Goal: Contribute content

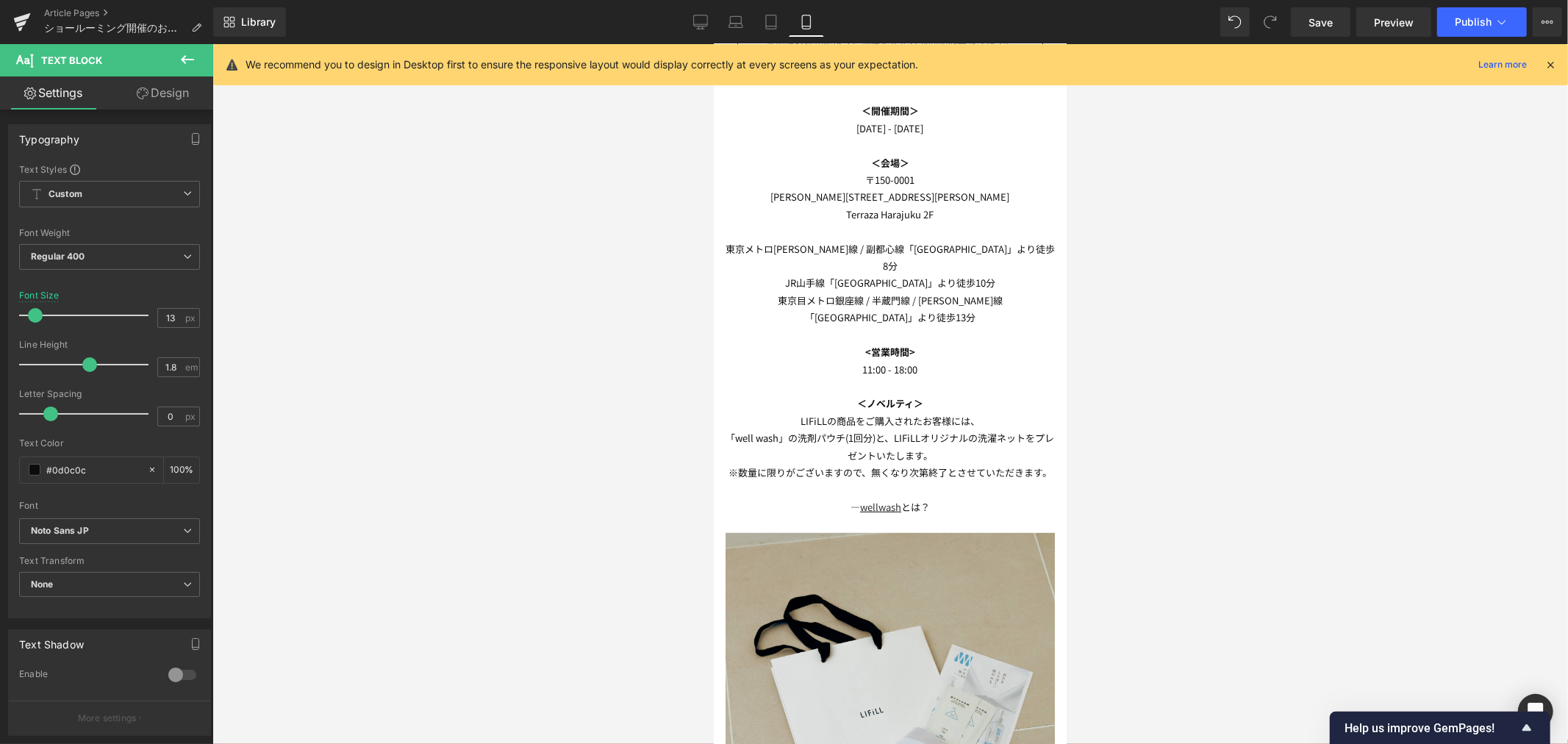
scroll to position [127, 0]
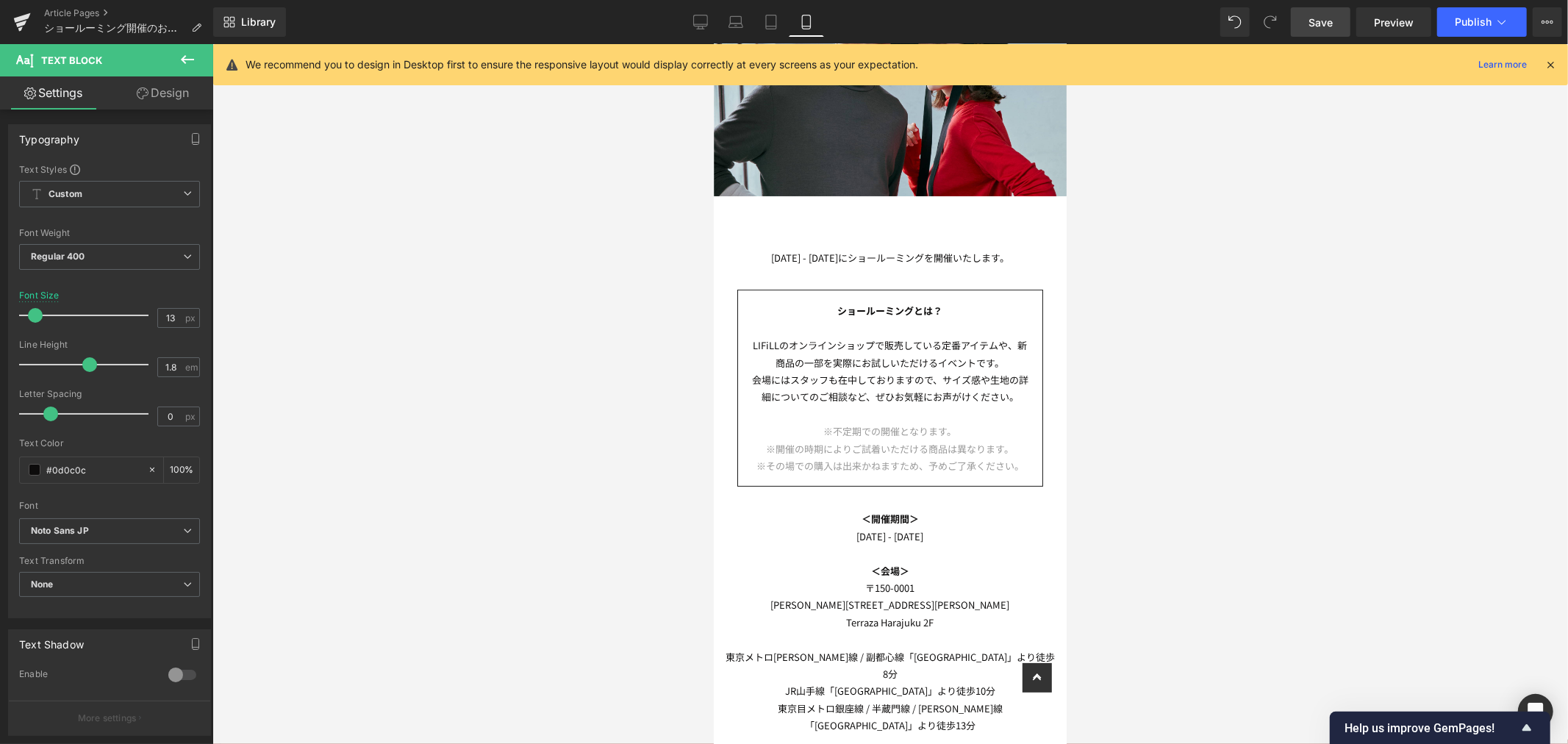
click at [1315, 16] on span "Save" at bounding box center [1321, 23] width 25 height 16
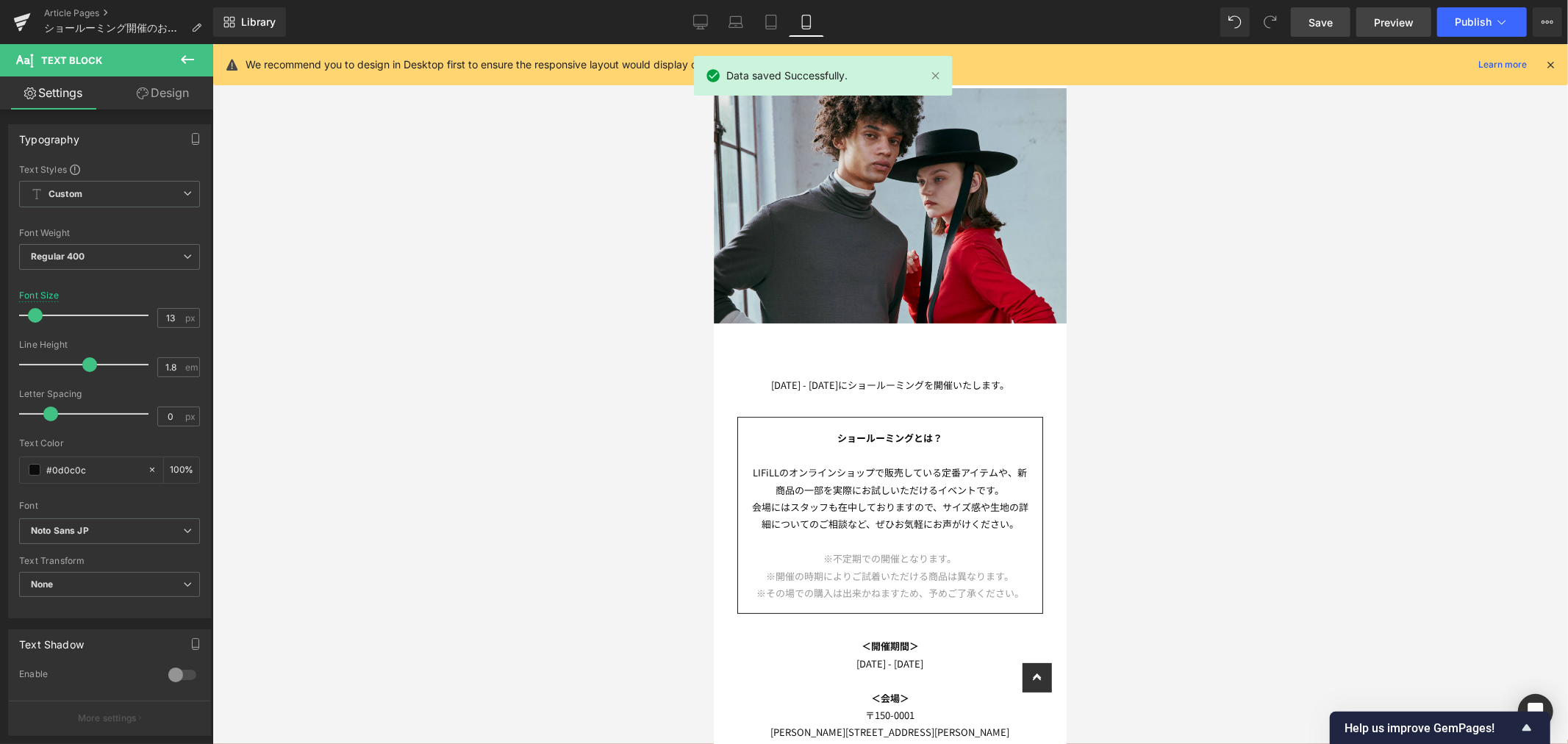
click at [1394, 22] on span "Preview" at bounding box center [1393, 23] width 40 height 16
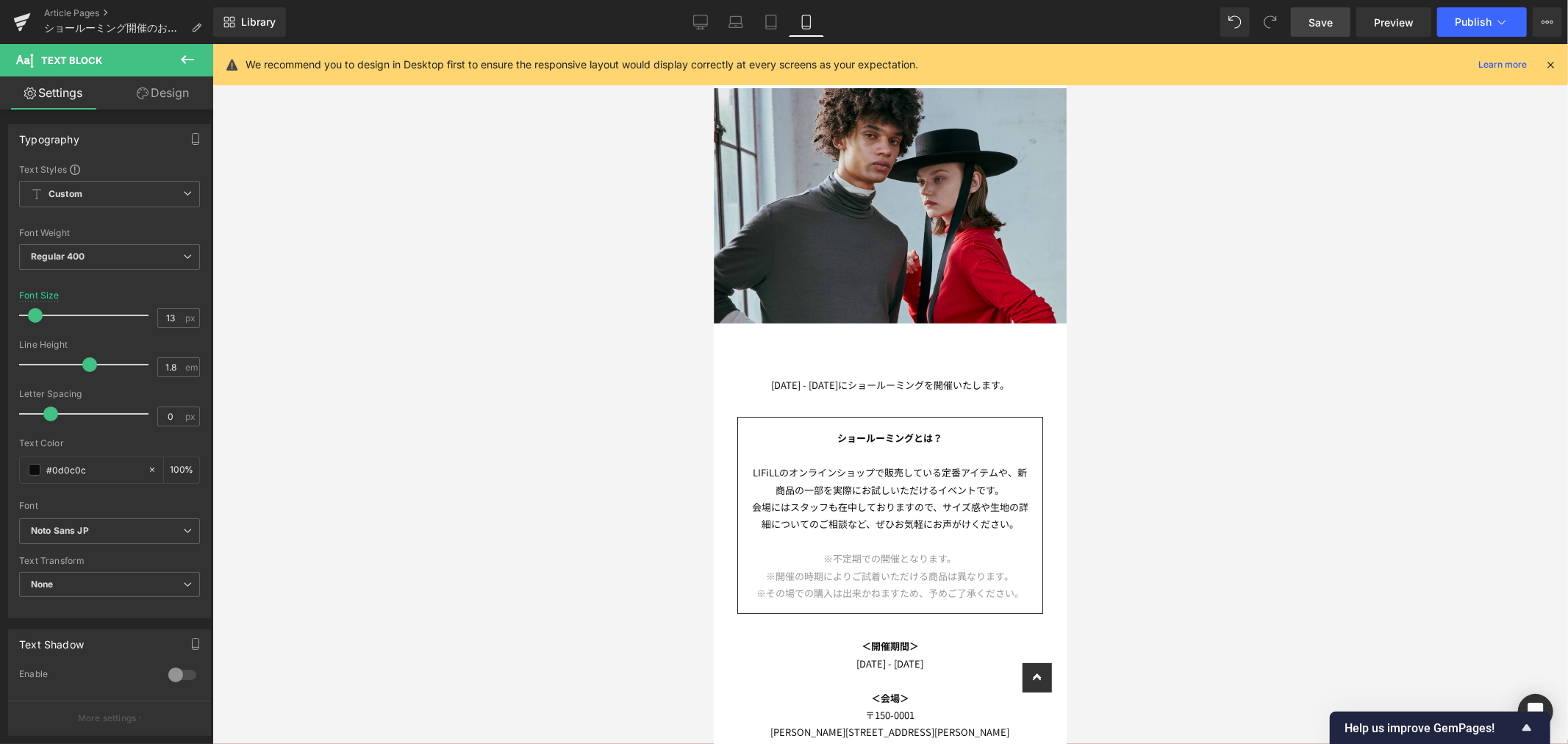
click at [1266, 305] on div at bounding box center [890, 394] width 1356 height 700
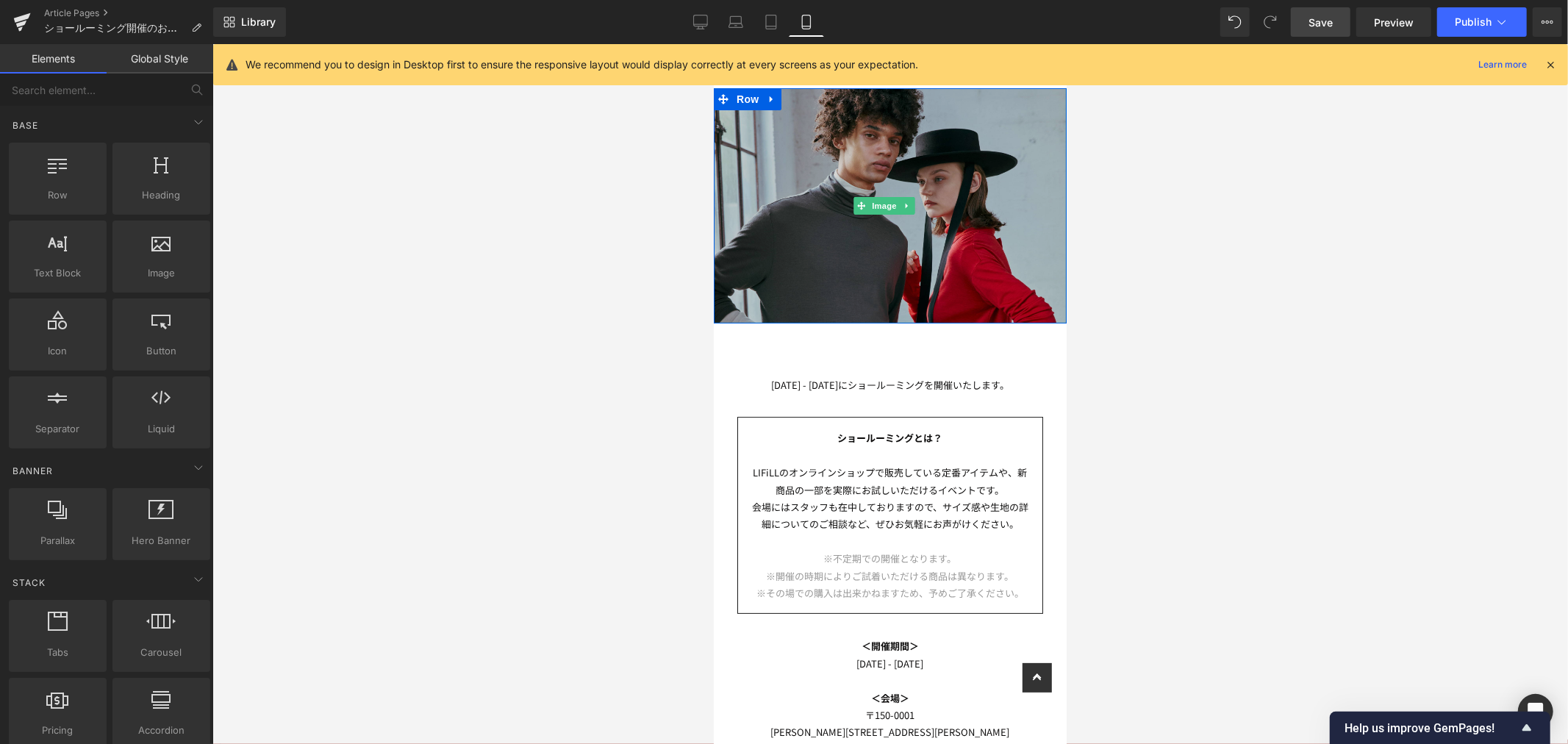
click at [848, 246] on img at bounding box center [889, 205] width 353 height 235
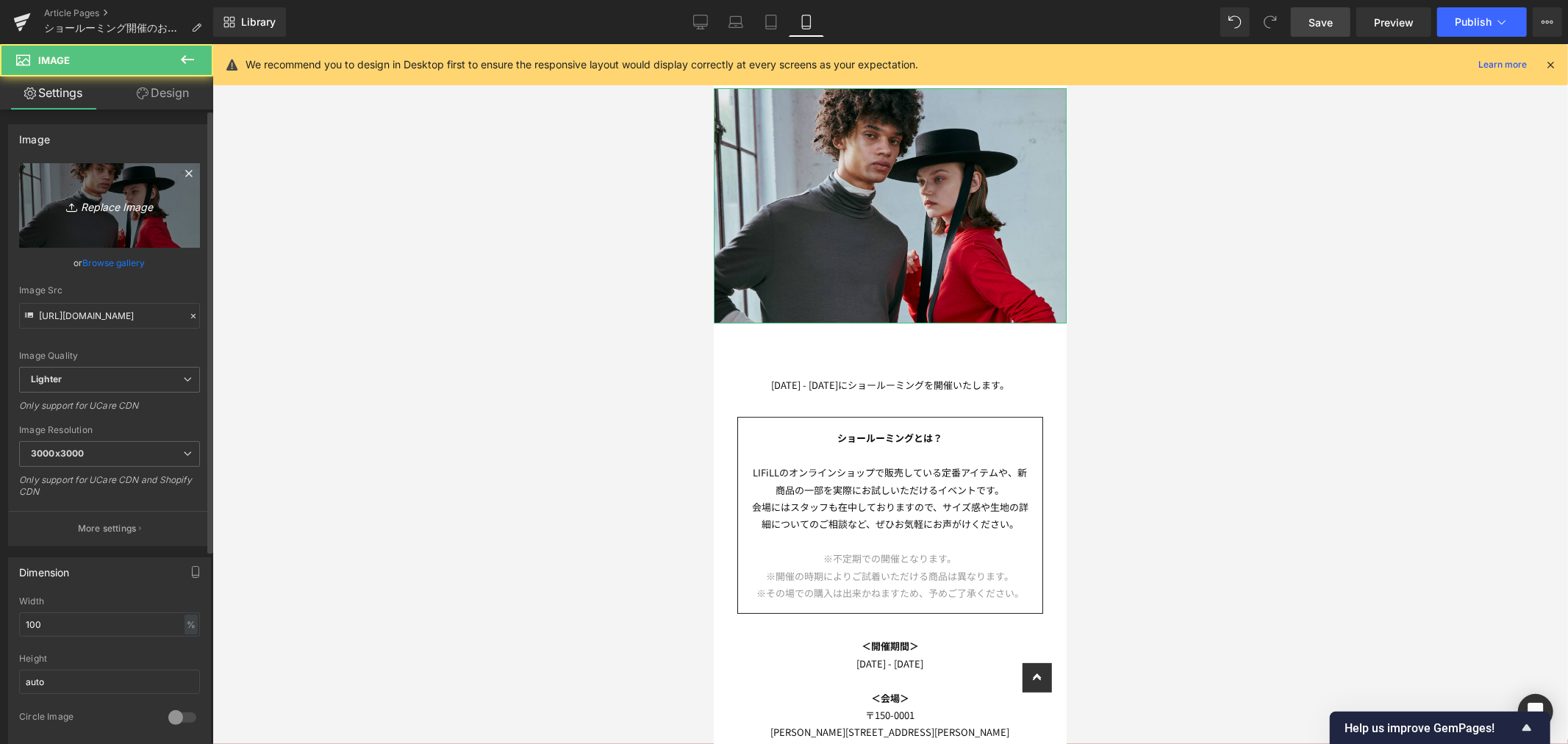
click at [123, 189] on link "Replace Image" at bounding box center [109, 205] width 181 height 85
type input "C:\fakepath\アートボード 22cocci.jpg"
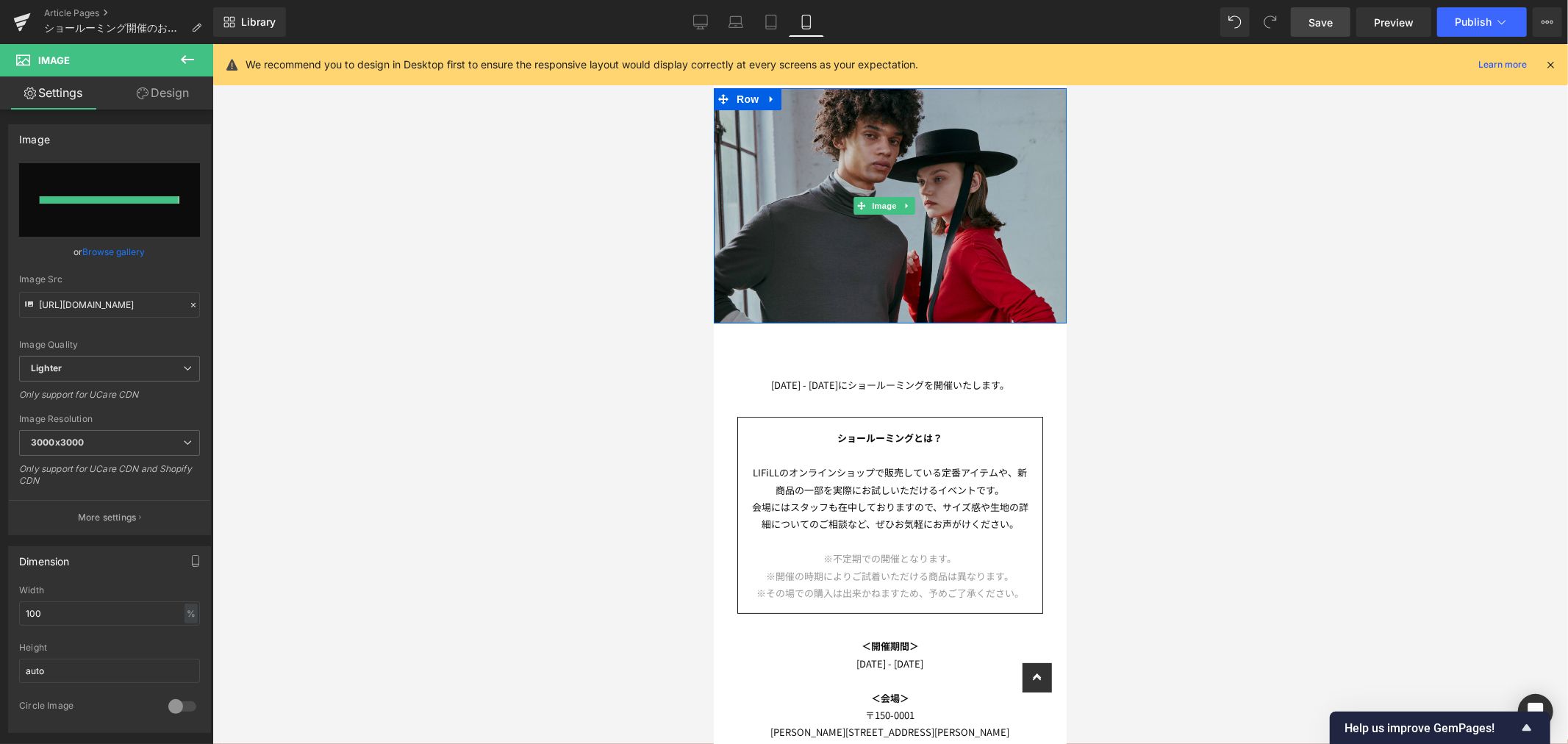
type input "[URL][DOMAIN_NAME]"
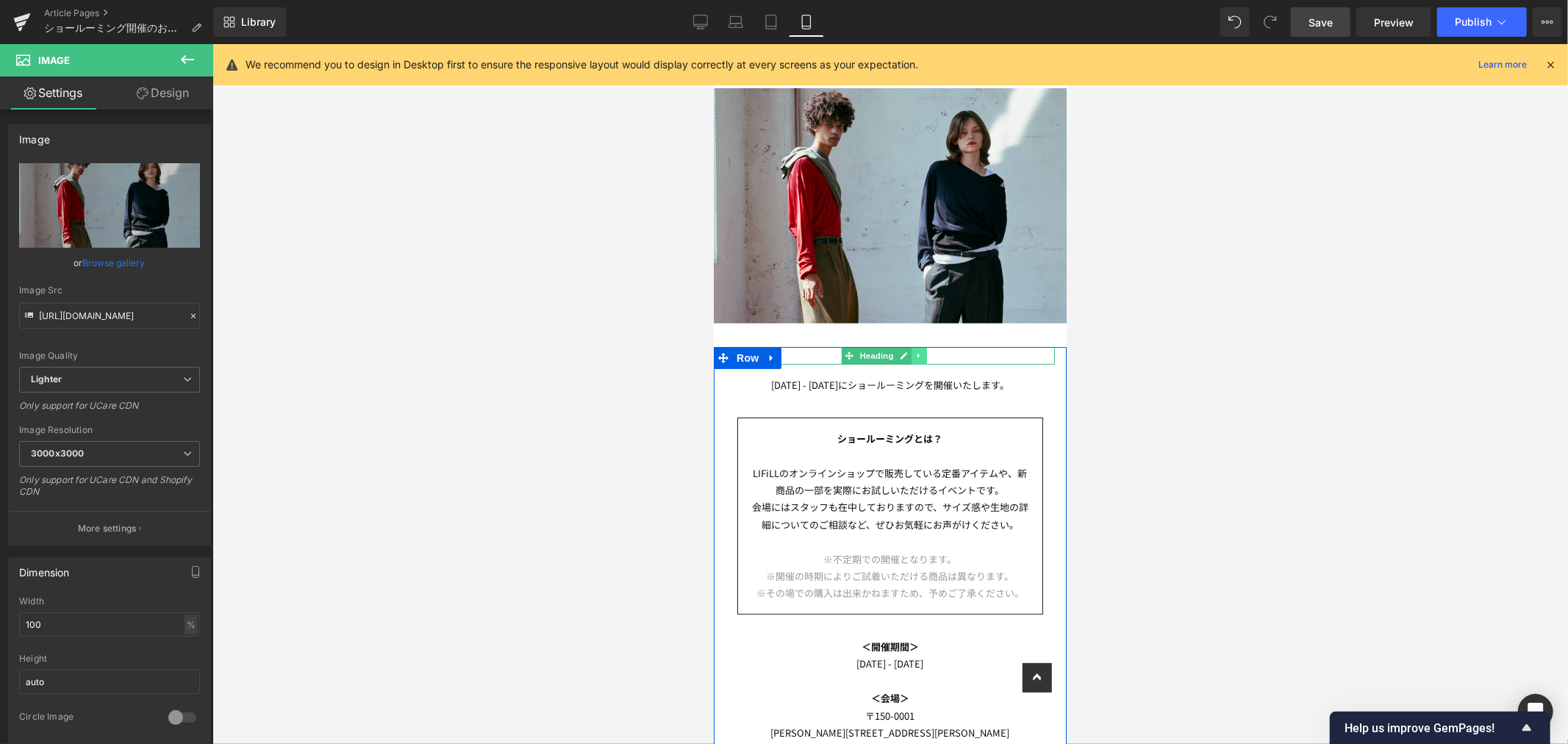
click at [917, 351] on icon at bounding box center [918, 355] width 8 height 9
click at [925, 352] on icon at bounding box center [925, 355] width 8 height 8
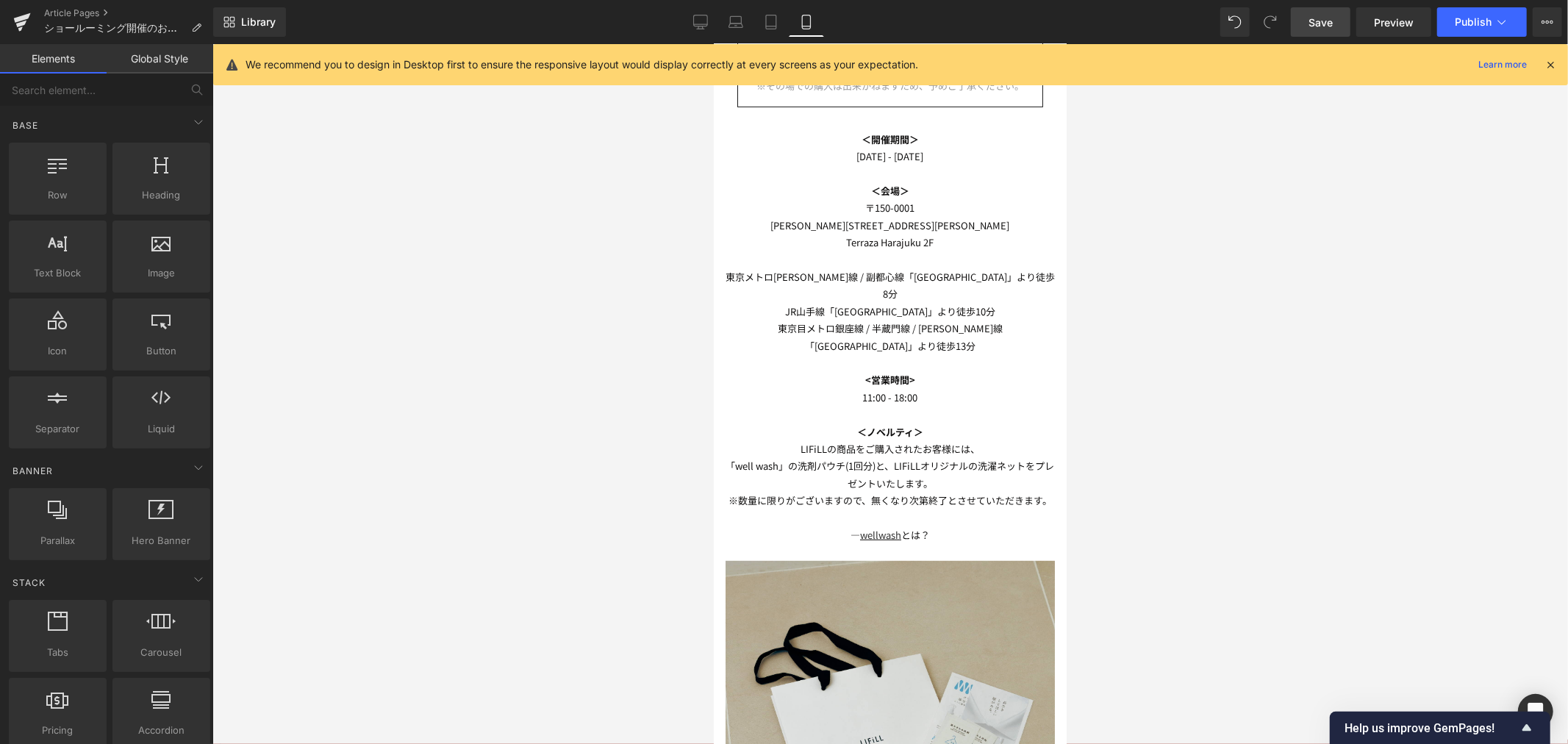
scroll to position [163, 0]
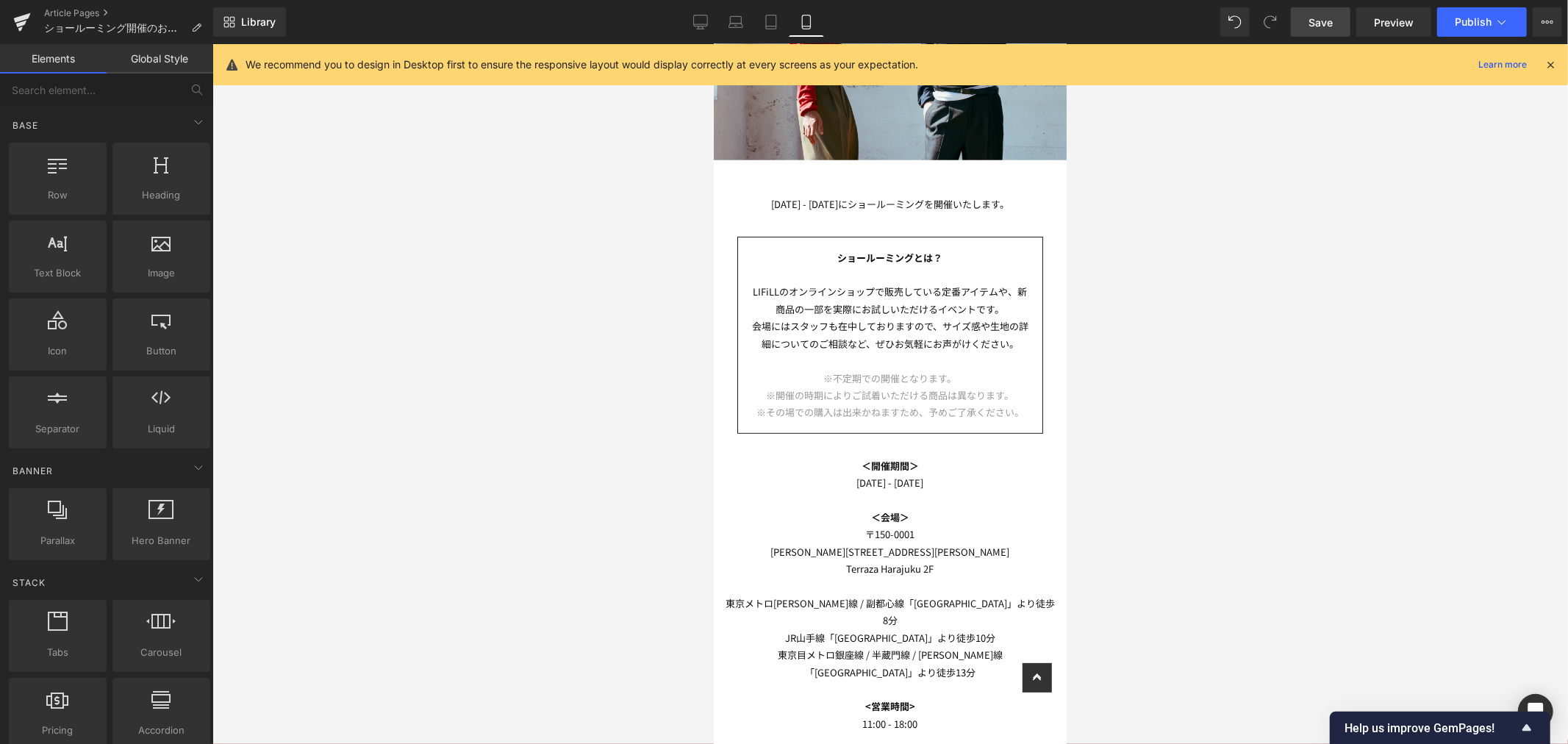
click at [1326, 26] on span "Save" at bounding box center [1321, 23] width 25 height 16
click at [1390, 19] on span "Preview" at bounding box center [1393, 23] width 40 height 16
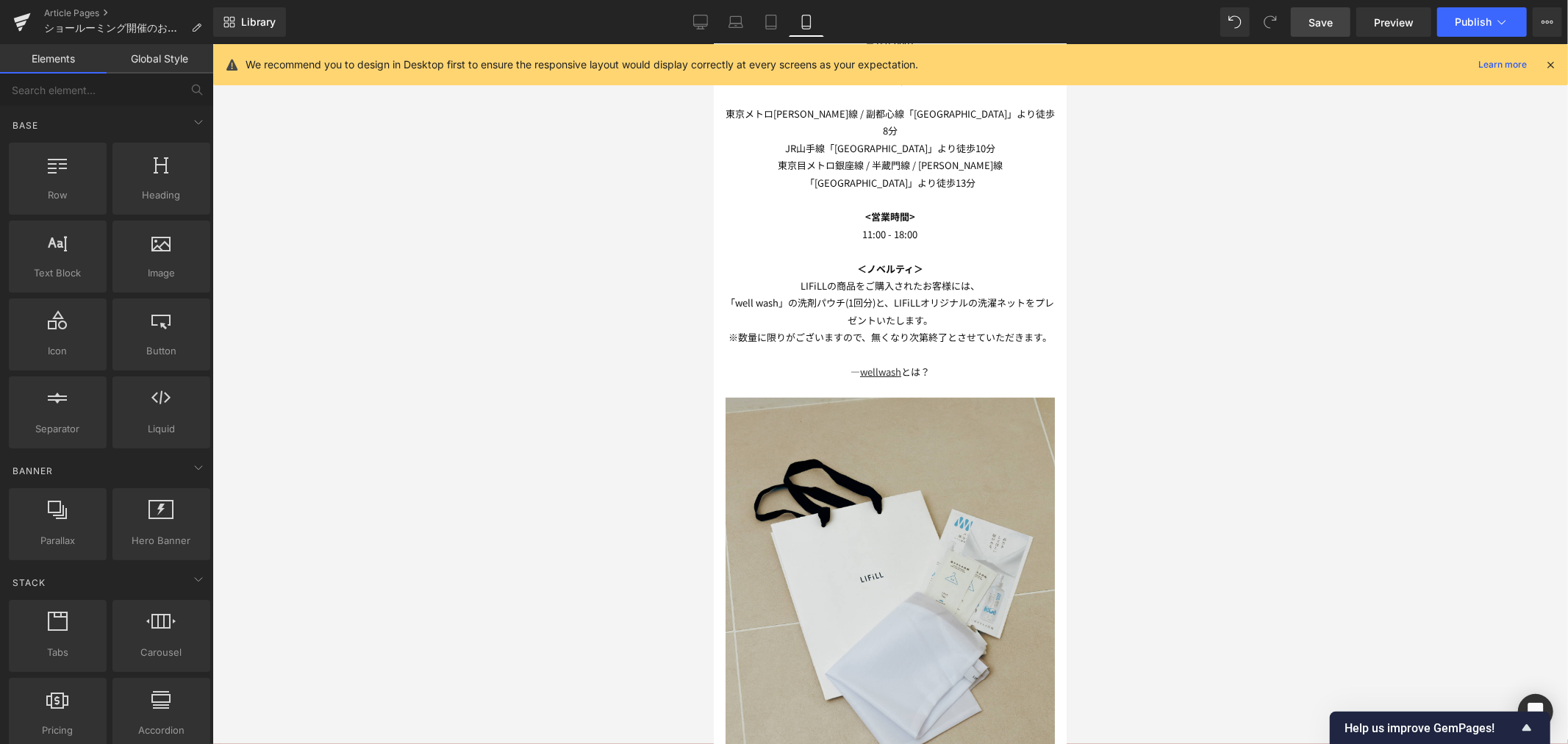
scroll to position [1225, 0]
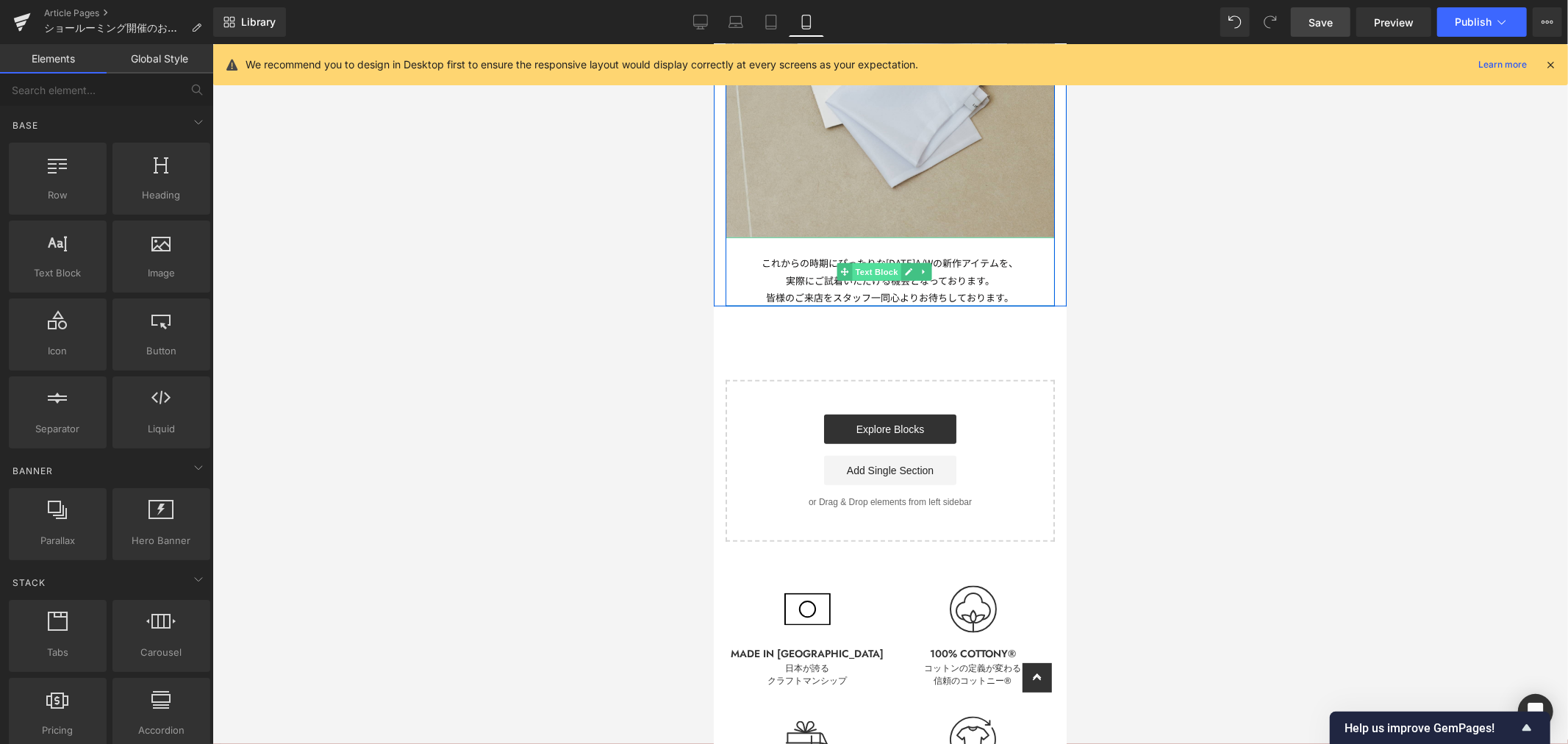
click at [878, 263] on span "Text Block" at bounding box center [875, 272] width 48 height 18
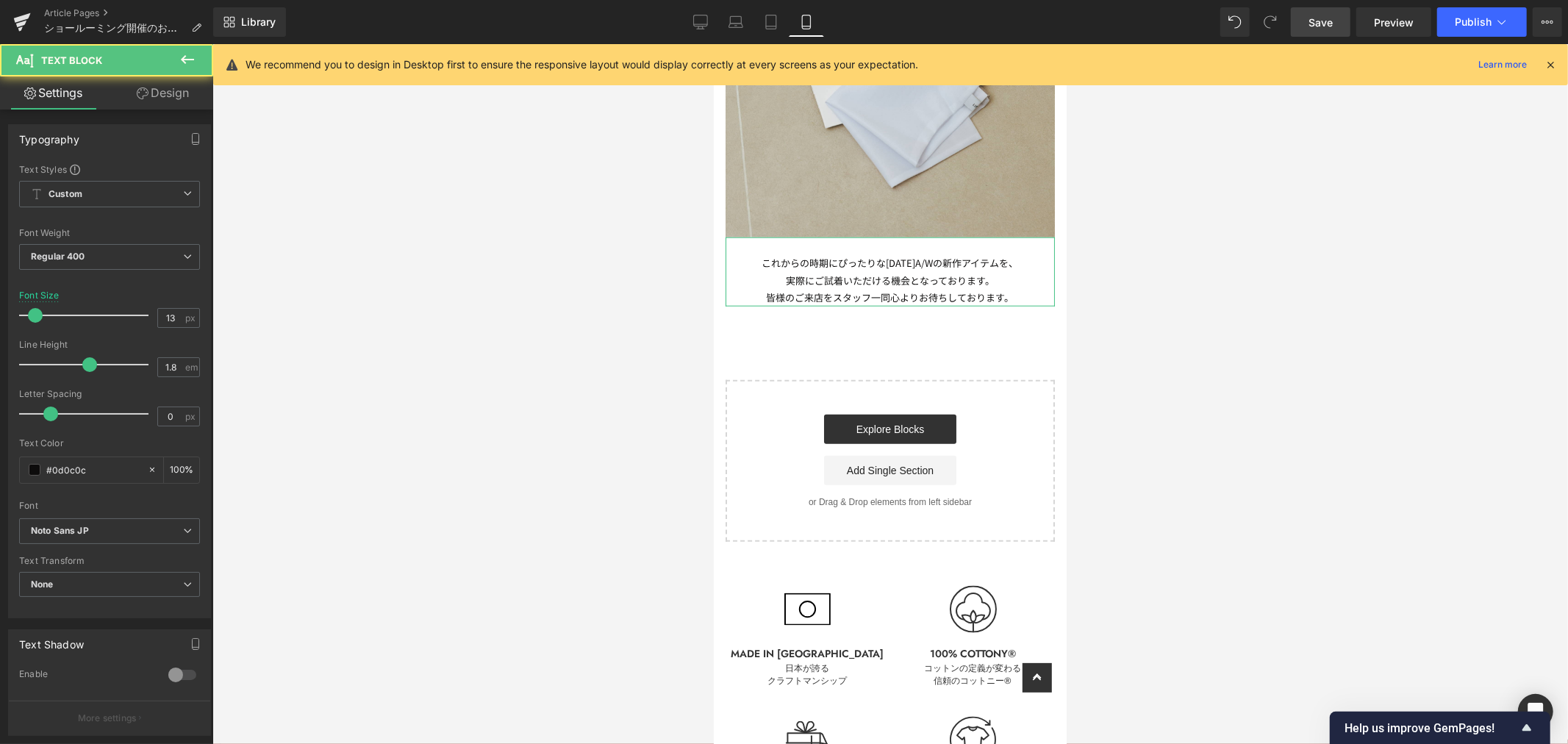
click at [155, 86] on link "Design" at bounding box center [162, 93] width 107 height 33
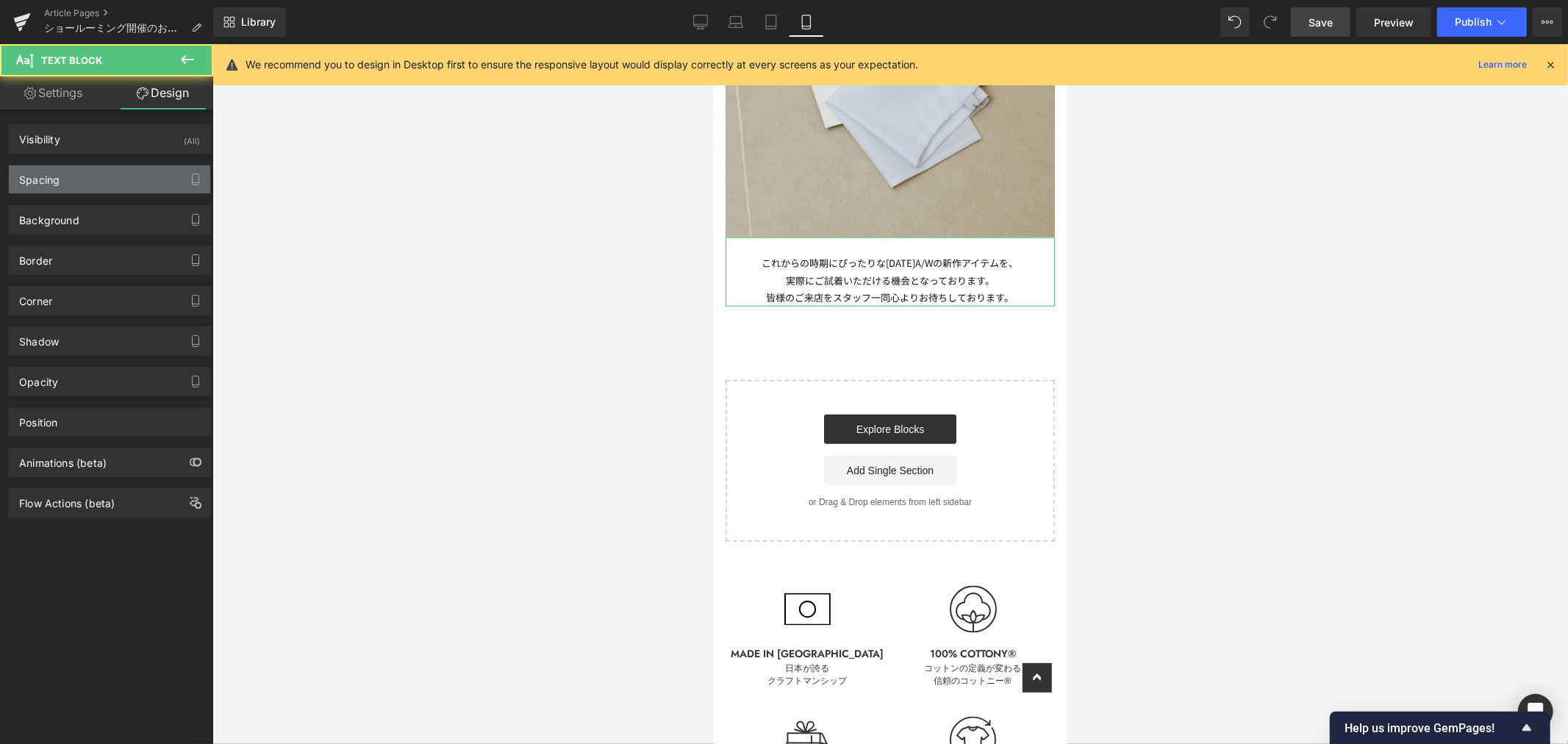
click at [118, 180] on div "Spacing" at bounding box center [109, 180] width 202 height 28
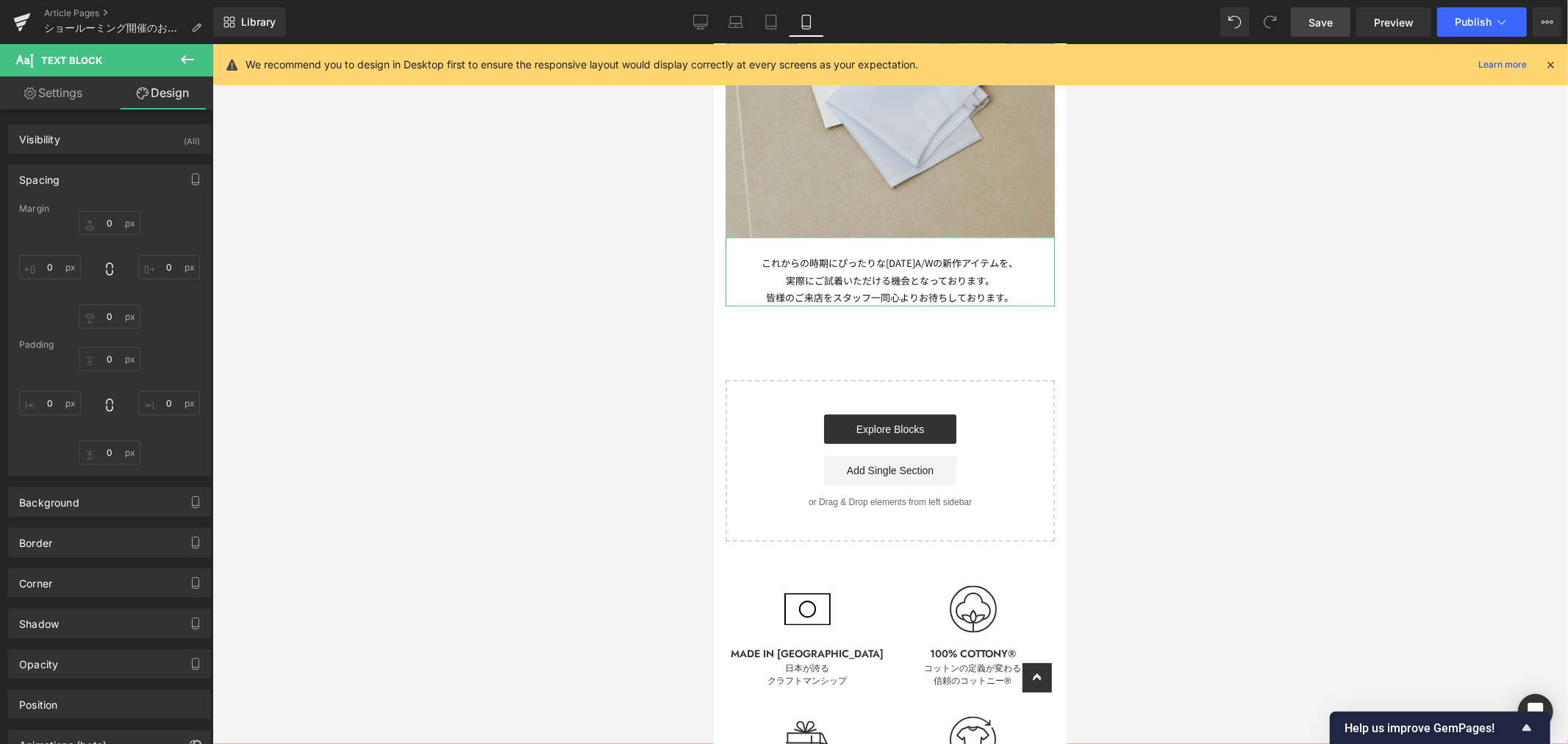
type input "0"
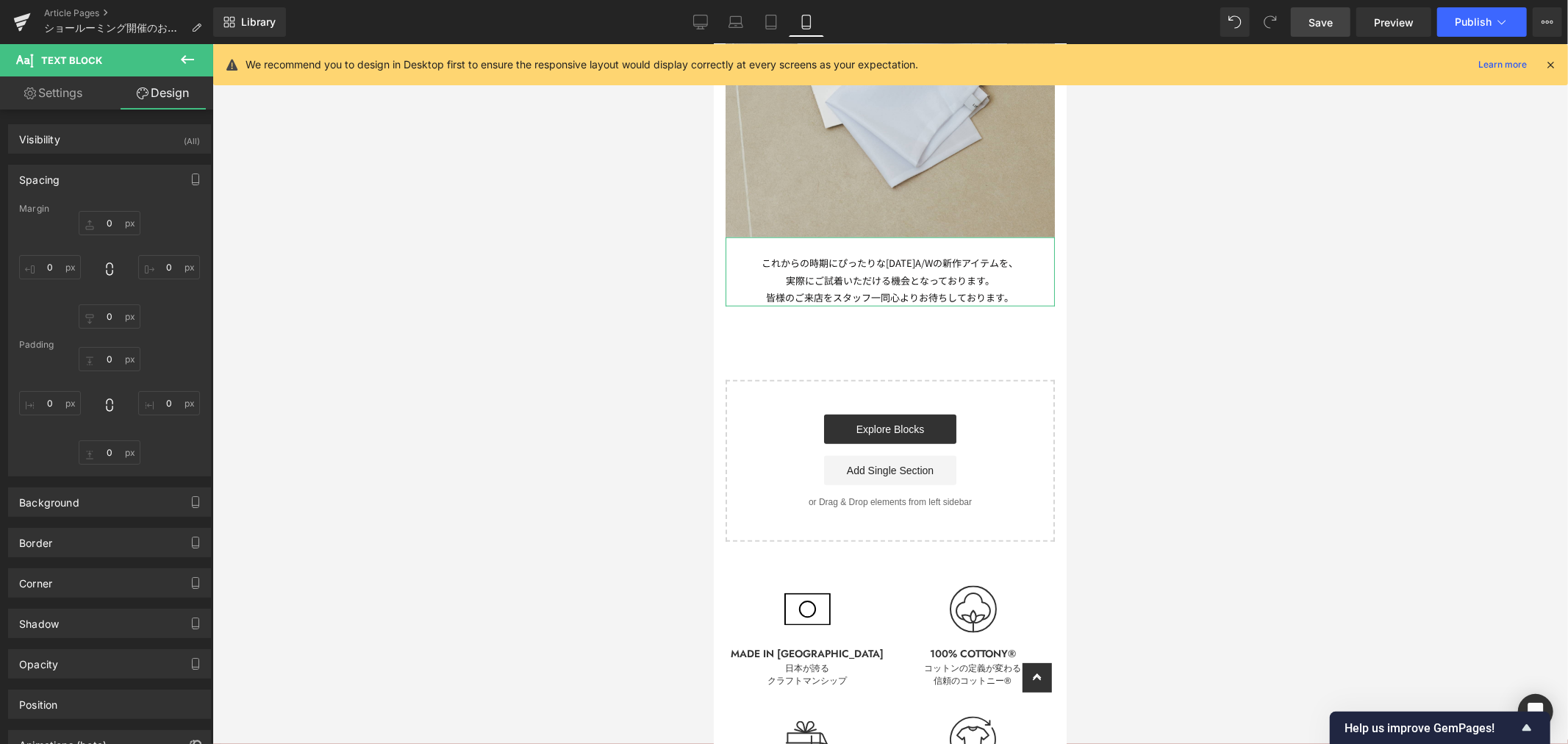
type input "0"
click at [111, 451] on input "0" at bounding box center [109, 453] width 62 height 25
type input "XL"
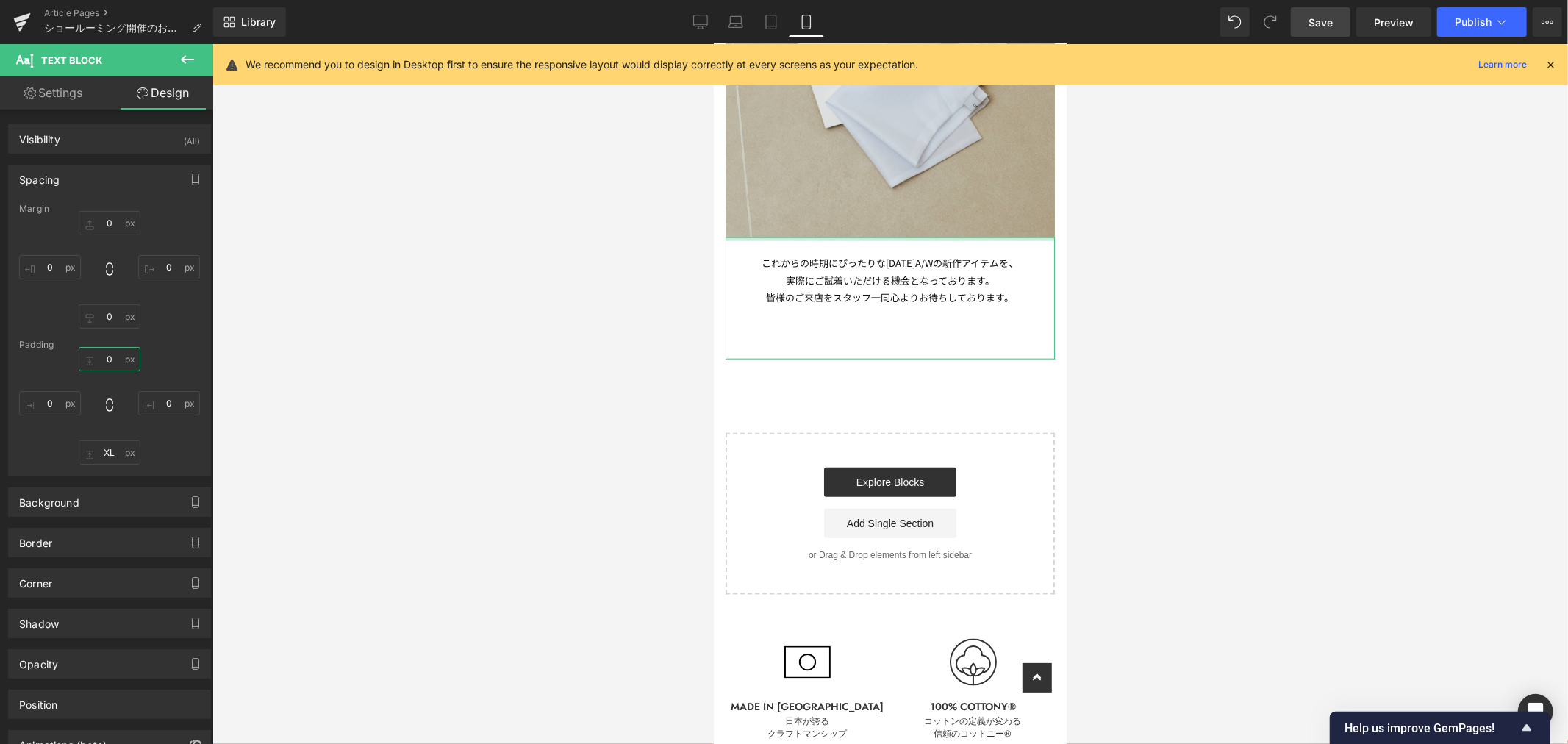
click at [108, 357] on input "0" at bounding box center [109, 360] width 62 height 25
type input "S"
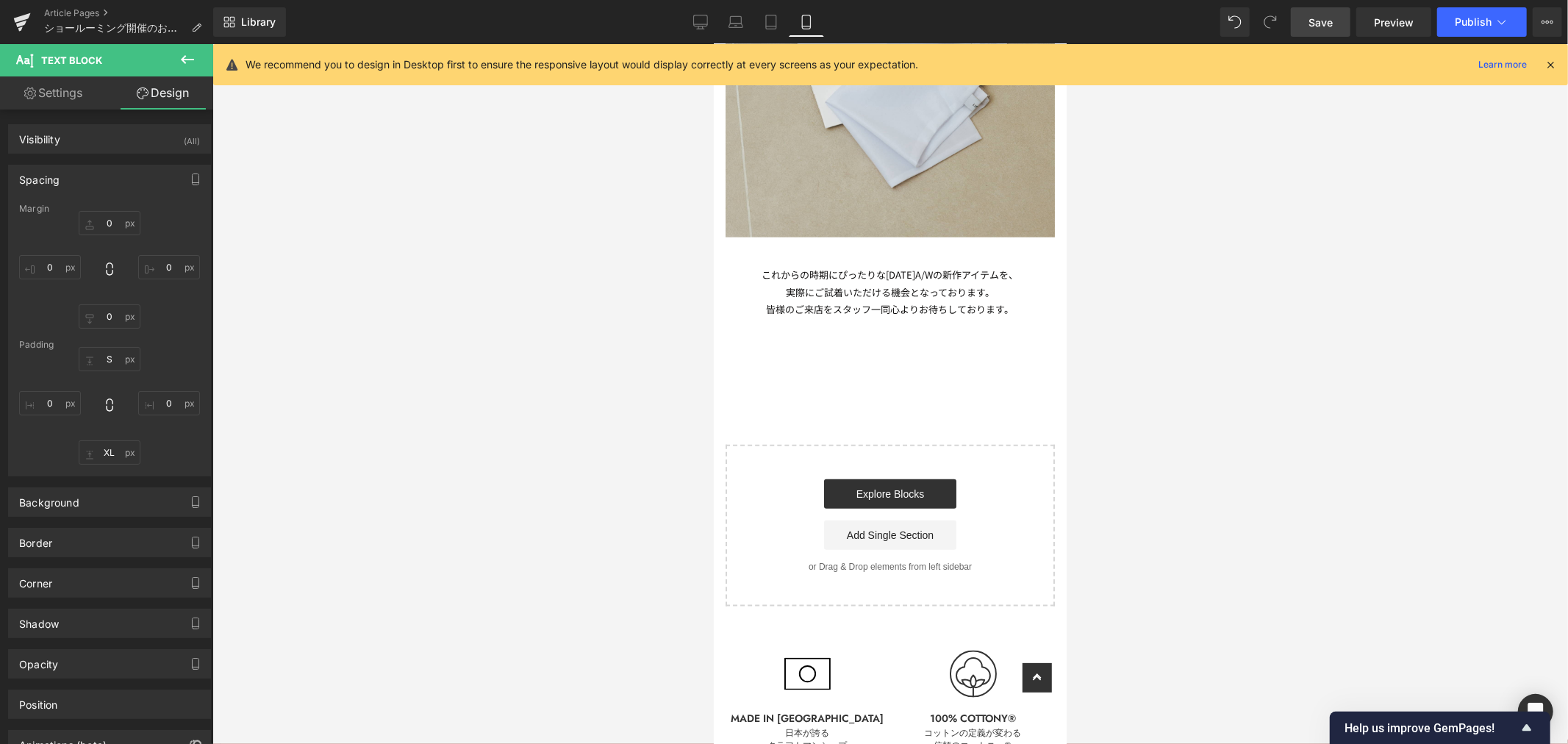
click at [1318, 16] on span "Save" at bounding box center [1321, 23] width 25 height 16
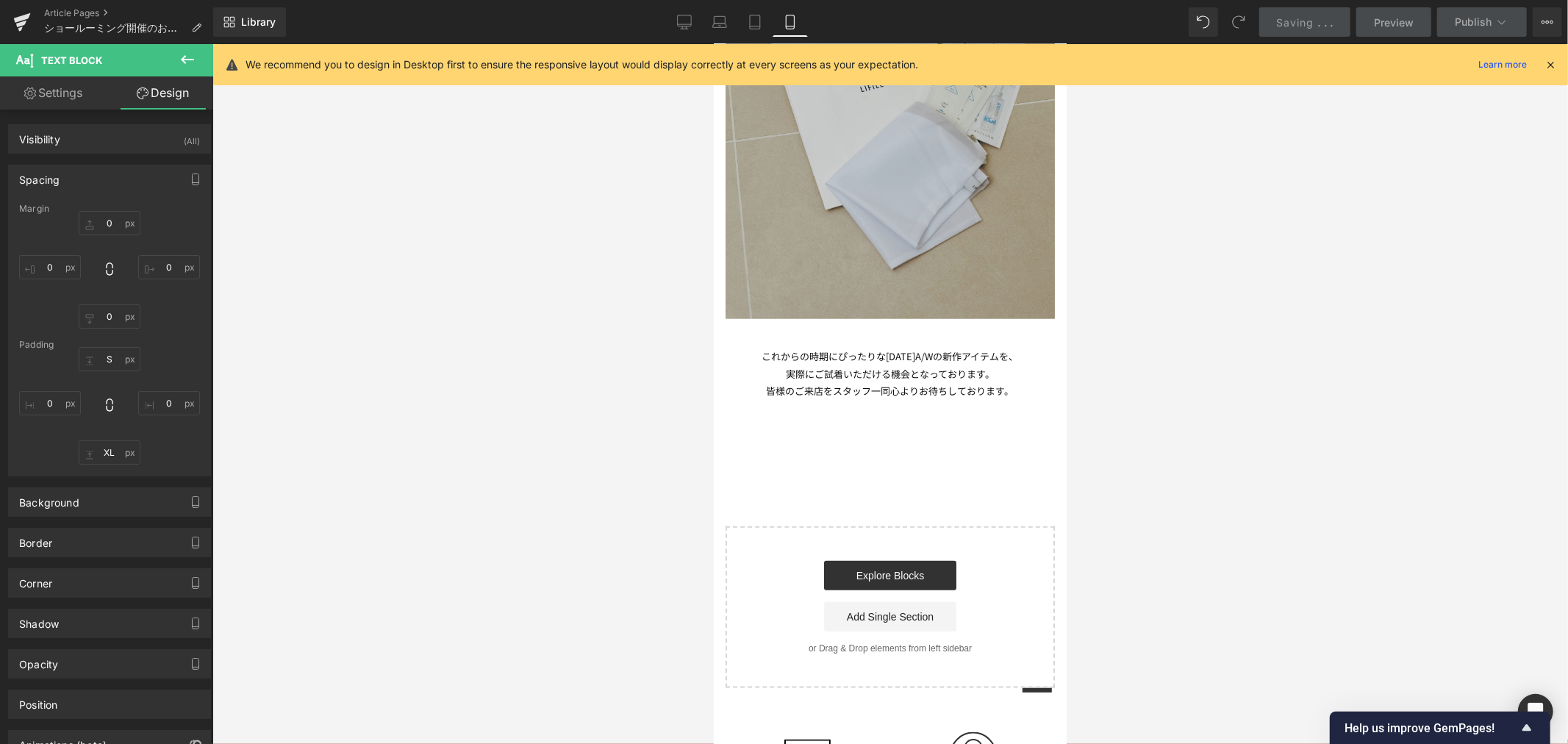
scroll to position [735, 0]
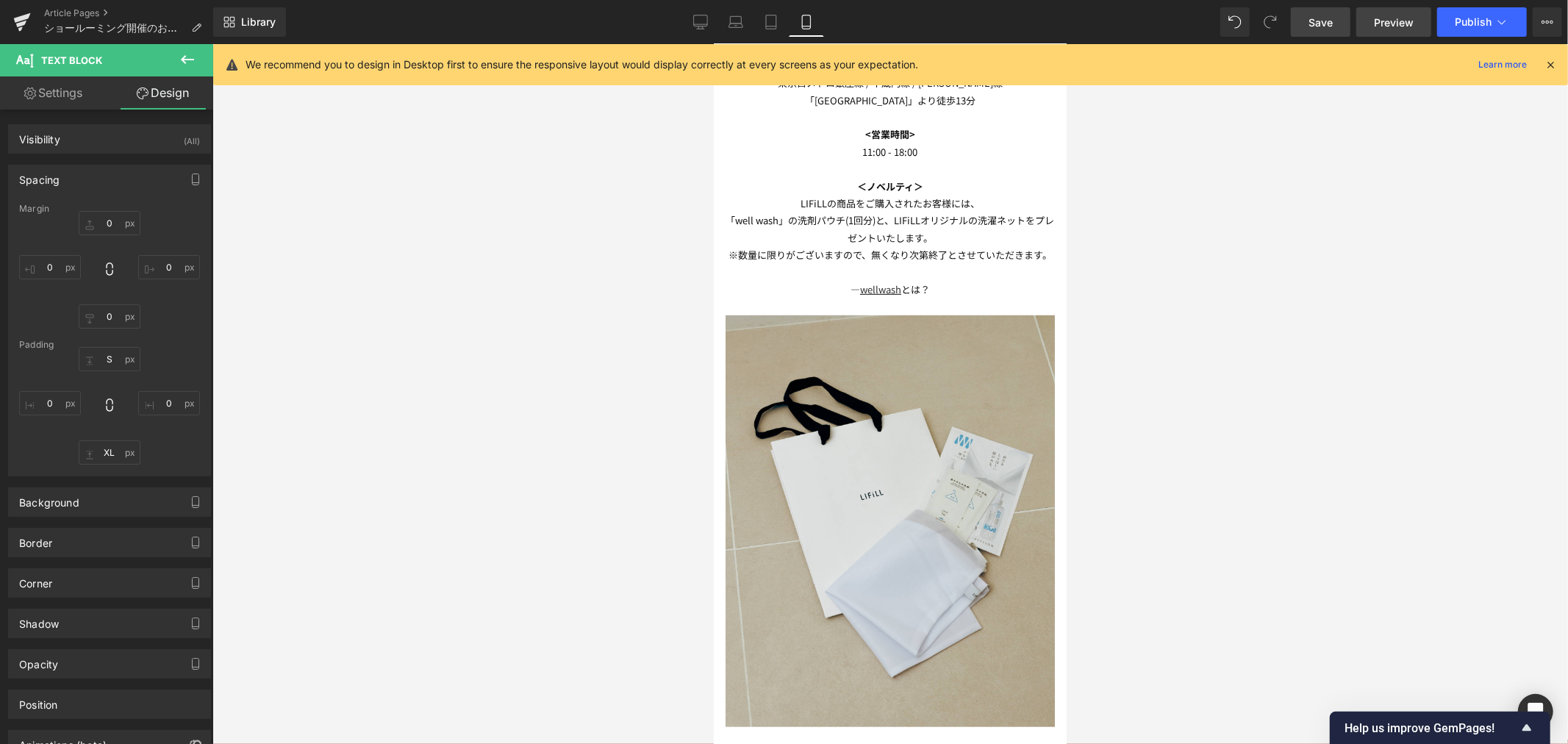
click at [1395, 11] on link "Preview" at bounding box center [1393, 21] width 75 height 29
click at [64, 15] on link "Article Pages" at bounding box center [129, 12] width 169 height 11
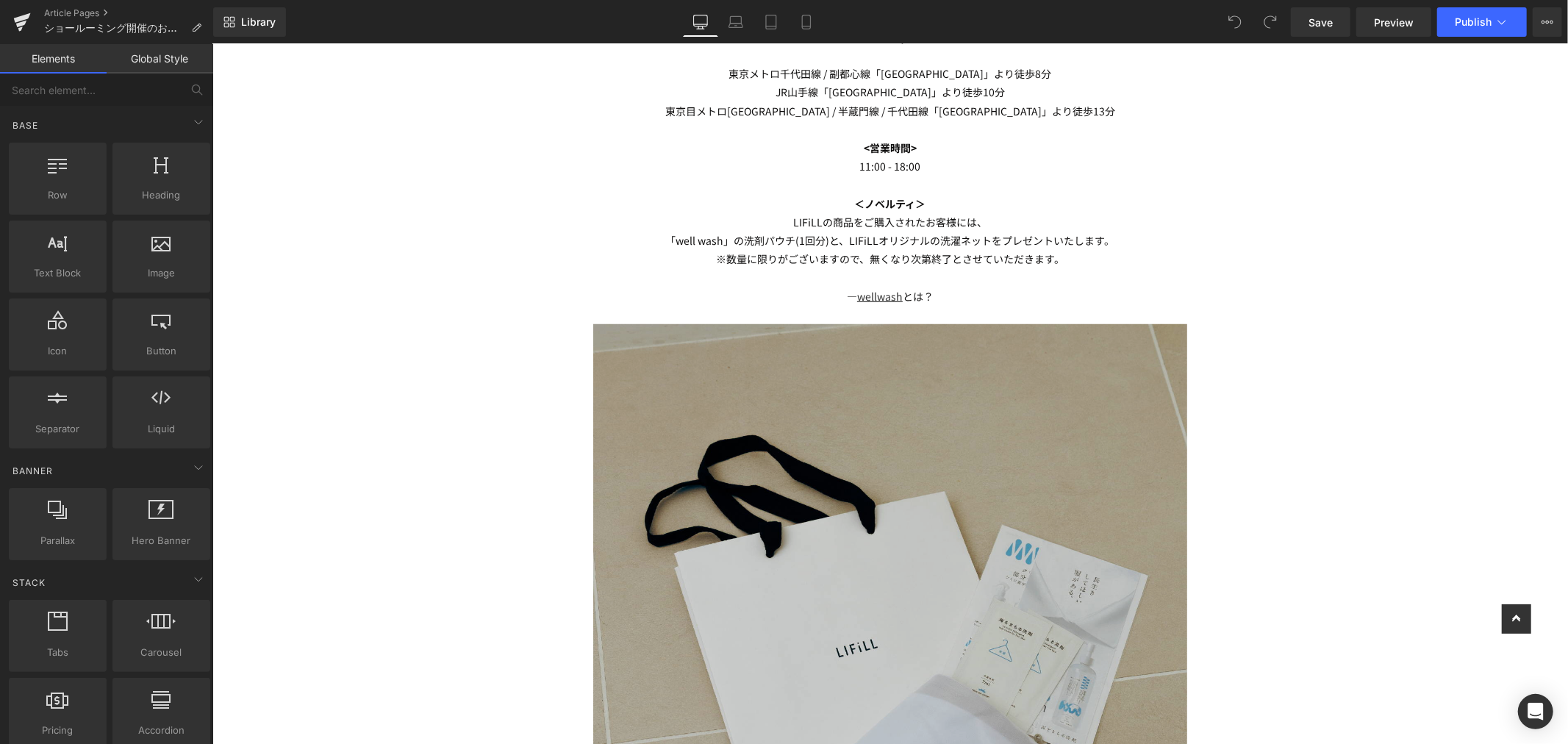
scroll to position [653, 0]
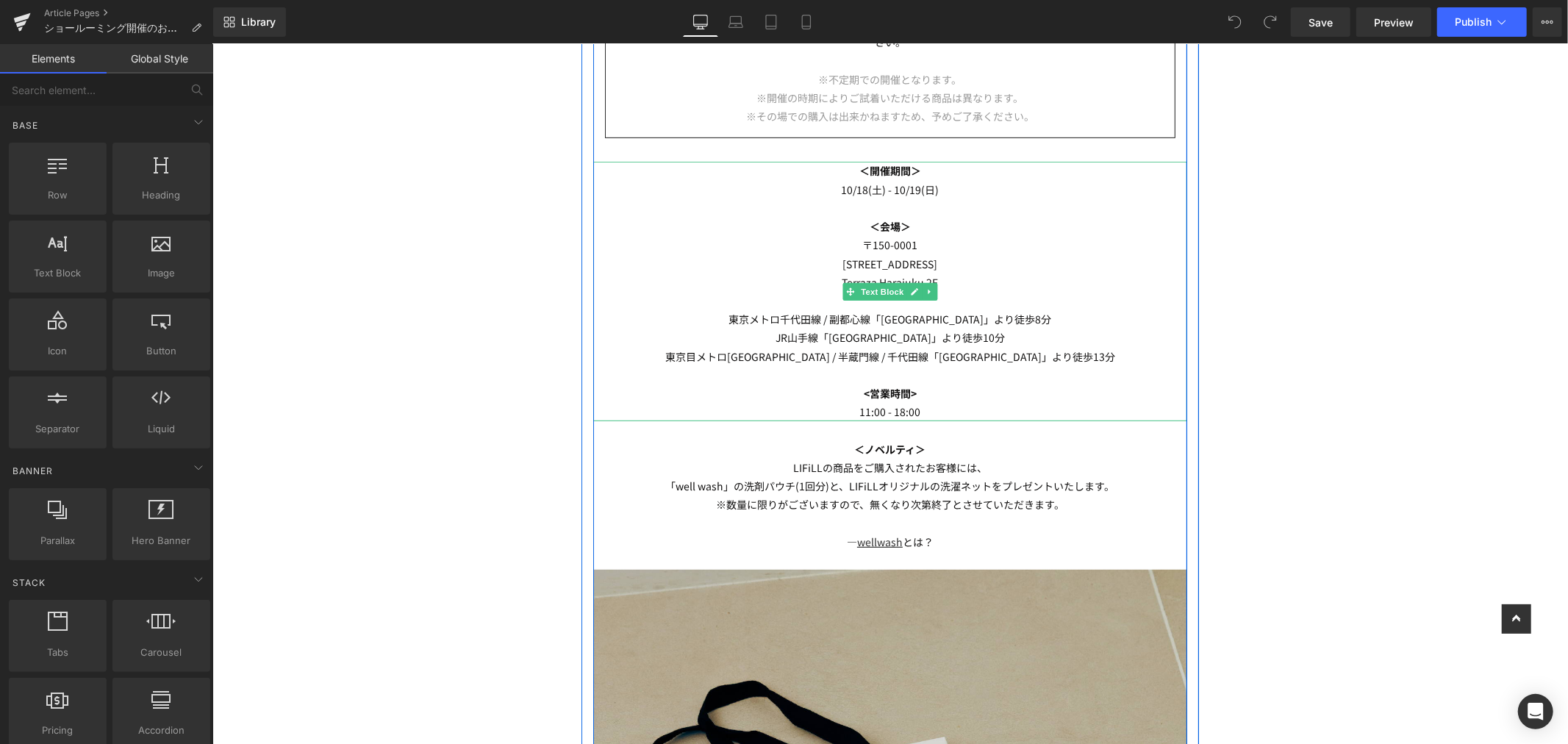
click at [1057, 357] on p "東京目メトロ銀座線 / 半蔵門線 / [PERSON_NAME]線「[GEOGRAPHIC_DATA]」より徒歩13分" at bounding box center [889, 356] width 594 height 19
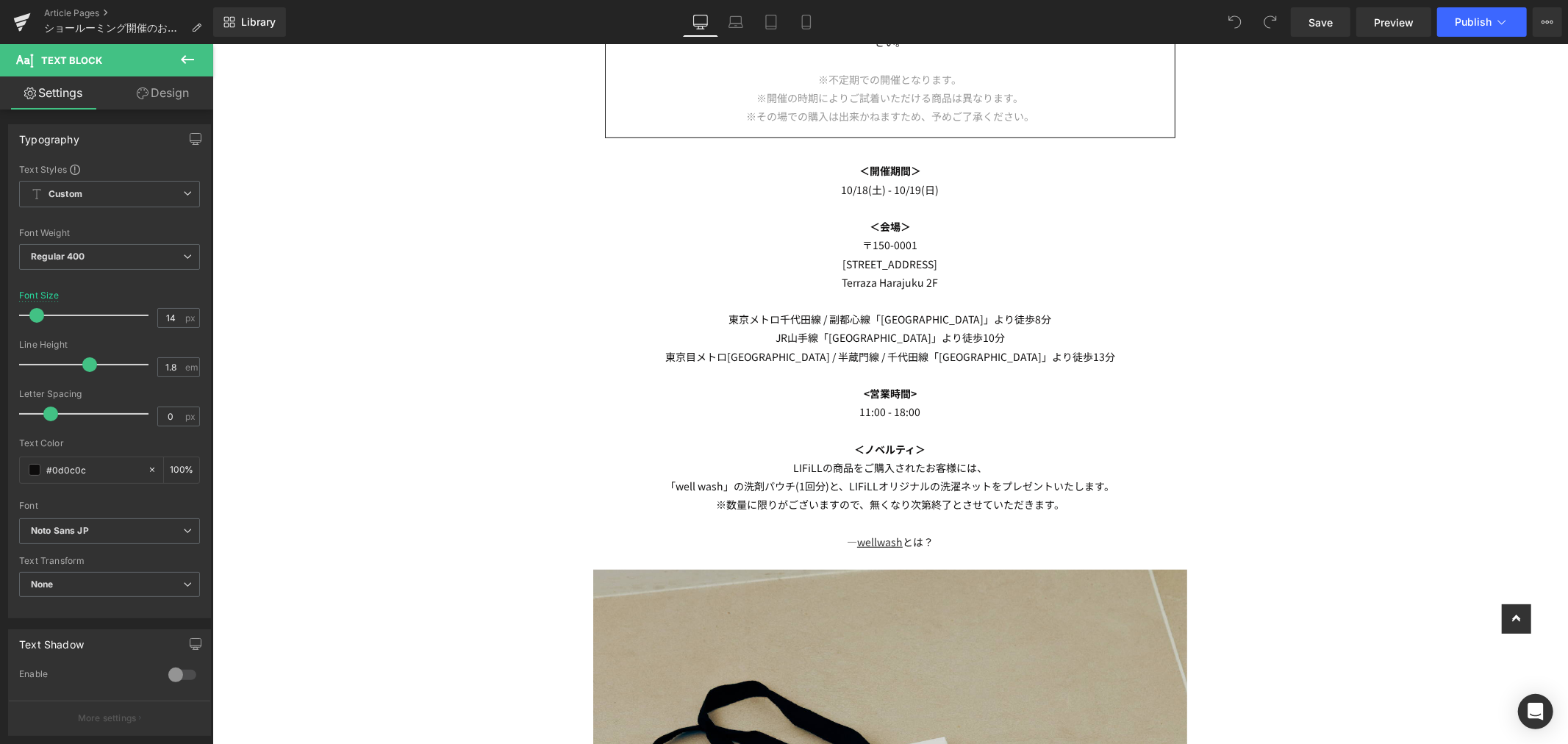
click at [182, 63] on icon at bounding box center [188, 60] width 18 height 18
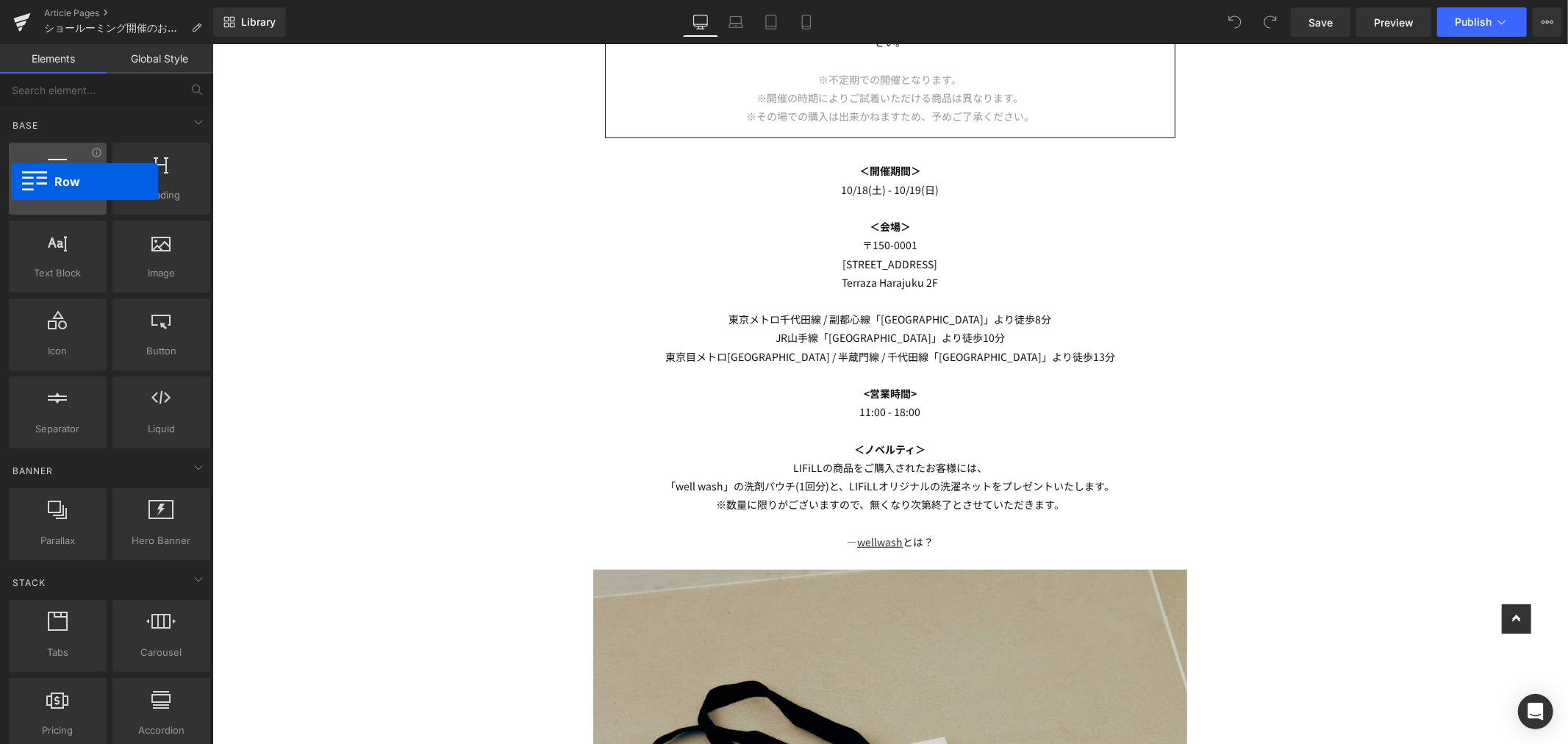
drag, startPoint x: 47, startPoint y: 189, endPoint x: 11, endPoint y: 182, distance: 36.7
click at [11, 182] on div "Row rows, columns, layouts, div" at bounding box center [57, 179] width 98 height 72
drag, startPoint x: 19, startPoint y: 182, endPoint x: 26, endPoint y: 181, distance: 7.1
click at [26, 181] on div "Row rows, columns, layouts, div" at bounding box center [57, 179] width 98 height 72
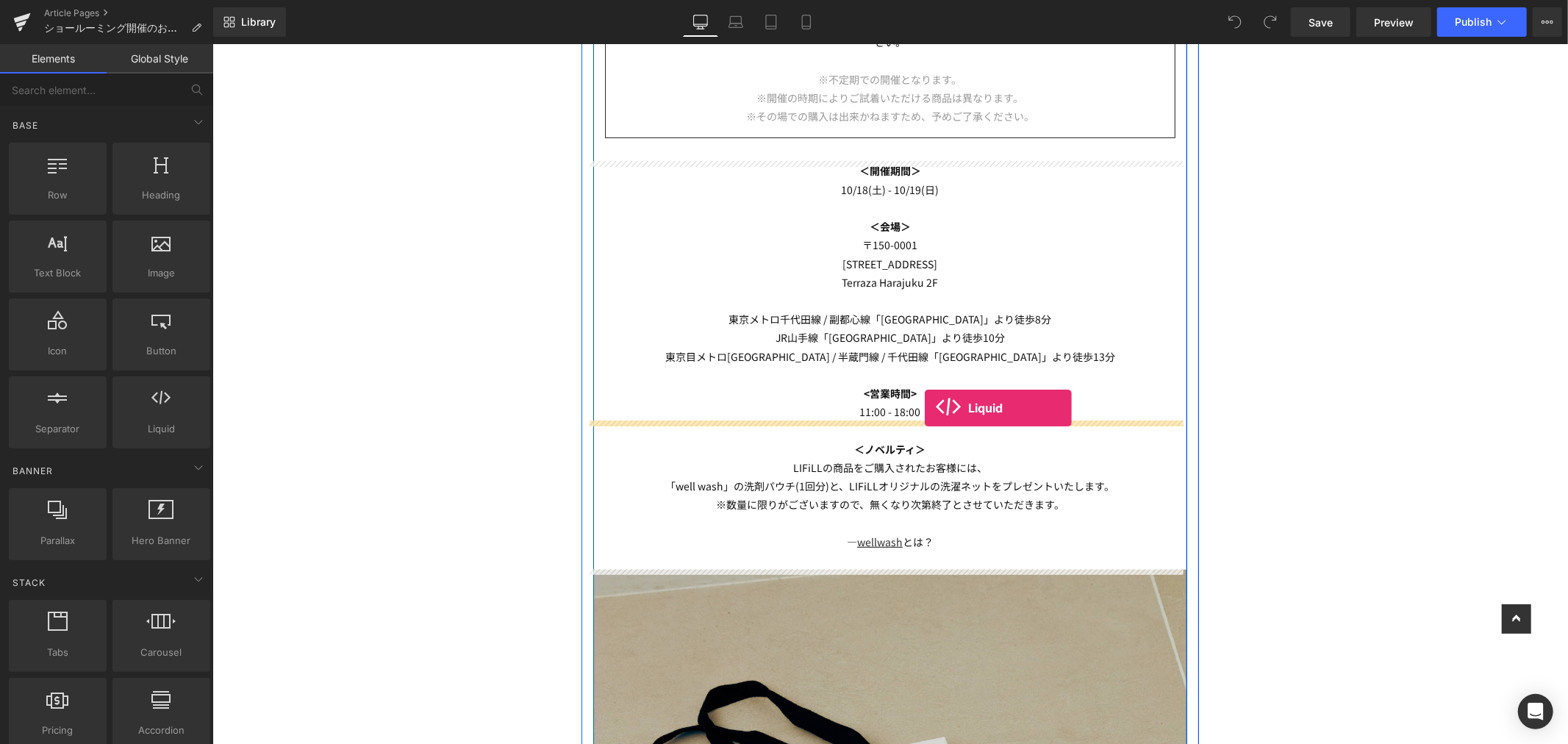
drag, startPoint x: 408, startPoint y: 453, endPoint x: 923, endPoint y: 414, distance: 516.5
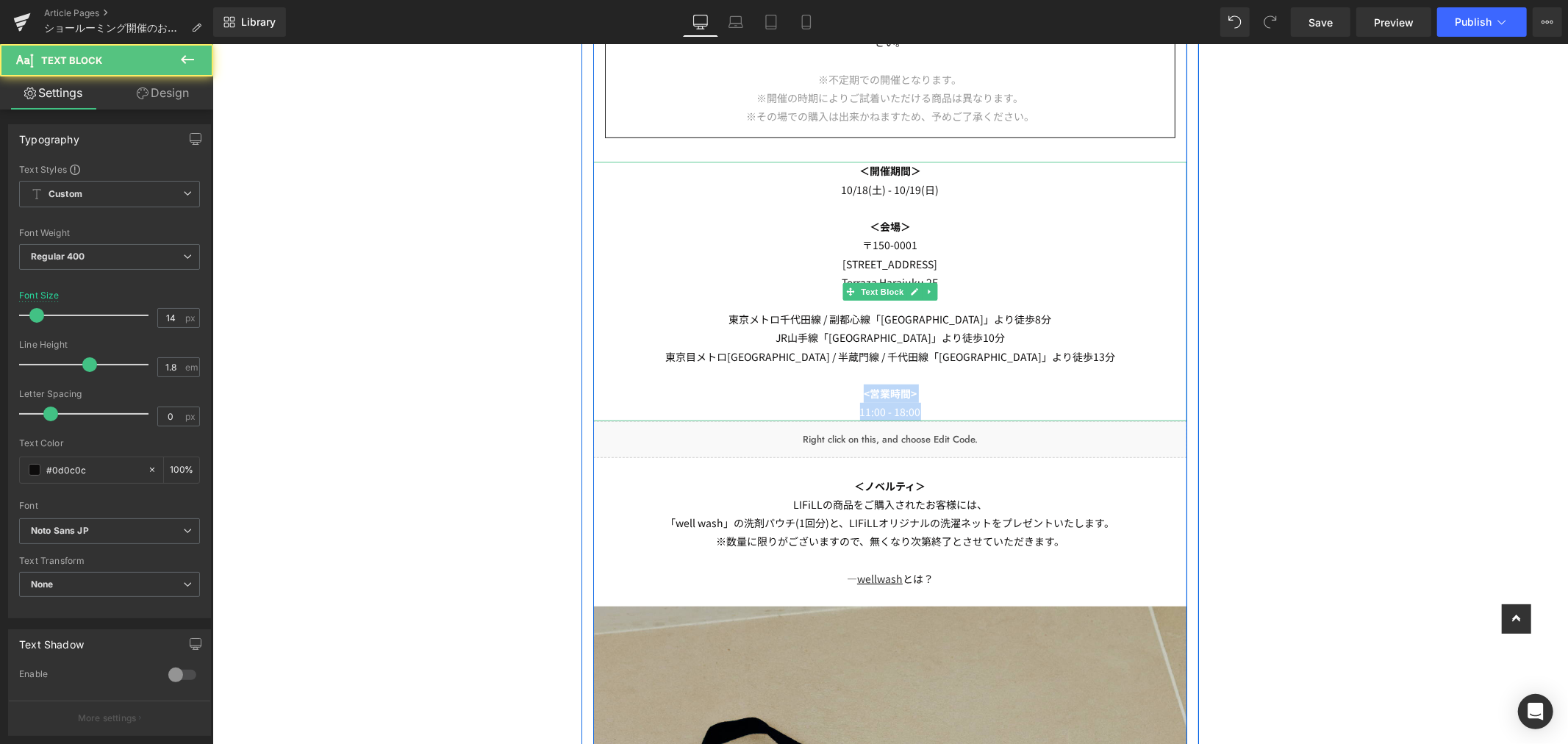
drag, startPoint x: 934, startPoint y: 404, endPoint x: 818, endPoint y: 383, distance: 117.9
click at [818, 383] on div "＜開催期間＞ 10/18(土) - 10/19(日) ＜会場＞ 〒150-0001 東京都渋谷区神宮前2-31-11 Terraza Harajuku 2F …" at bounding box center [889, 291] width 594 height 259
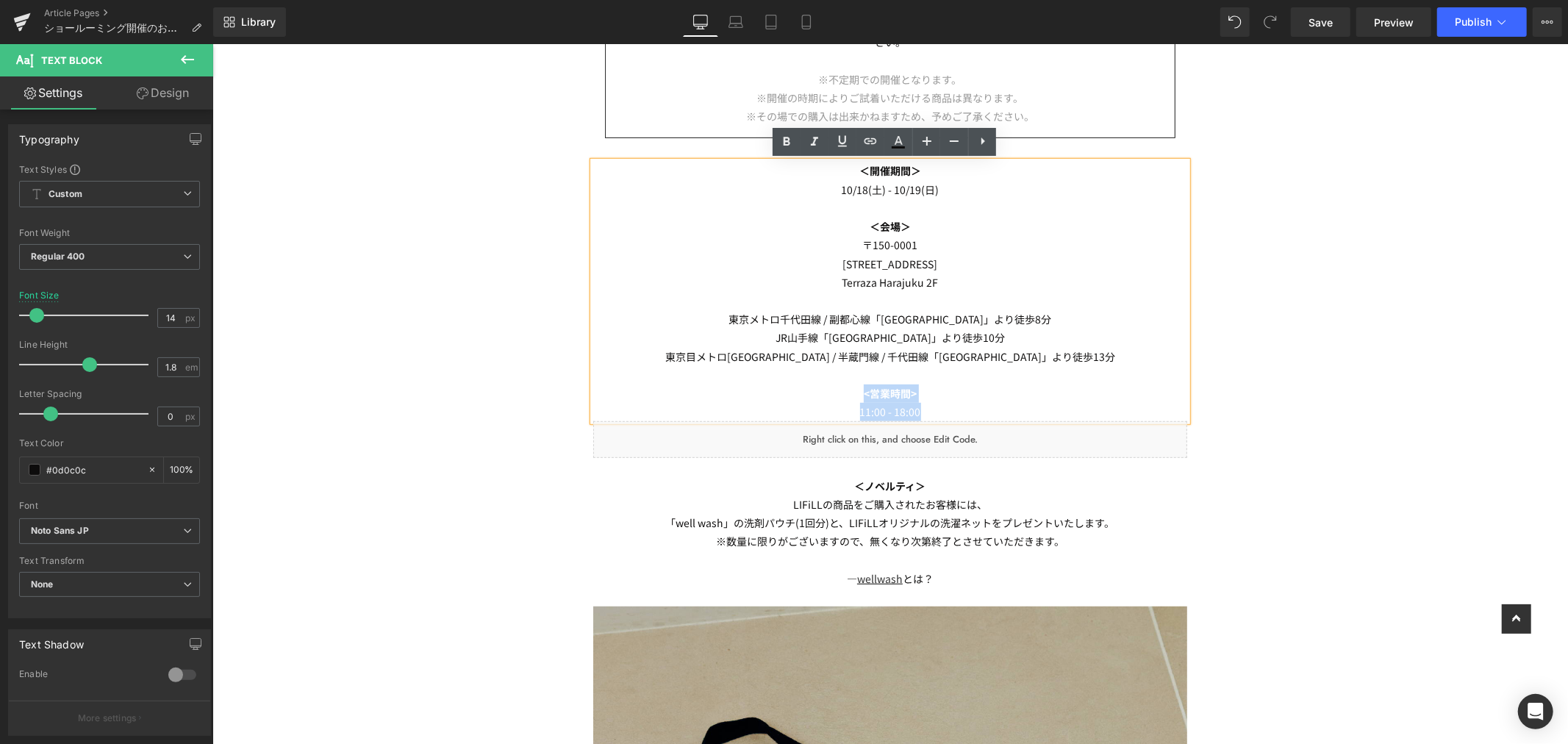
copy div "<営業時間> 11:00 - 18:00"
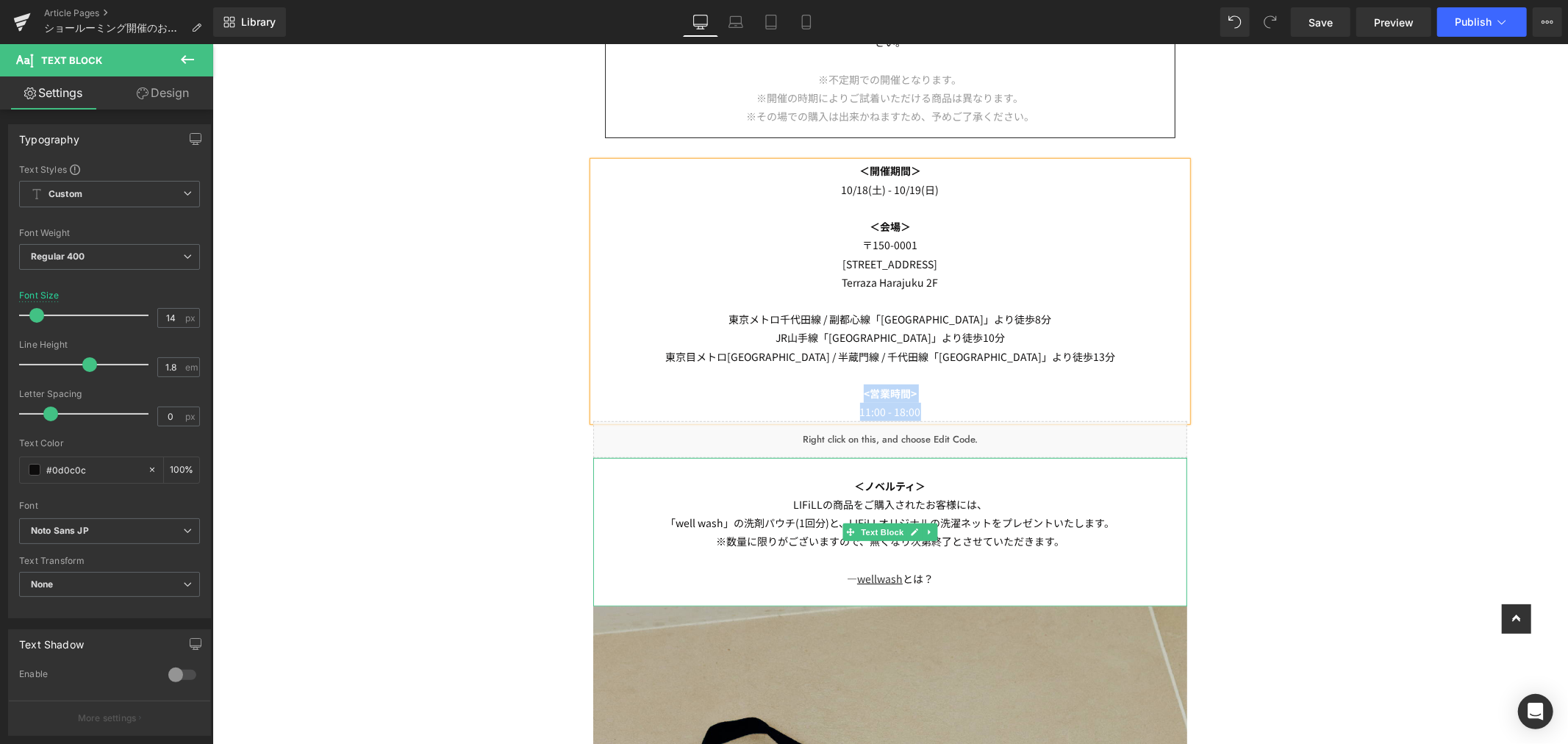
click at [845, 479] on p "＜ノベルティ＞" at bounding box center [889, 486] width 594 height 19
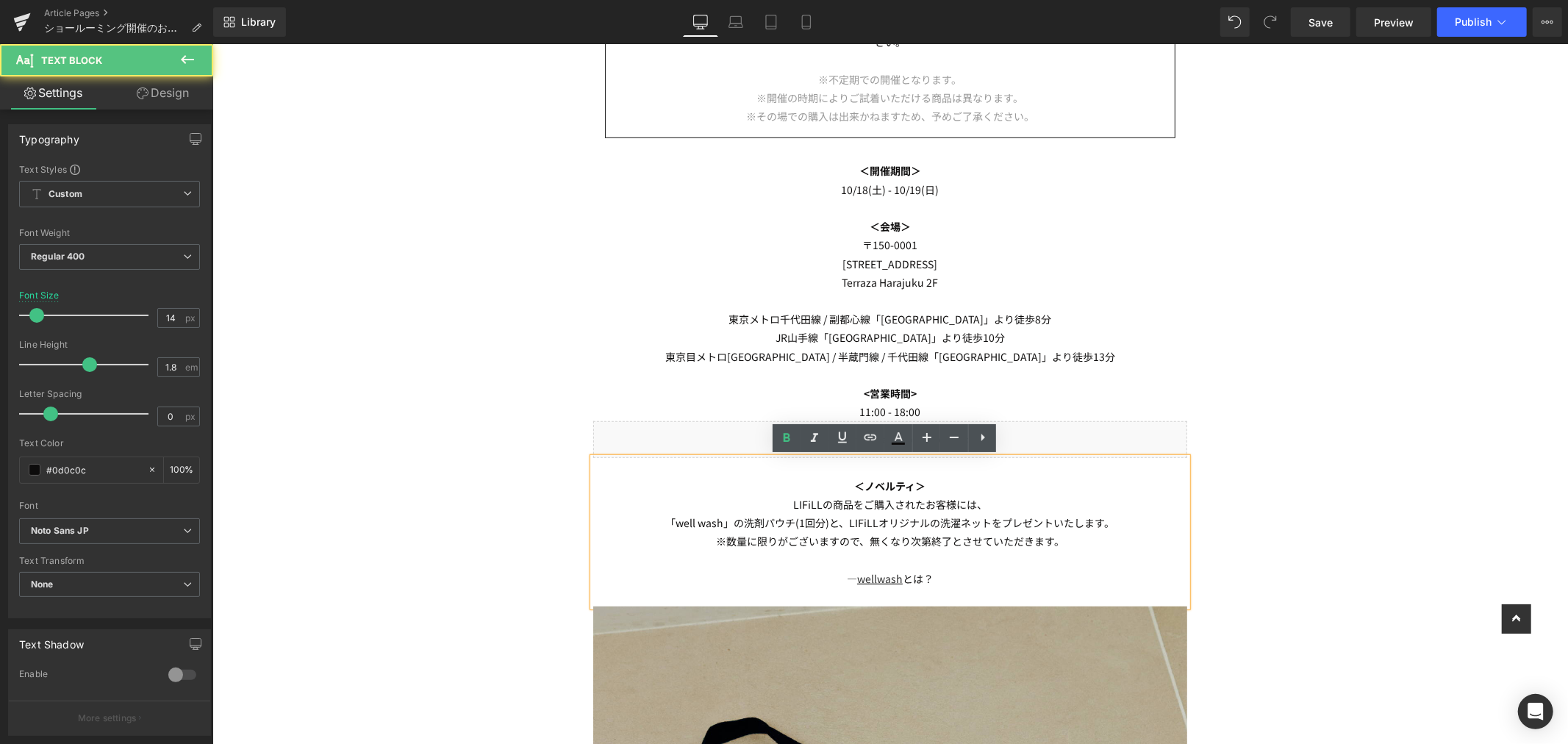
click at [840, 481] on p "＜ノベルティ＞" at bounding box center [889, 486] width 594 height 19
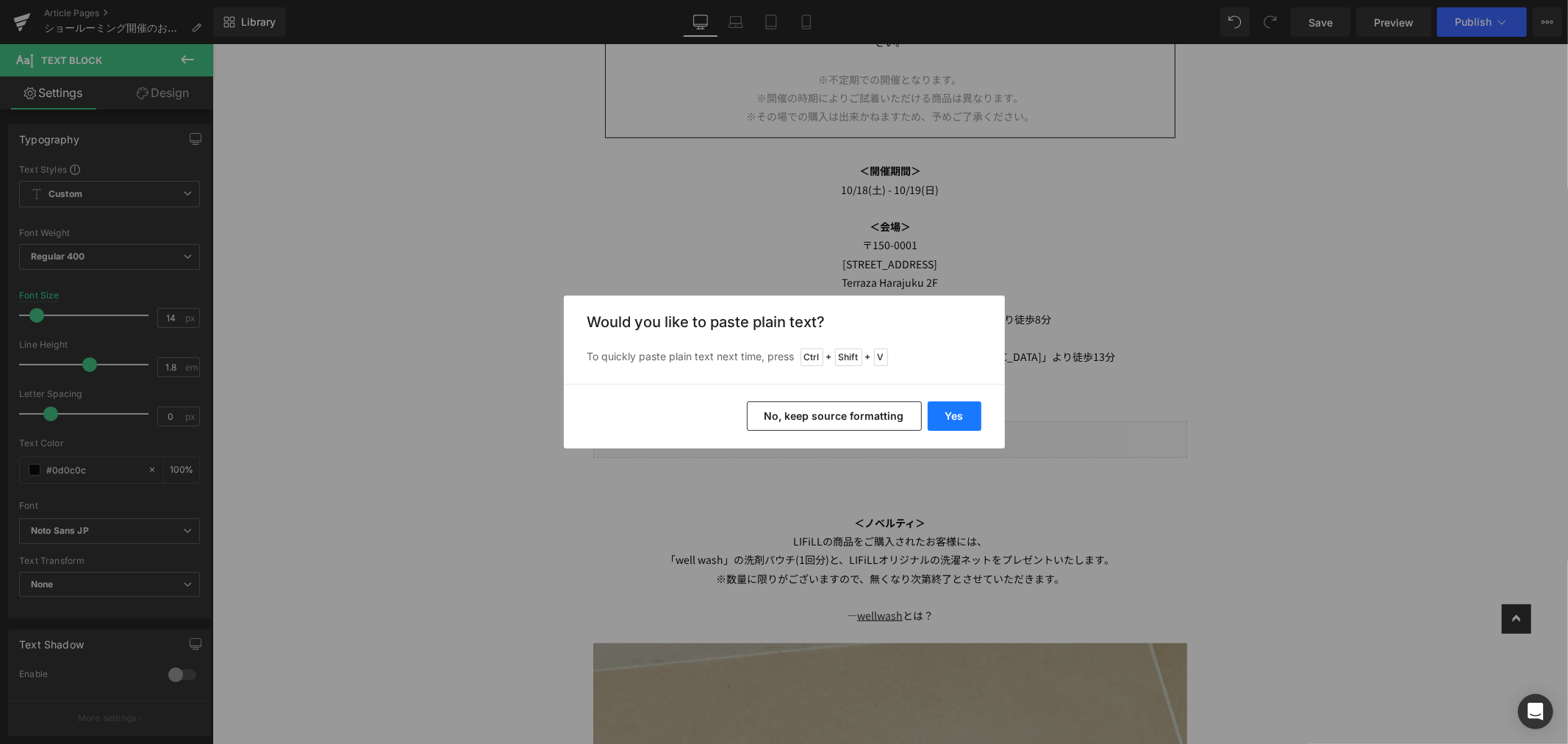
click at [955, 410] on button "Yes" at bounding box center [955, 415] width 54 height 29
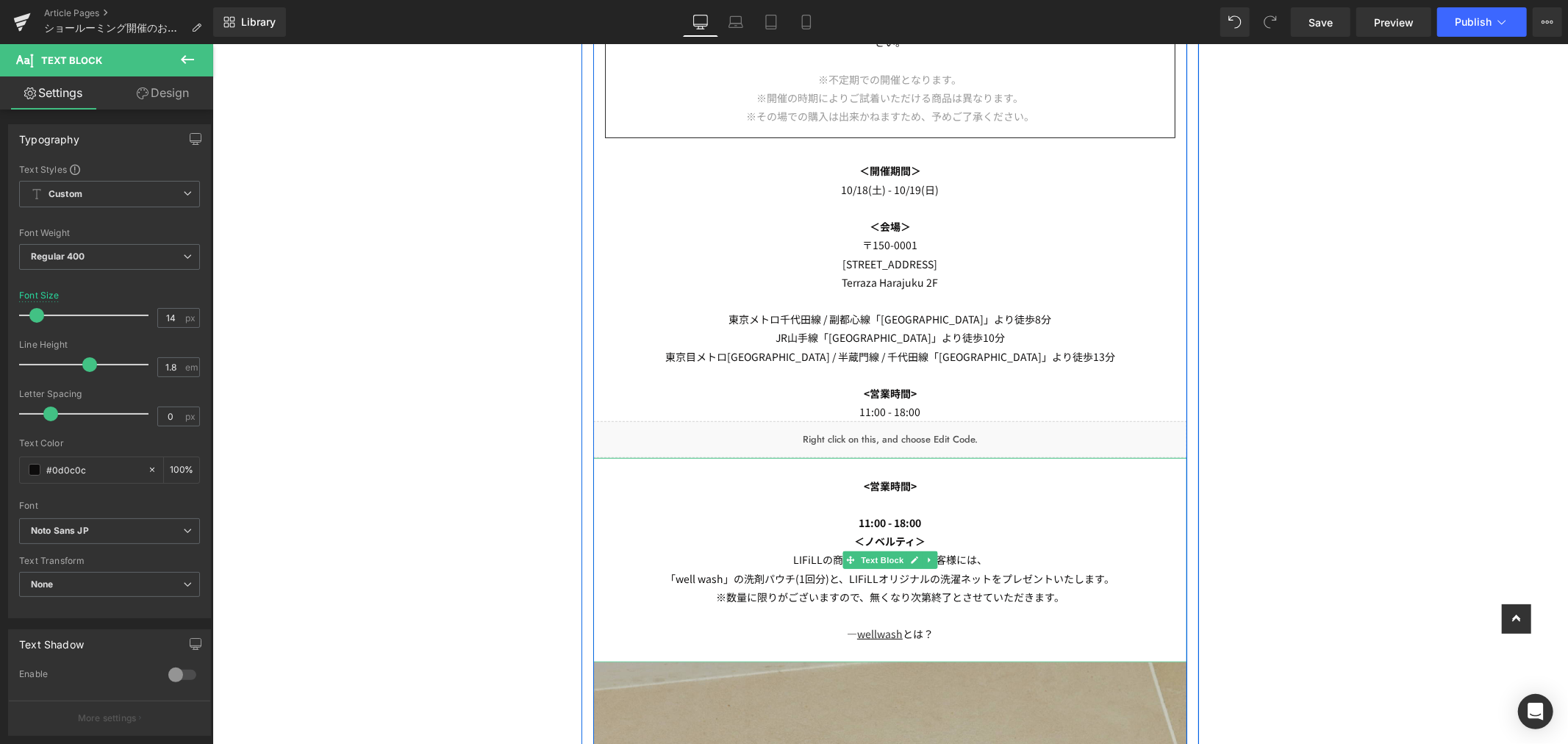
drag, startPoint x: 918, startPoint y: 508, endPoint x: 938, endPoint y: 495, distance: 23.9
click at [919, 508] on p at bounding box center [889, 503] width 594 height 19
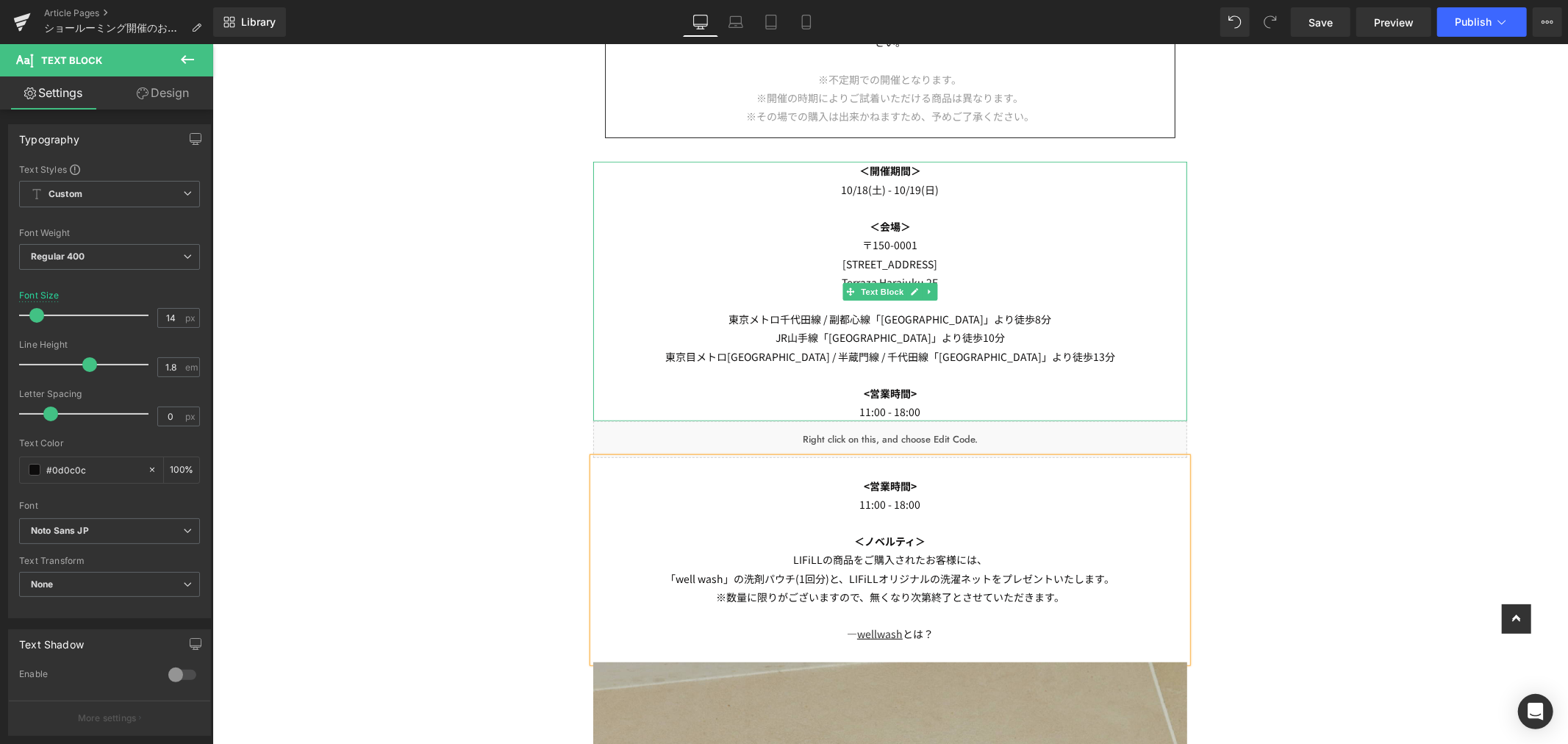
click at [956, 398] on p "<営業時間>" at bounding box center [889, 392] width 594 height 19
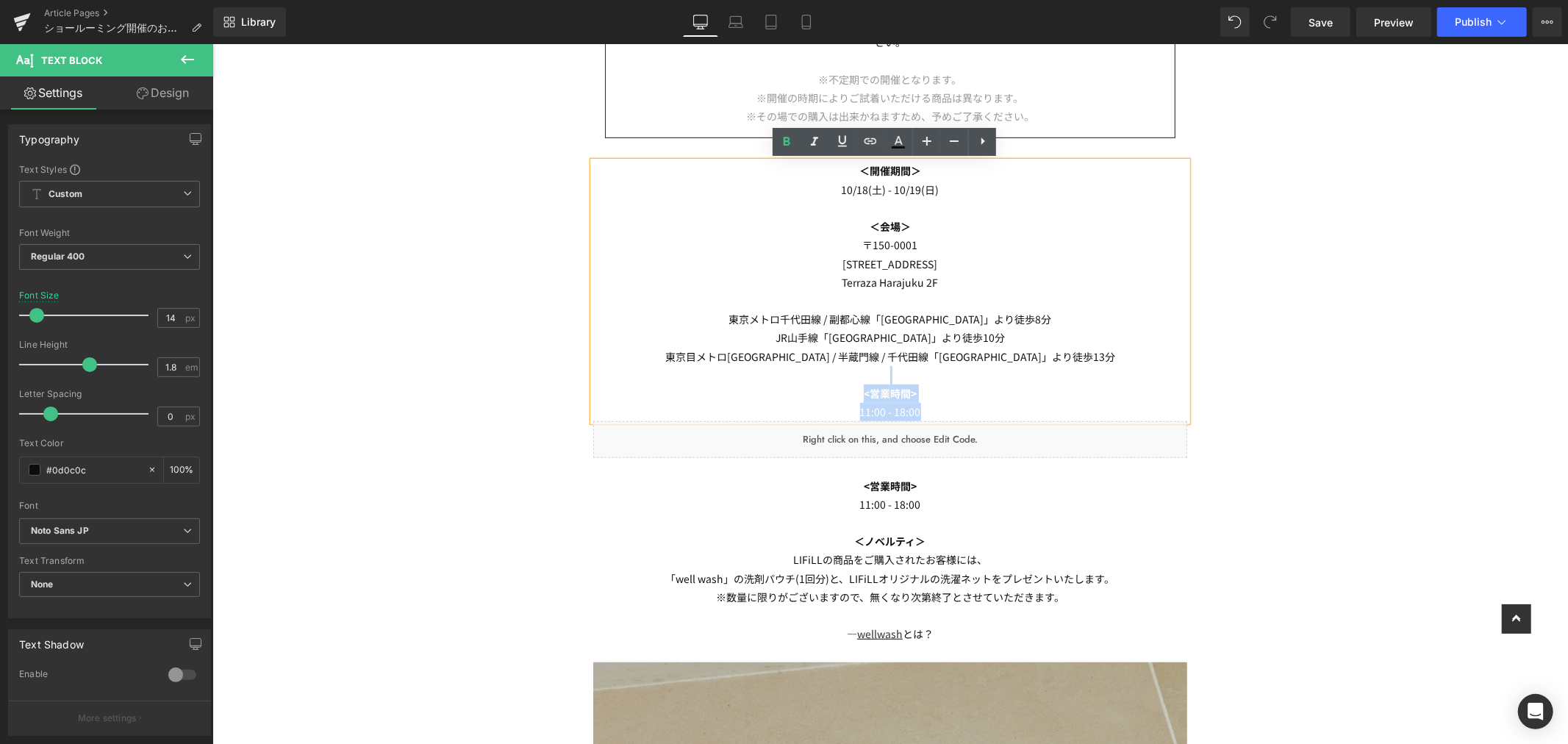
drag, startPoint x: 955, startPoint y: 414, endPoint x: 828, endPoint y: 373, distance: 133.5
click at [828, 373] on div "＜開催期間＞ 10/18(土) - 10/19(日) ＜会場＞ 〒150-0001 東京都渋谷区神宮前2-31-11 Terraza Harajuku 2F …" at bounding box center [889, 291] width 594 height 259
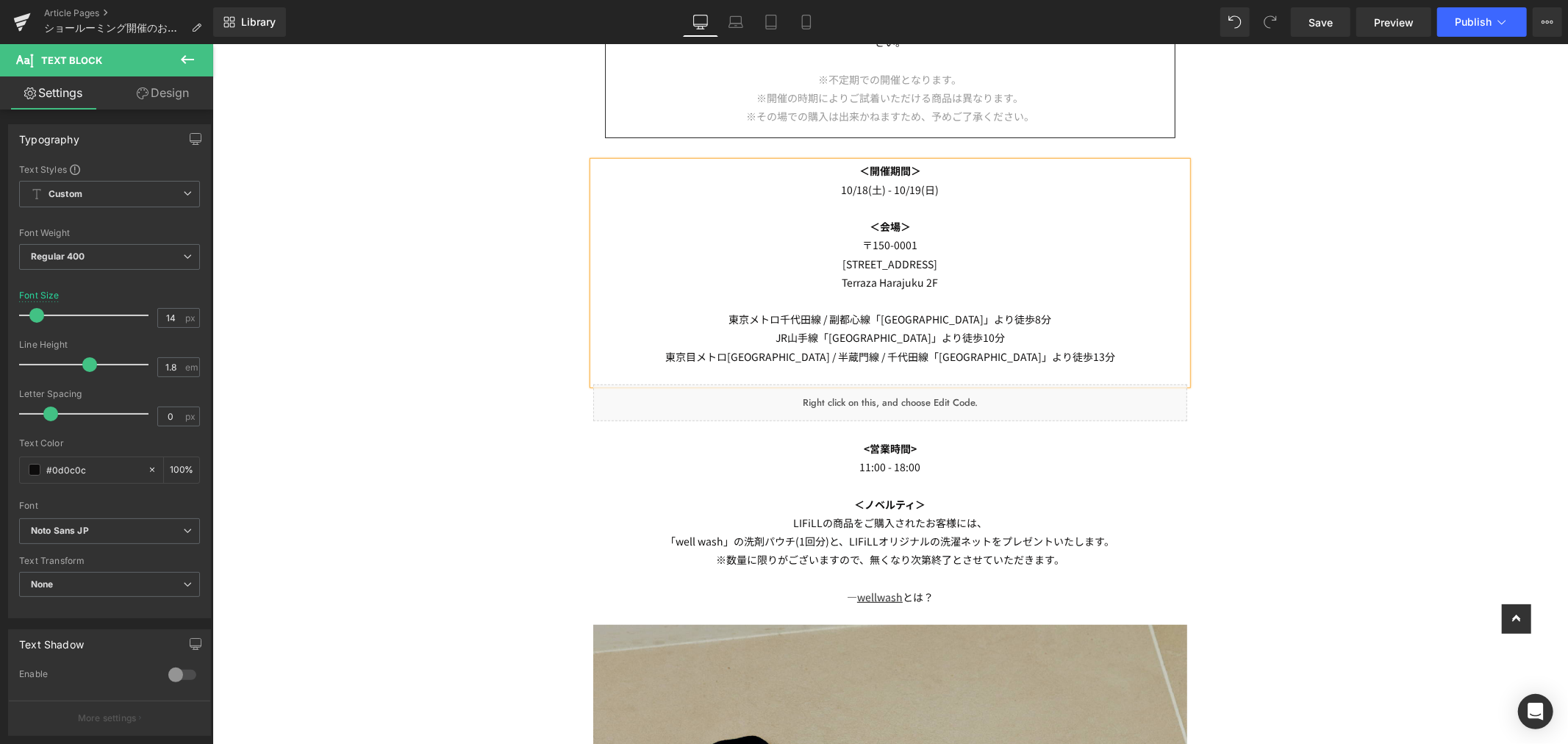
drag, startPoint x: 1449, startPoint y: 343, endPoint x: 1178, endPoint y: 405, distance: 278.0
click at [1449, 342] on div "Image Row 10/18(土) - 10/19(日)にショールーミングを開催いたします。 Text Block ショールーミングとは？ LIFiLLのオ…" at bounding box center [889, 578] width 1356 height 2243
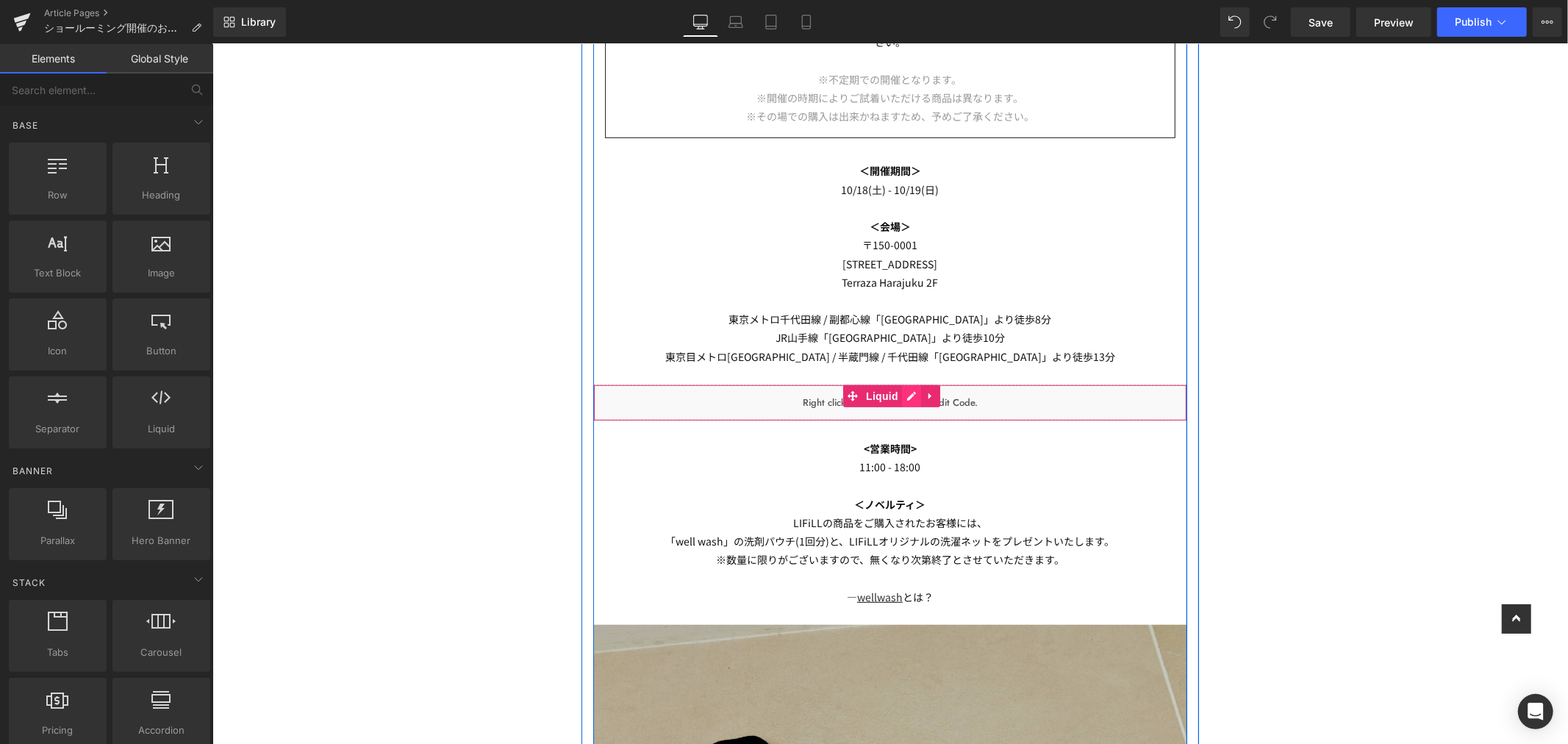
click at [903, 389] on link at bounding box center [911, 395] width 19 height 22
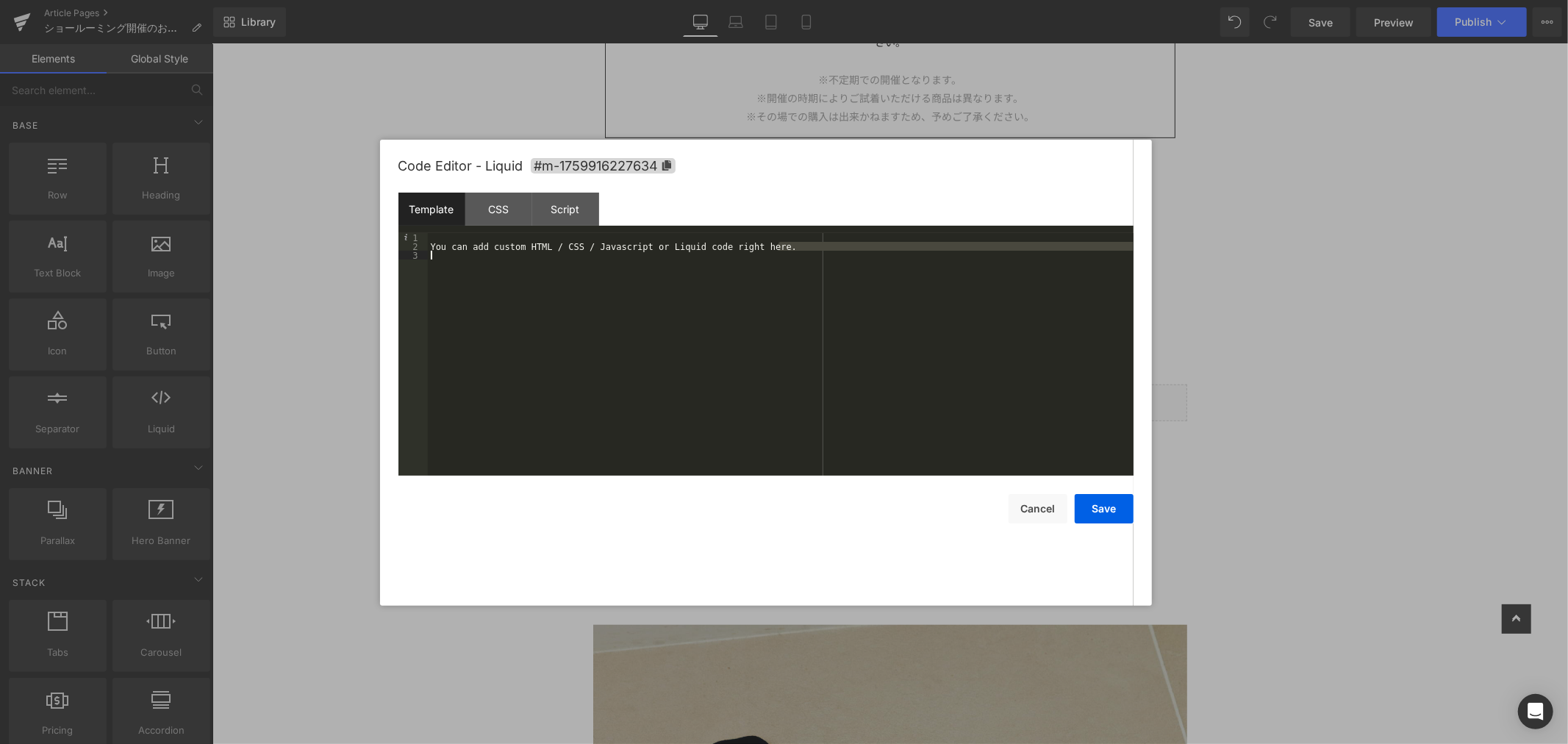
drag, startPoint x: 800, startPoint y: 250, endPoint x: 325, endPoint y: 259, distance: 475.1
click at [325, 259] on body "Liquid You are previewing how the will restyle your page. You can not edit Elem…" at bounding box center [784, 372] width 1568 height 744
click at [618, 312] on div "You can add custom HTML / CSS / Javascript or Liquid code right here." at bounding box center [781, 353] width 706 height 242
click at [508, 214] on div "CSS" at bounding box center [499, 210] width 67 height 33
click at [430, 212] on div "Template" at bounding box center [432, 210] width 67 height 33
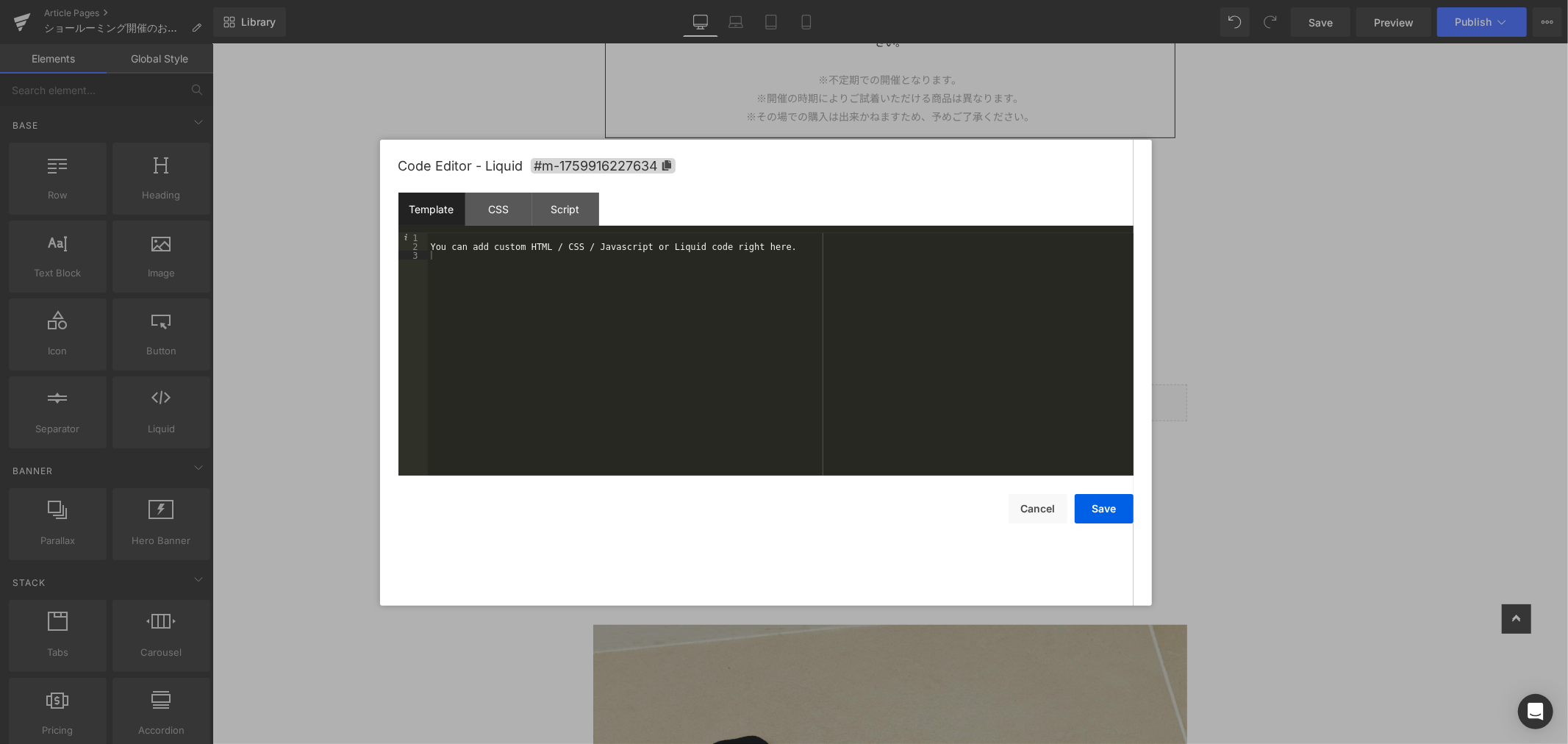
click at [512, 259] on div "You can add custom HTML / CSS / Javascript or Liquid code right here." at bounding box center [781, 362] width 706 height 260
drag, startPoint x: 579, startPoint y: 339, endPoint x: 594, endPoint y: 328, distance: 18.6
click at [581, 339] on div "You can add custom HTML / CSS / Javascript or Liquid code right here." at bounding box center [781, 362] width 706 height 260
drag, startPoint x: 782, startPoint y: 246, endPoint x: 431, endPoint y: 246, distance: 351.0
click at [431, 246] on div "You can add custom HTML / CSS / Javascript or Liquid code right here." at bounding box center [781, 362] width 706 height 260
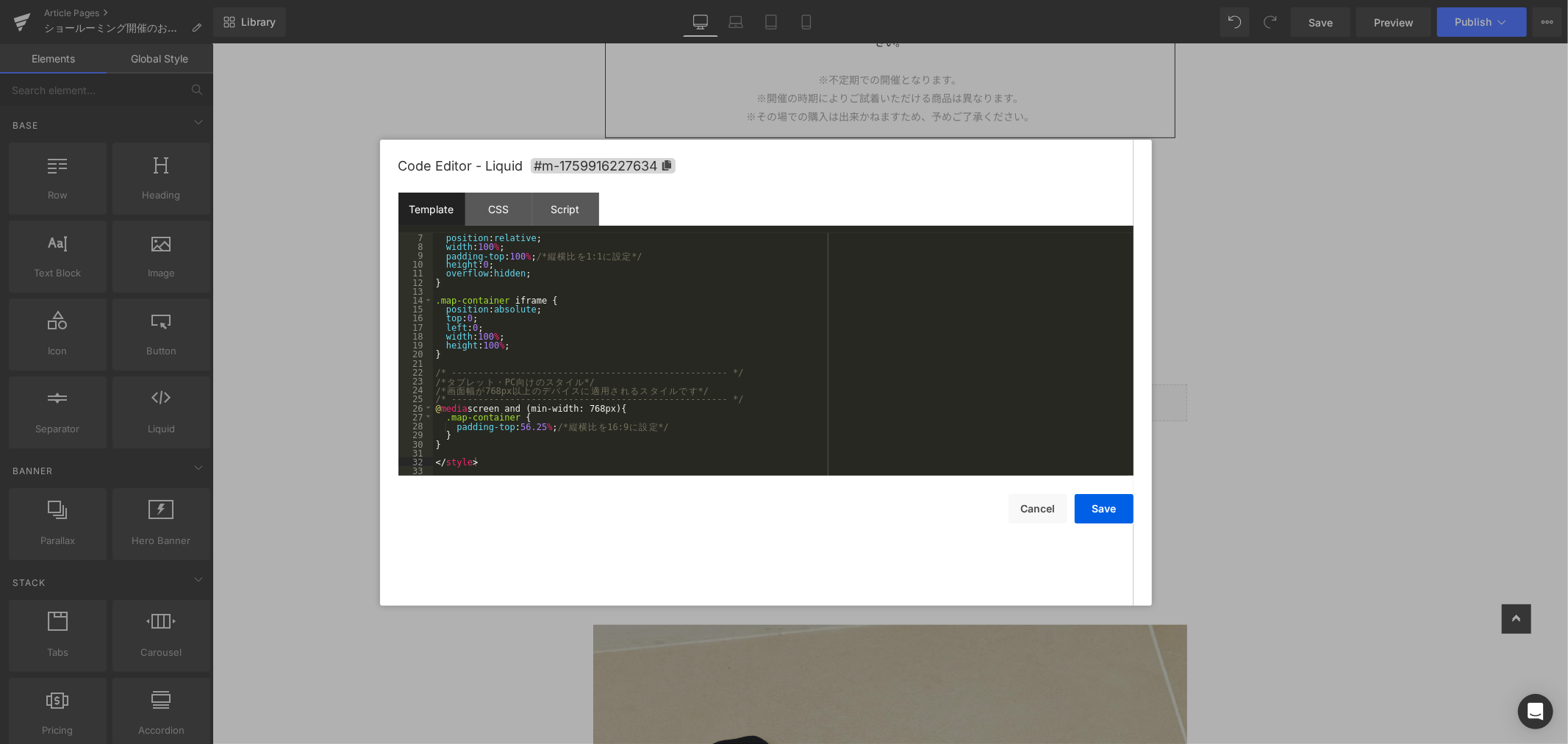
scroll to position [54, 0]
click at [499, 209] on div "CSS" at bounding box center [499, 210] width 67 height 33
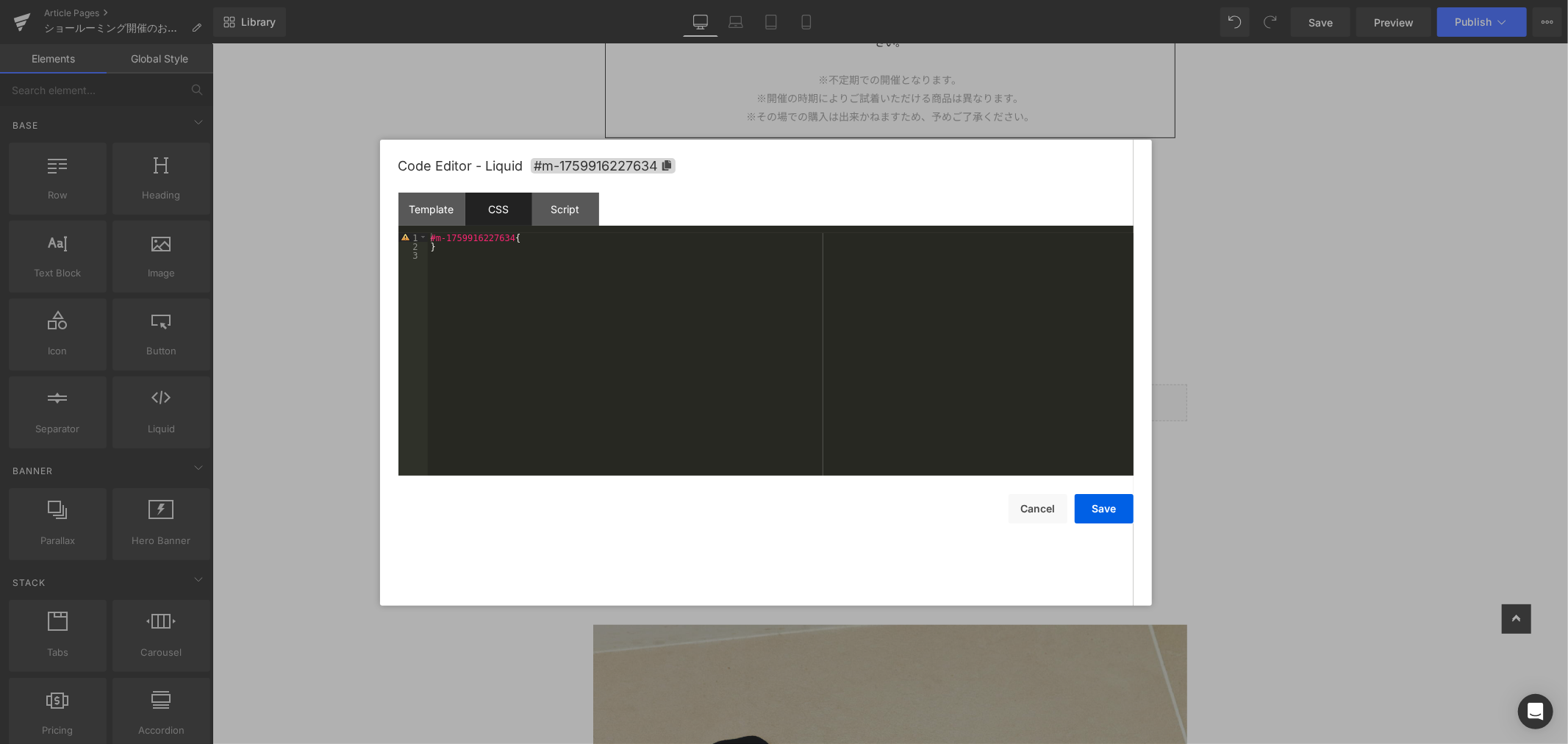
click at [525, 285] on div "#m-1759916227634 { }" at bounding box center [781, 362] width 706 height 260
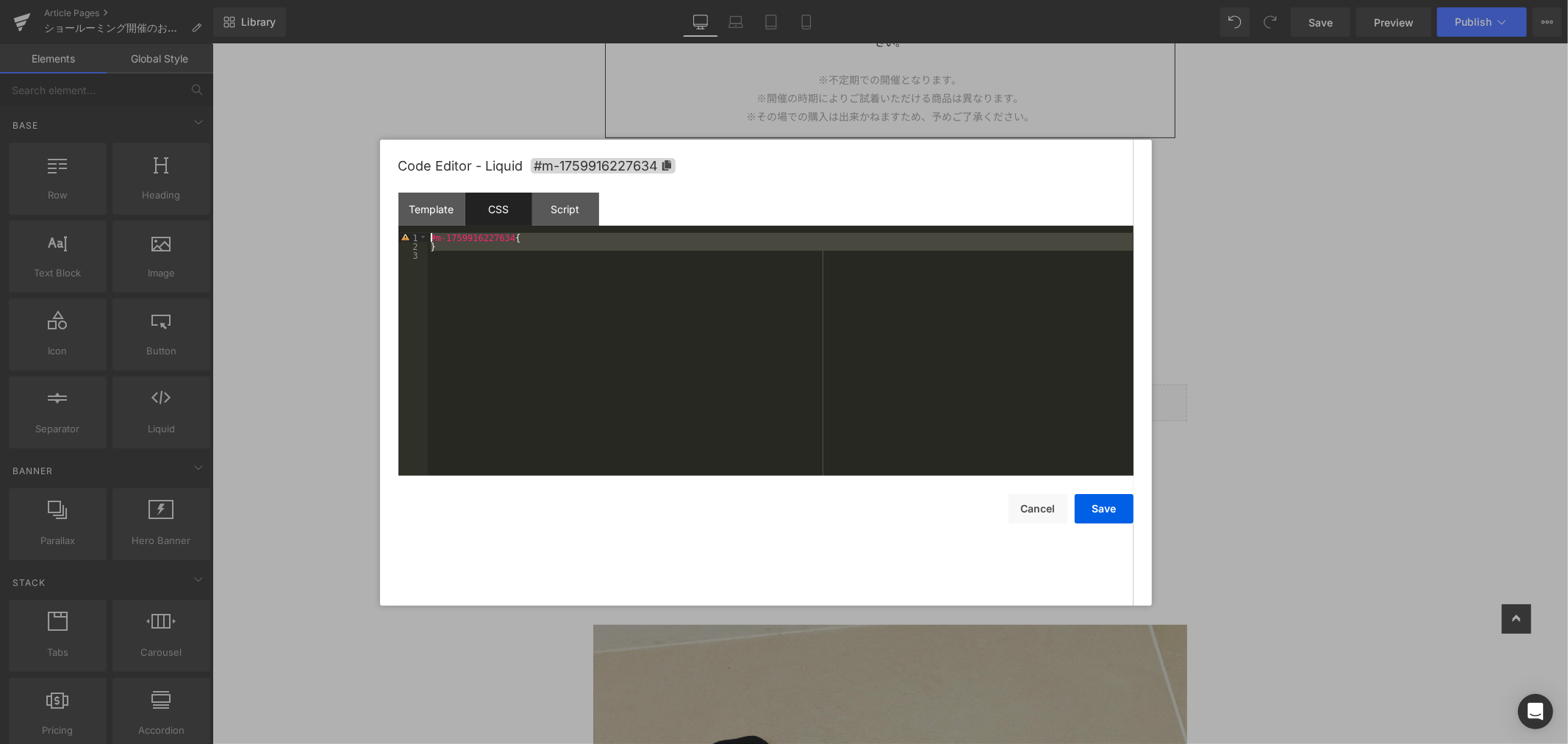
drag, startPoint x: 518, startPoint y: 263, endPoint x: 400, endPoint y: 236, distance: 121.0
click at [400, 236] on pre "1 2 3 #m-1759916227634 { } XXXXXXXXXXXXXXXXXXXXXXXXXXXXXXXXXXXXXXXXXXXXXXXXXX" at bounding box center [766, 353] width 735 height 242
drag, startPoint x: 515, startPoint y: 246, endPoint x: 687, endPoint y: 249, distance: 172.0
click at [687, 249] on div "< div class = " map-container " > < iframe src = " （ こ こ に Google マ ッ プ の 埋 め 込…" at bounding box center [781, 362] width 706 height 260
click at [685, 244] on div "< div class = " map-container " > < iframe src = " （ こ こ に Google マ ッ プ の 埋 め 込…" at bounding box center [781, 353] width 706 height 242
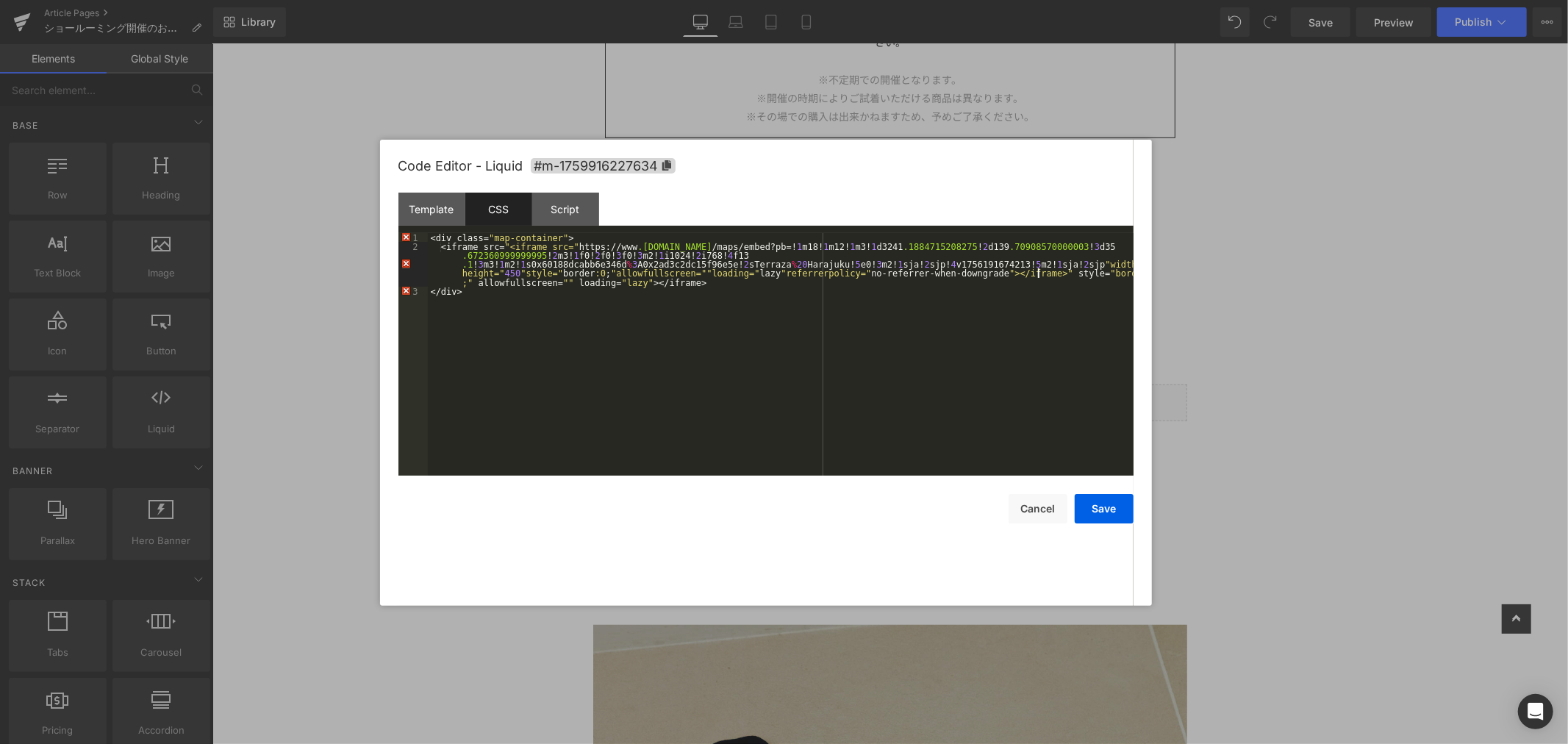
click at [491, 308] on div "< div class = " map-container " > < iframe src = " <iframe src= " https :// www…" at bounding box center [781, 362] width 706 height 260
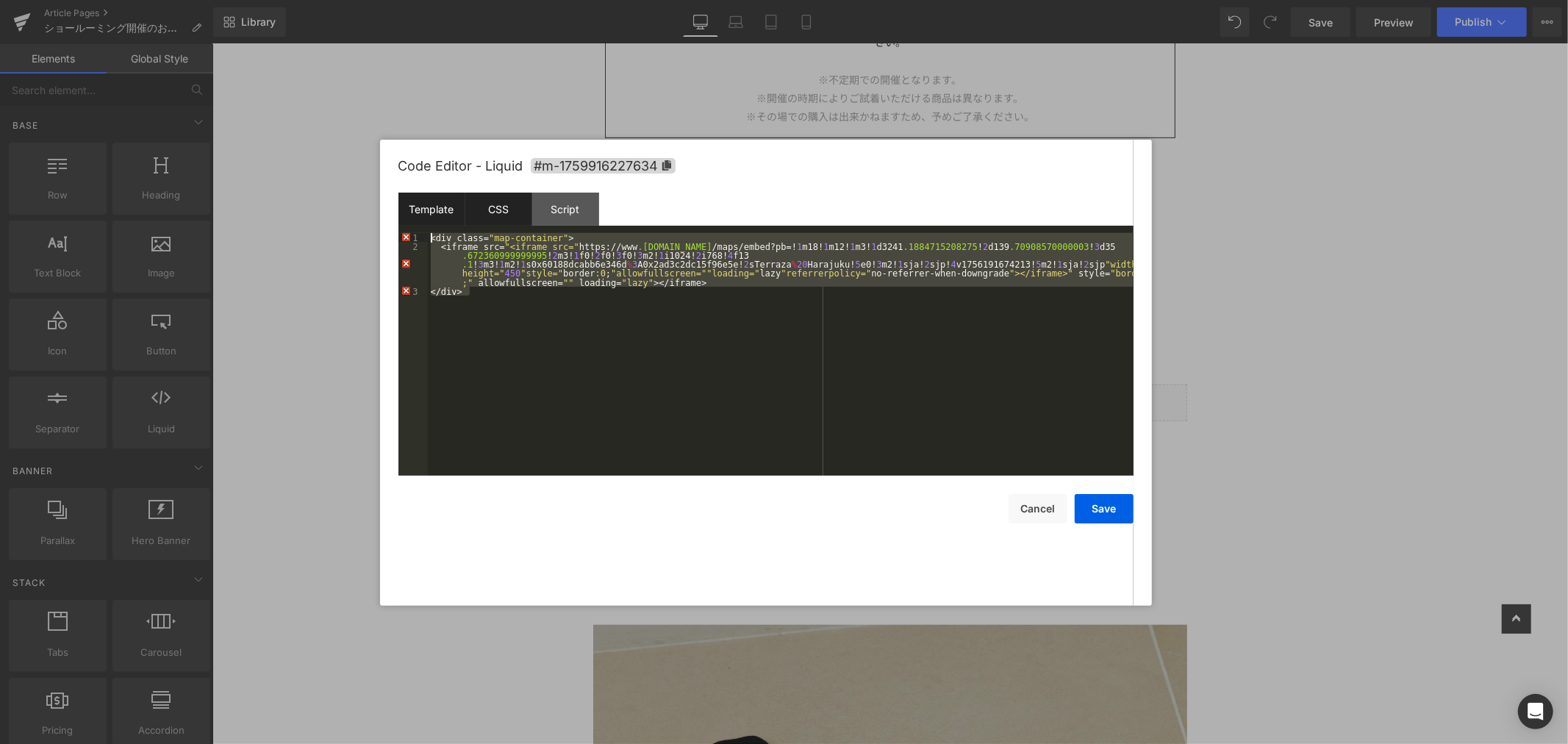
drag, startPoint x: 496, startPoint y: 300, endPoint x: 405, endPoint y: 224, distance: 118.6
click at [405, 224] on div "Template CSS Script Data 7 8 9 10 11 12 13 14 15 16 17 18 19 20 21 22 23 24 25 …" at bounding box center [766, 334] width 735 height 283
click at [430, 211] on div "Template" at bounding box center [432, 210] width 67 height 33
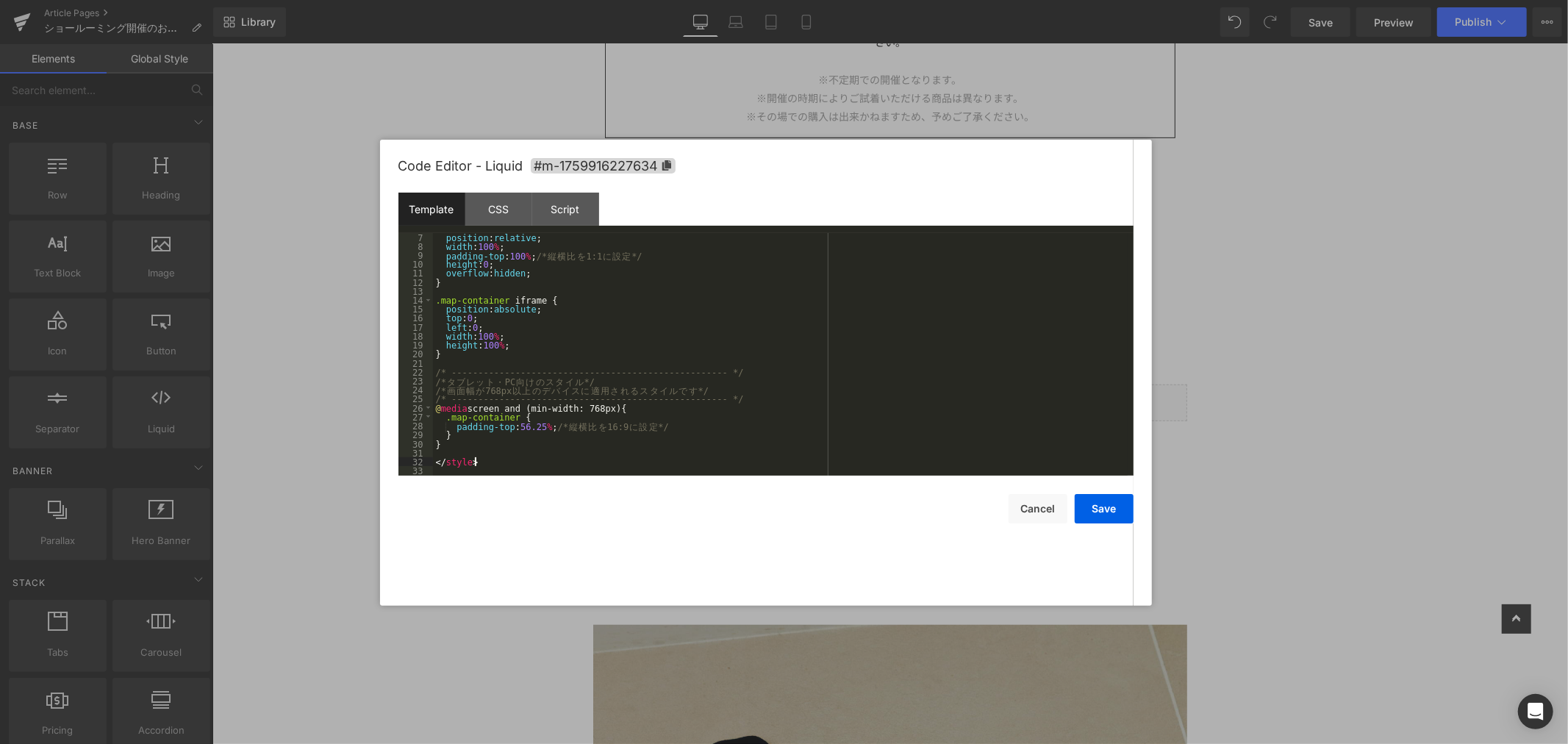
drag, startPoint x: 528, startPoint y: 460, endPoint x: 548, endPoint y: 458, distance: 20.1
click at [530, 460] on div "position : relative ; width : 100 % ; padding-top : 100 % ; /* 縦 横 比 を 1:1 に 設 …" at bounding box center [780, 362] width 695 height 260
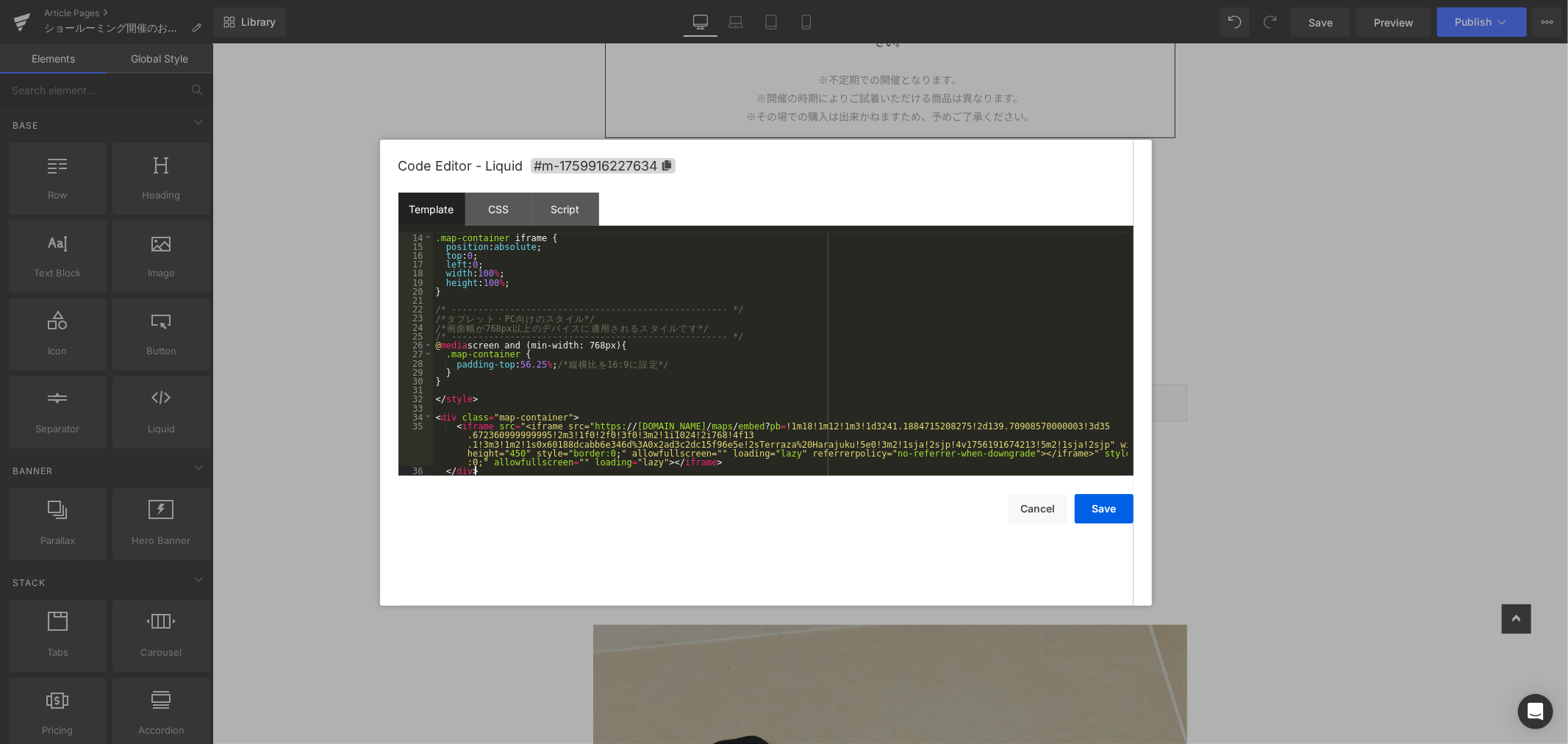
scroll to position [116, 0]
click at [604, 447] on div ".map-container iframe { position : absolute ; top : 0 ; left : 0 ; width : 100 …" at bounding box center [780, 362] width 695 height 260
click at [502, 211] on div "CSS" at bounding box center [499, 210] width 67 height 33
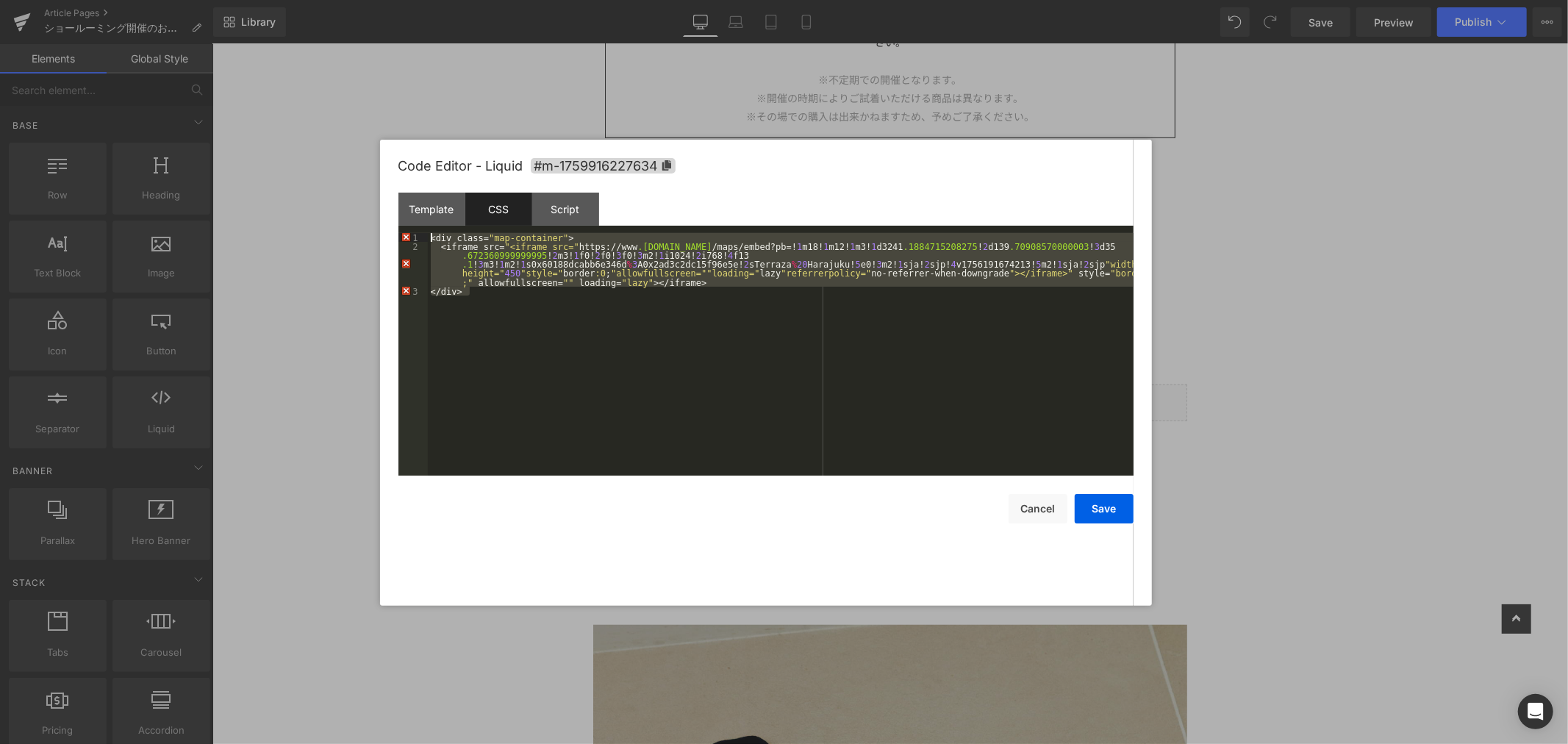
click at [494, 299] on div "< div class = " map-container " > < iframe src = " <iframe src= " https :// www…" at bounding box center [781, 353] width 706 height 242
drag, startPoint x: 494, startPoint y: 299, endPoint x: 392, endPoint y: 208, distance: 136.7
click at [392, 208] on div "Code Editor - Liquid #m-1759916227634 Template CSS Script Data 14 15 16 17 18 1…" at bounding box center [766, 372] width 772 height 466
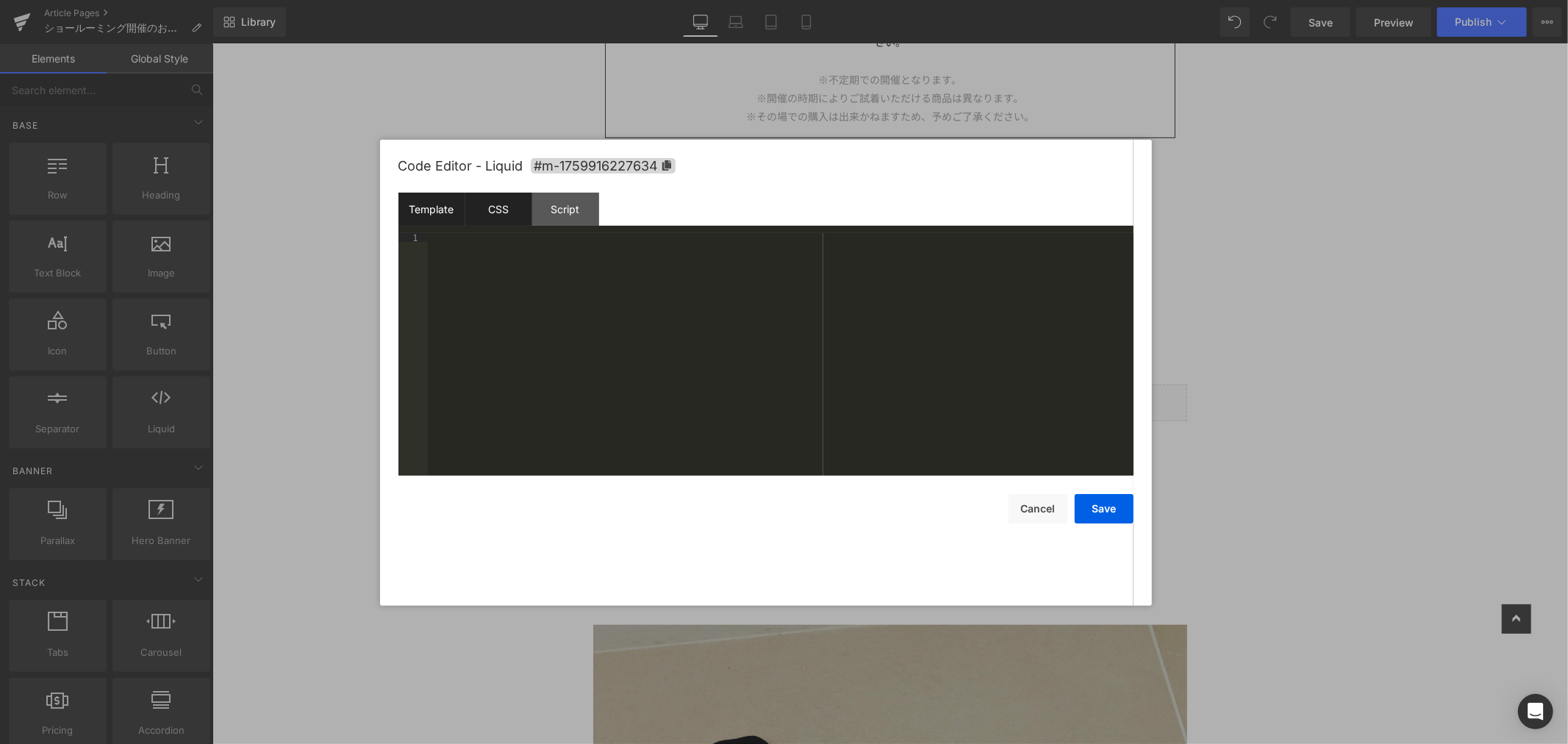
click at [444, 207] on div "Template" at bounding box center [432, 210] width 67 height 33
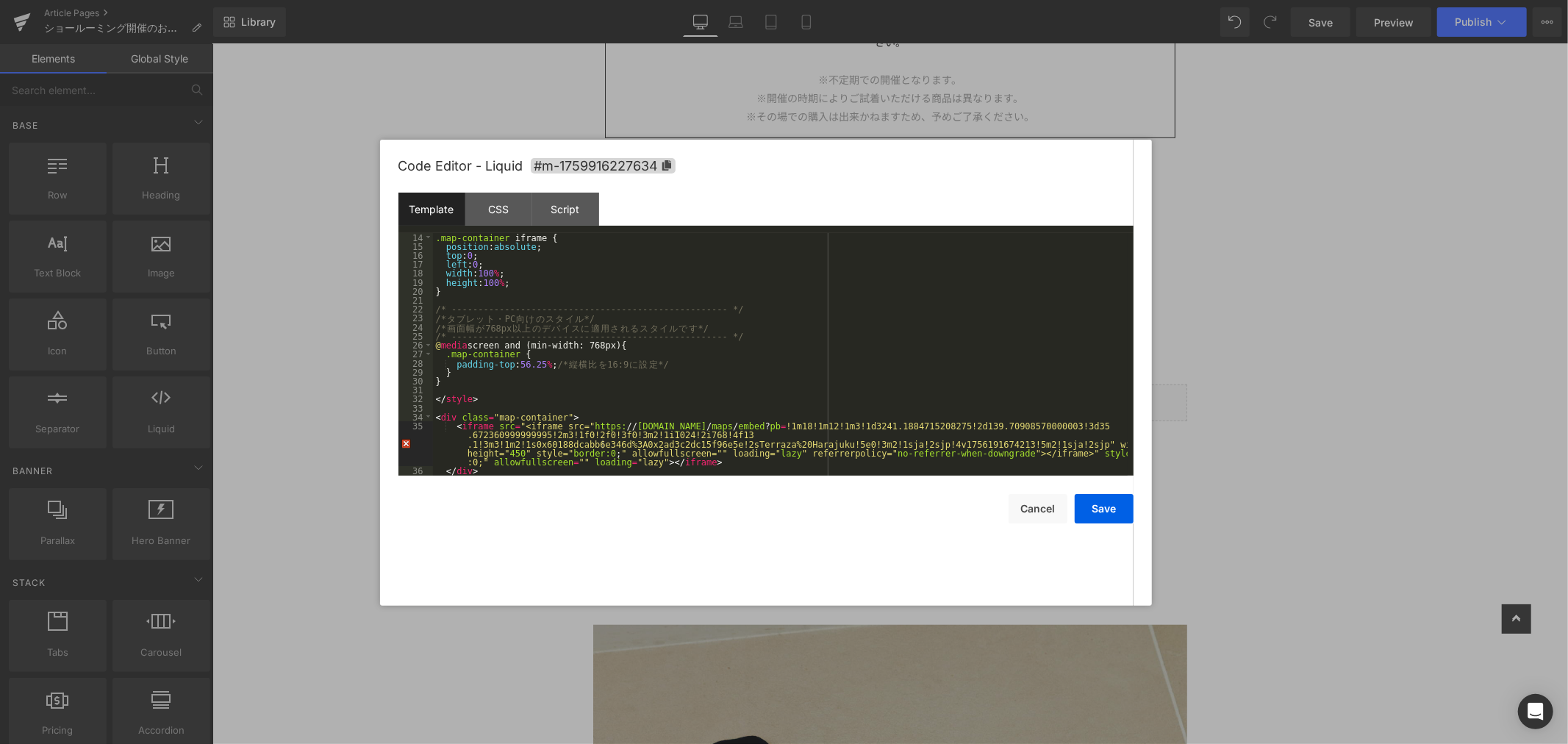
scroll to position [126, 0]
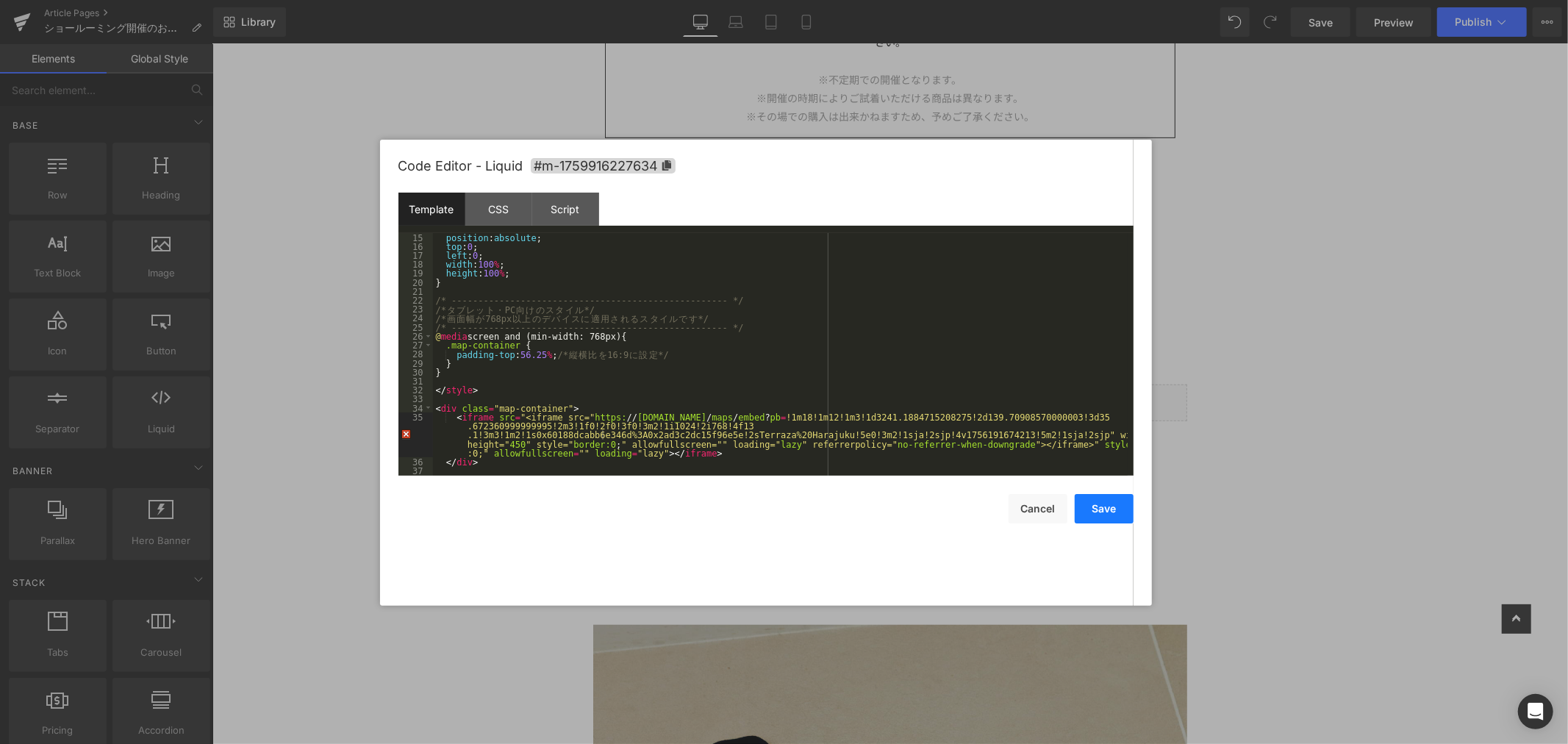
click at [1112, 515] on button "Save" at bounding box center [1104, 509] width 59 height 29
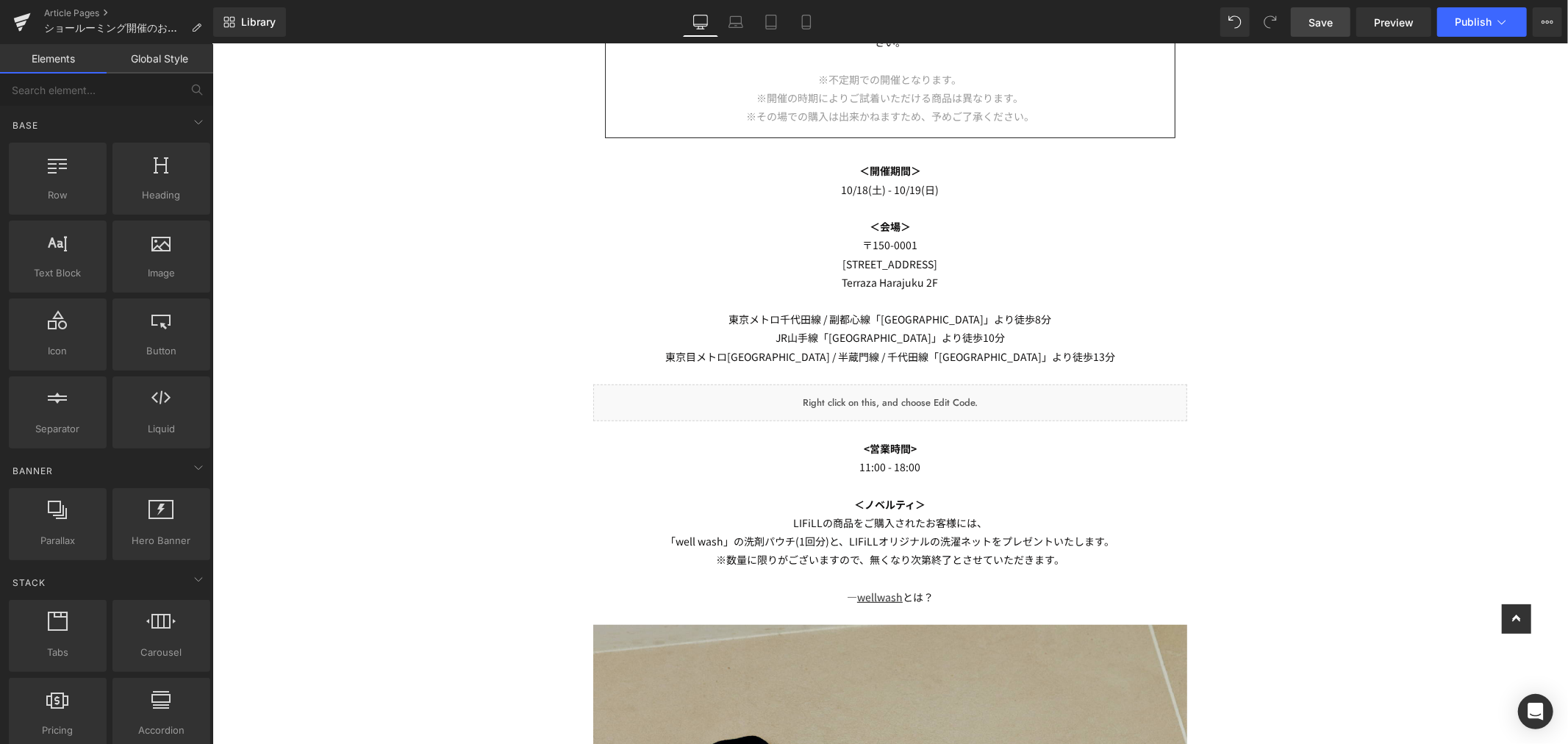
click at [1322, 26] on span "Save" at bounding box center [1321, 23] width 25 height 16
click at [1391, 20] on span "Preview" at bounding box center [1393, 23] width 40 height 16
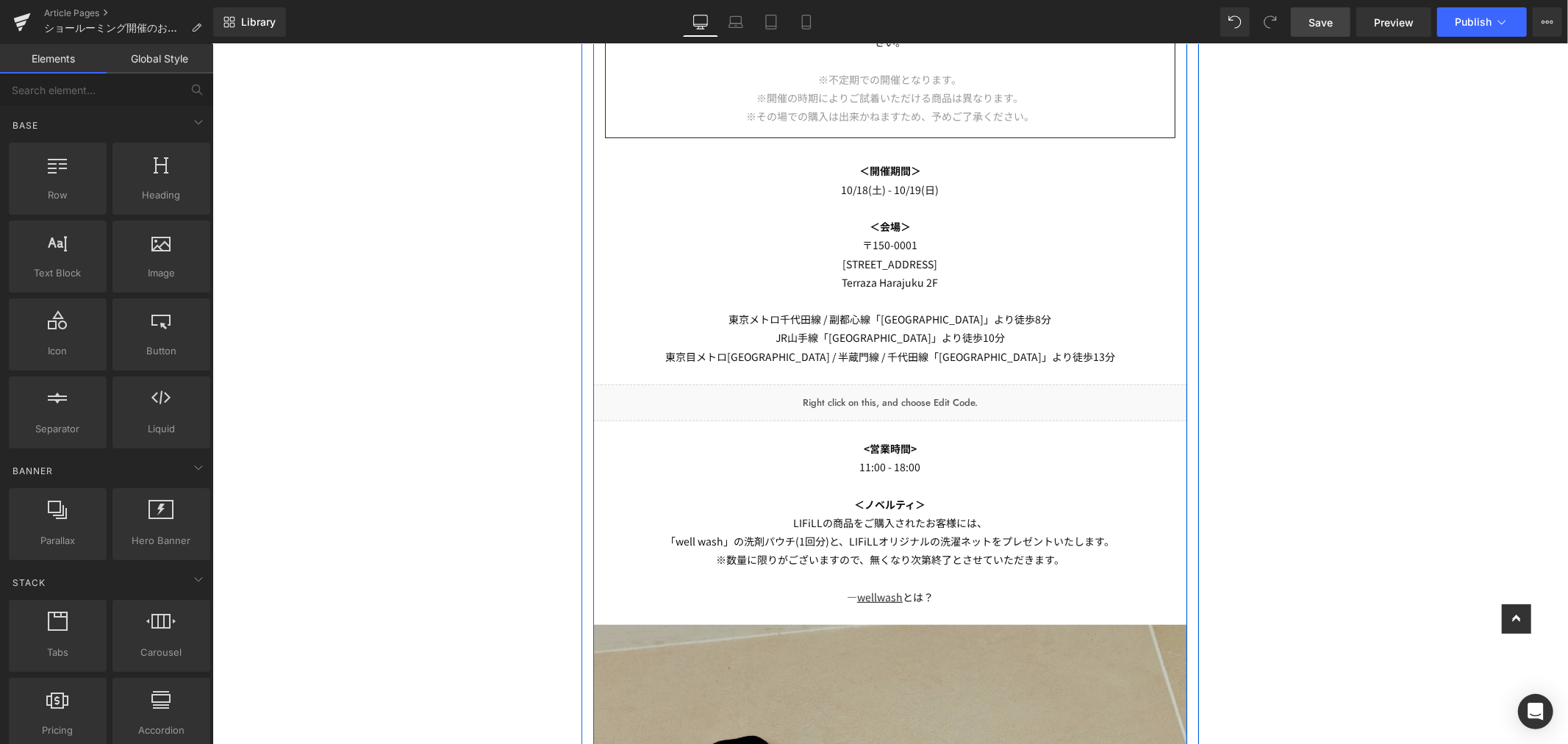
click at [907, 397] on link at bounding box center [907, 396] width 16 height 18
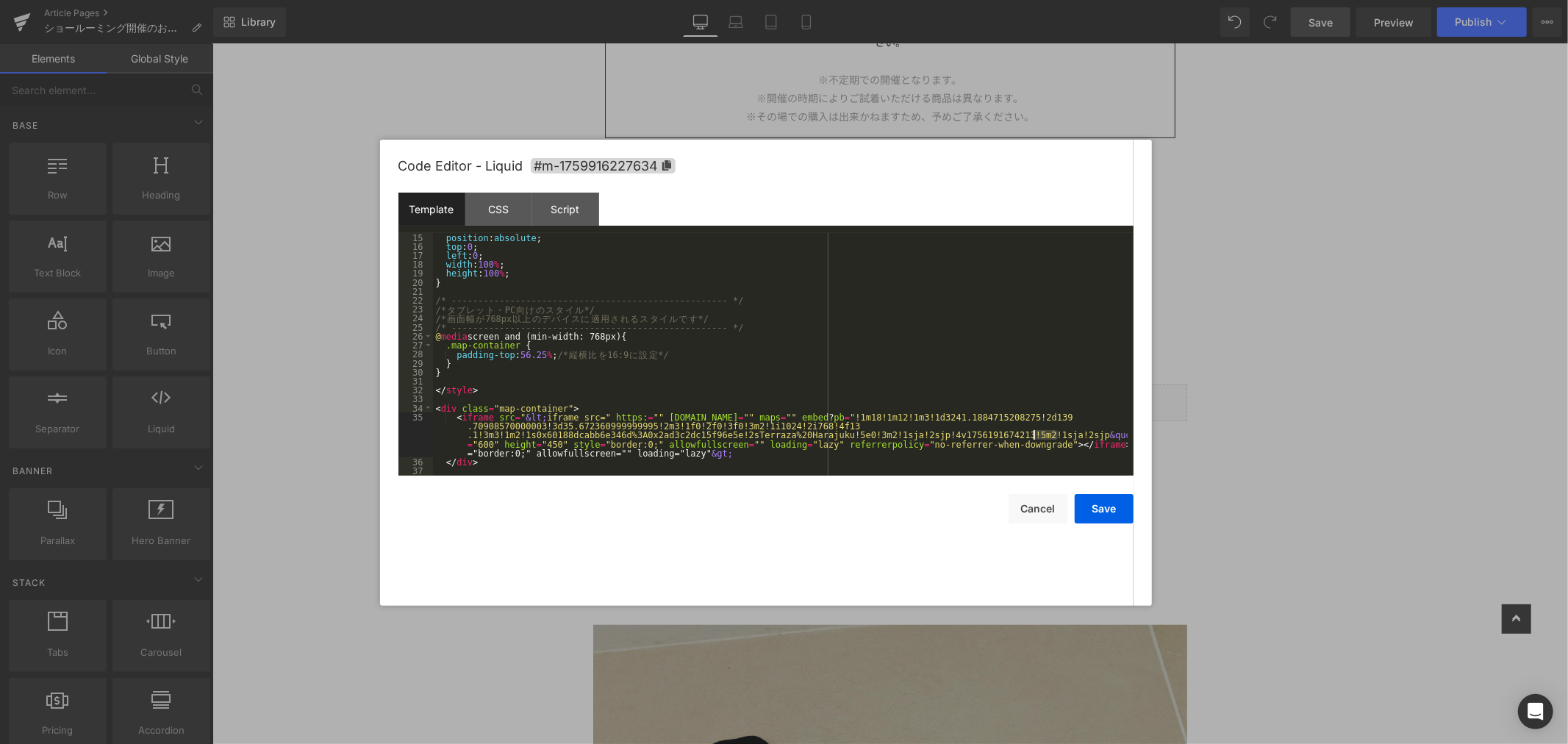
drag, startPoint x: 1057, startPoint y: 435, endPoint x: 1036, endPoint y: 435, distance: 21.0
click at [1036, 435] on div "position : absolute ; top : 0 ; left : 0 ; width : 100 % ; height : 100 % ; } /…" at bounding box center [780, 362] width 695 height 260
click at [1056, 434] on div "position : absolute ; top : 0 ; left : 0 ; width : 100 % ; height : 100 % ; } /…" at bounding box center [780, 353] width 695 height 242
click at [636, 446] on div "position : absolute ; top : 0 ; left : 0 ; width : 100 % ; height : 100 % ; } /…" at bounding box center [780, 362] width 695 height 260
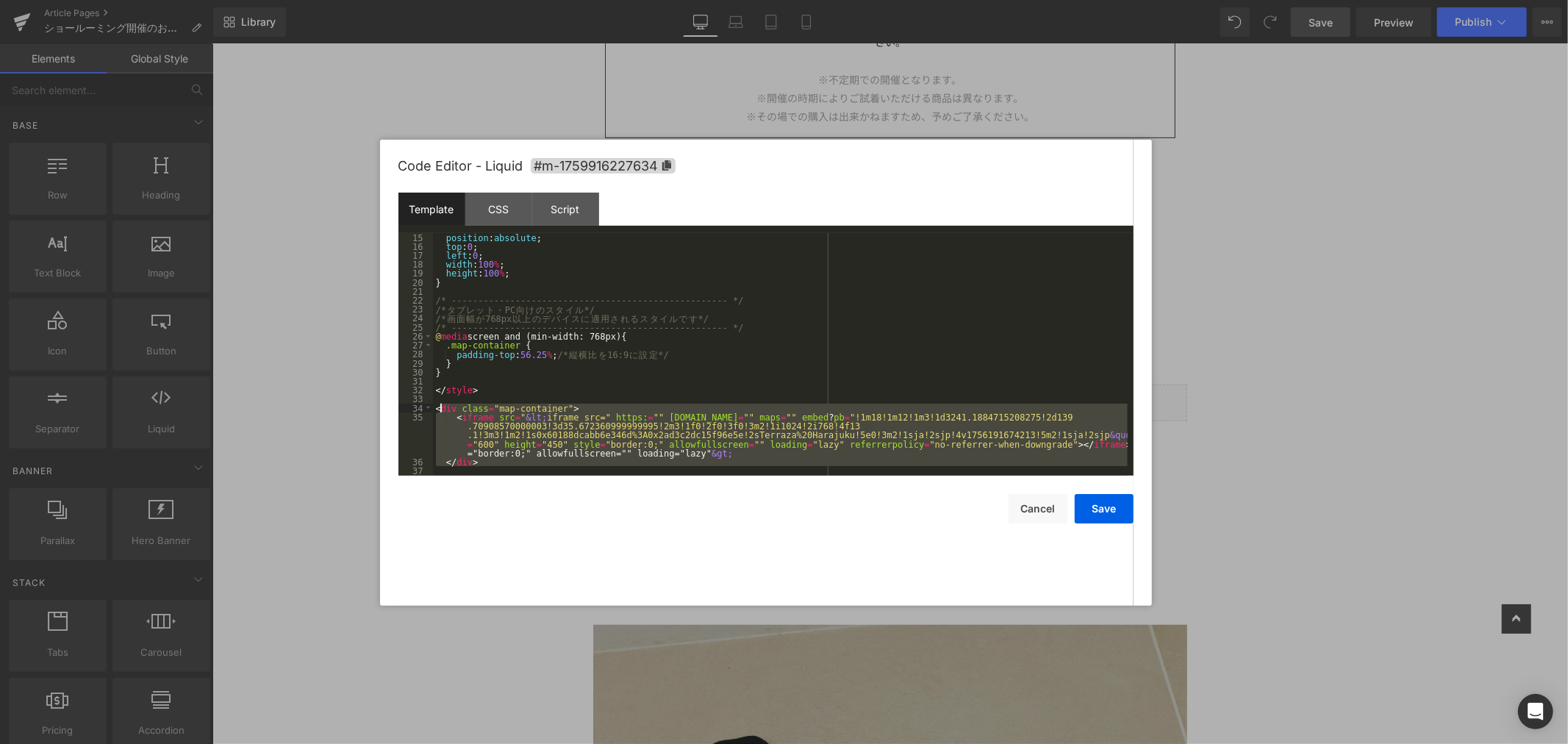
drag, startPoint x: 941, startPoint y: 469, endPoint x: 442, endPoint y: 405, distance: 503.1
click at [442, 405] on div "position : absolute ; top : 0 ; left : 0 ; width : 100 % ; height : 100 % ; } /…" at bounding box center [780, 362] width 695 height 260
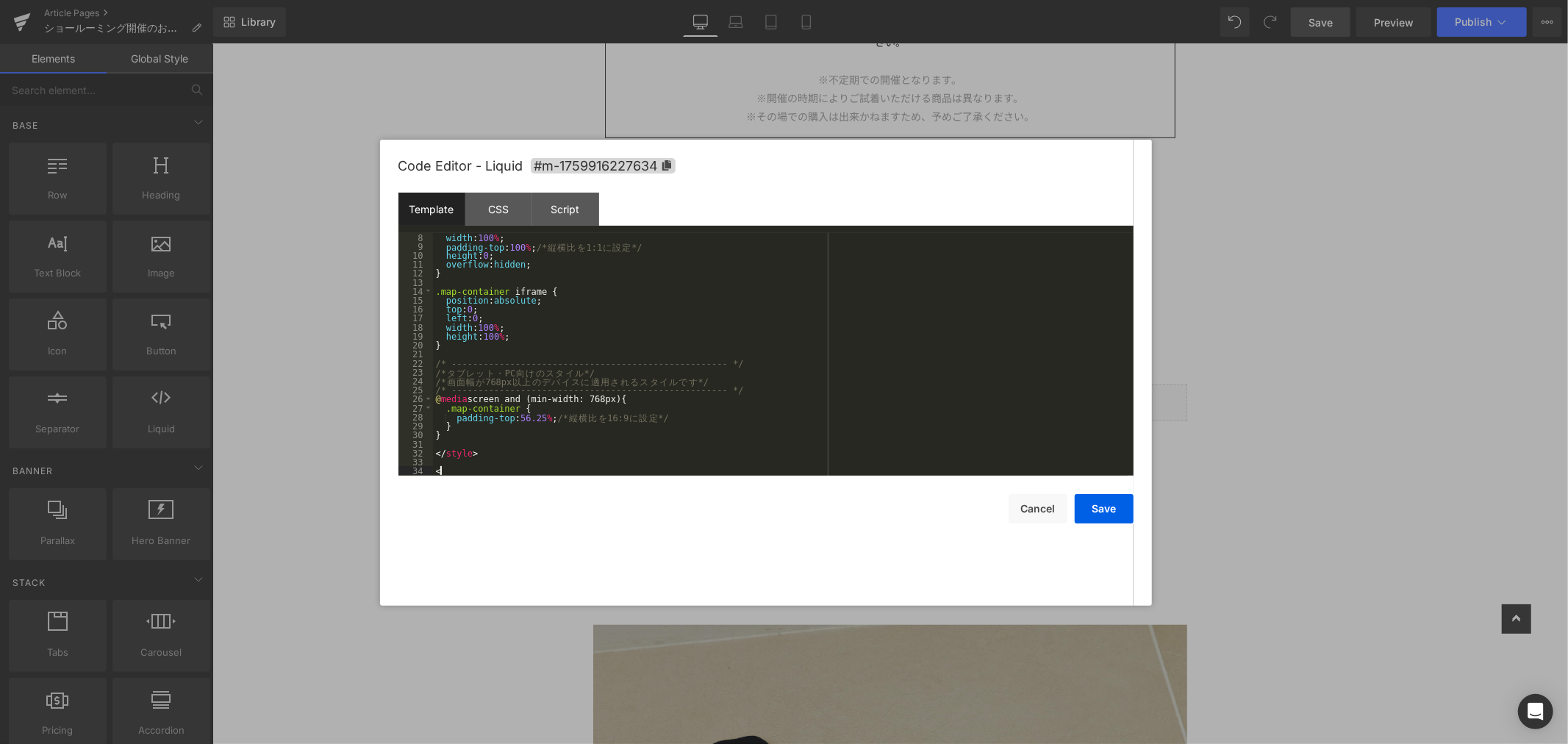
scroll to position [63, 0]
click at [468, 475] on div "Code Editor - Liquid #m-1759916227634 Template CSS Script Data 8 9 10 11 12 13 …" at bounding box center [766, 372] width 735 height 466
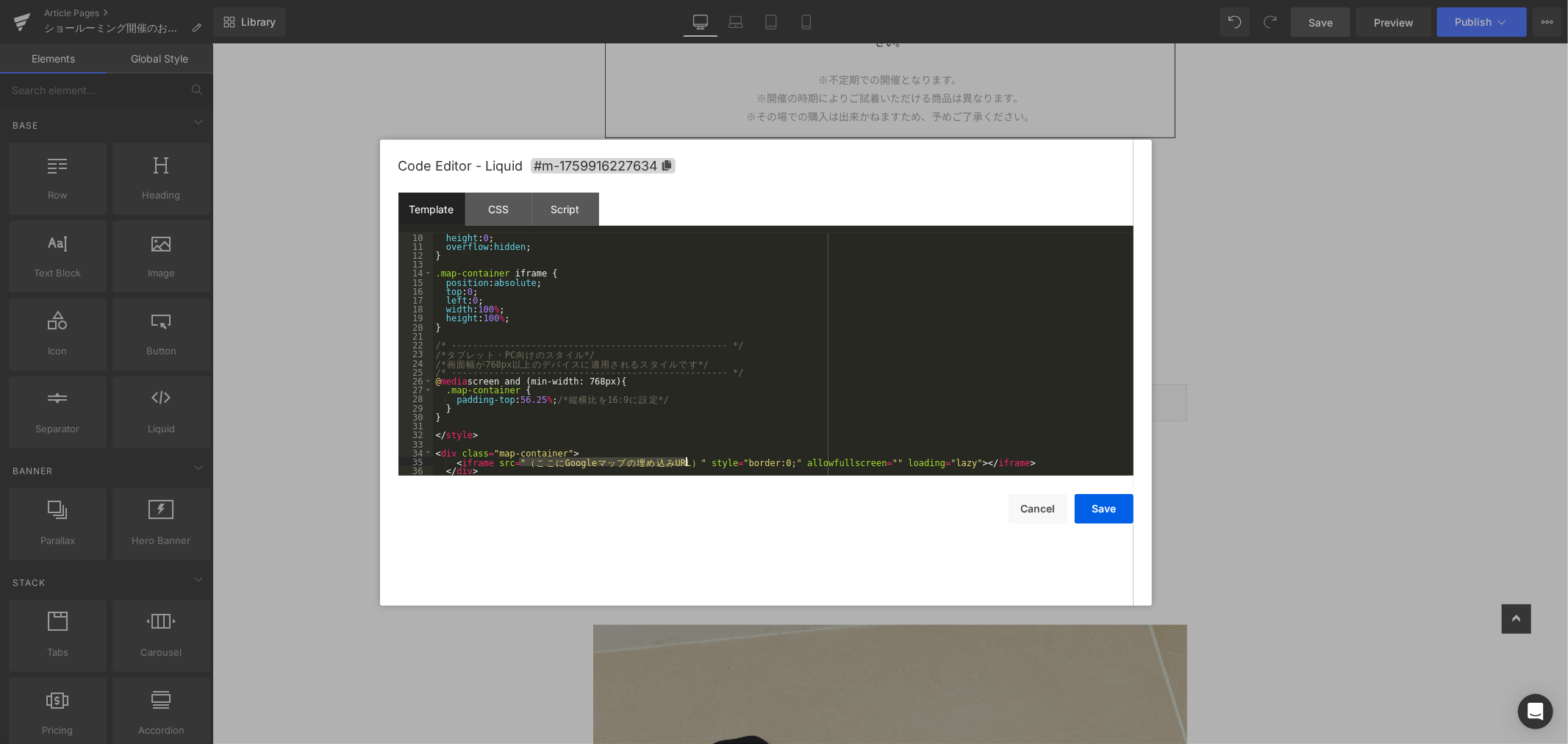
drag, startPoint x: 520, startPoint y: 465, endPoint x: 689, endPoint y: 459, distance: 169.1
click at [689, 459] on div "height : 0 ; overflow : hidden ; } .map-container iframe { position : absolute …" at bounding box center [780, 362] width 695 height 260
click at [1119, 515] on button "Save" at bounding box center [1104, 509] width 59 height 29
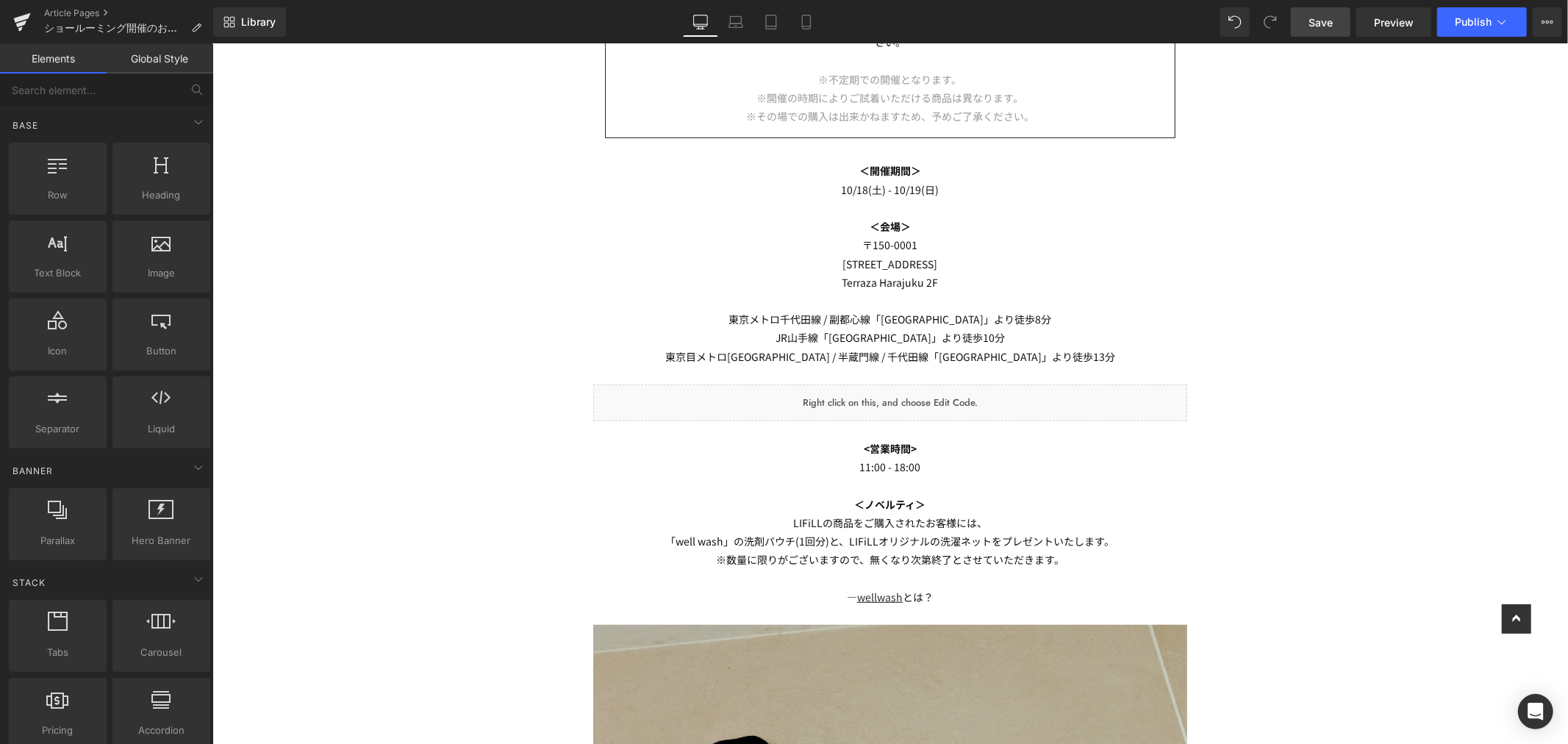
click at [1338, 26] on link "Save" at bounding box center [1321, 21] width 60 height 29
click at [1386, 23] on span "Preview" at bounding box center [1393, 23] width 40 height 16
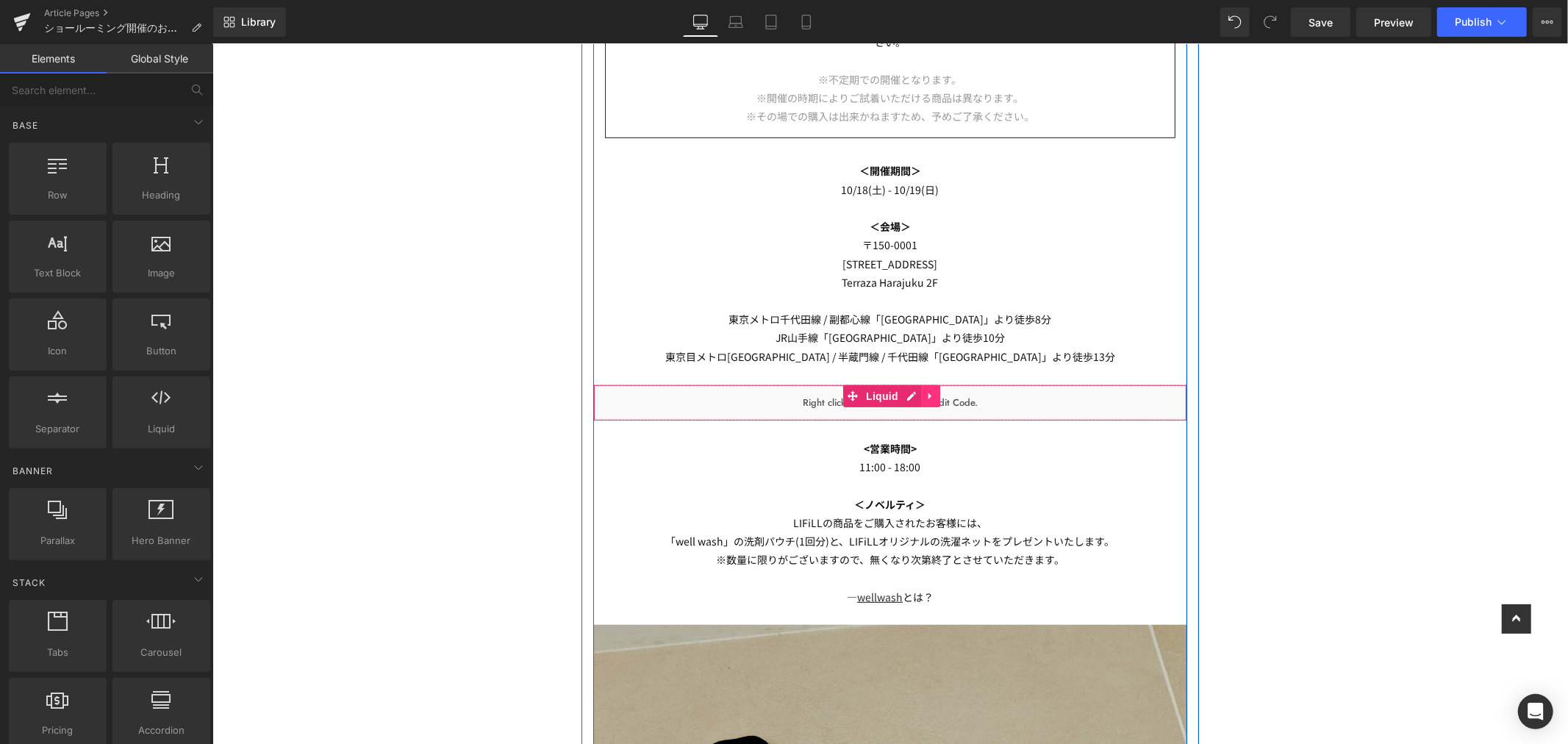
click at [925, 393] on icon at bounding box center [930, 395] width 11 height 11
click at [930, 398] on link at bounding box center [940, 395] width 19 height 22
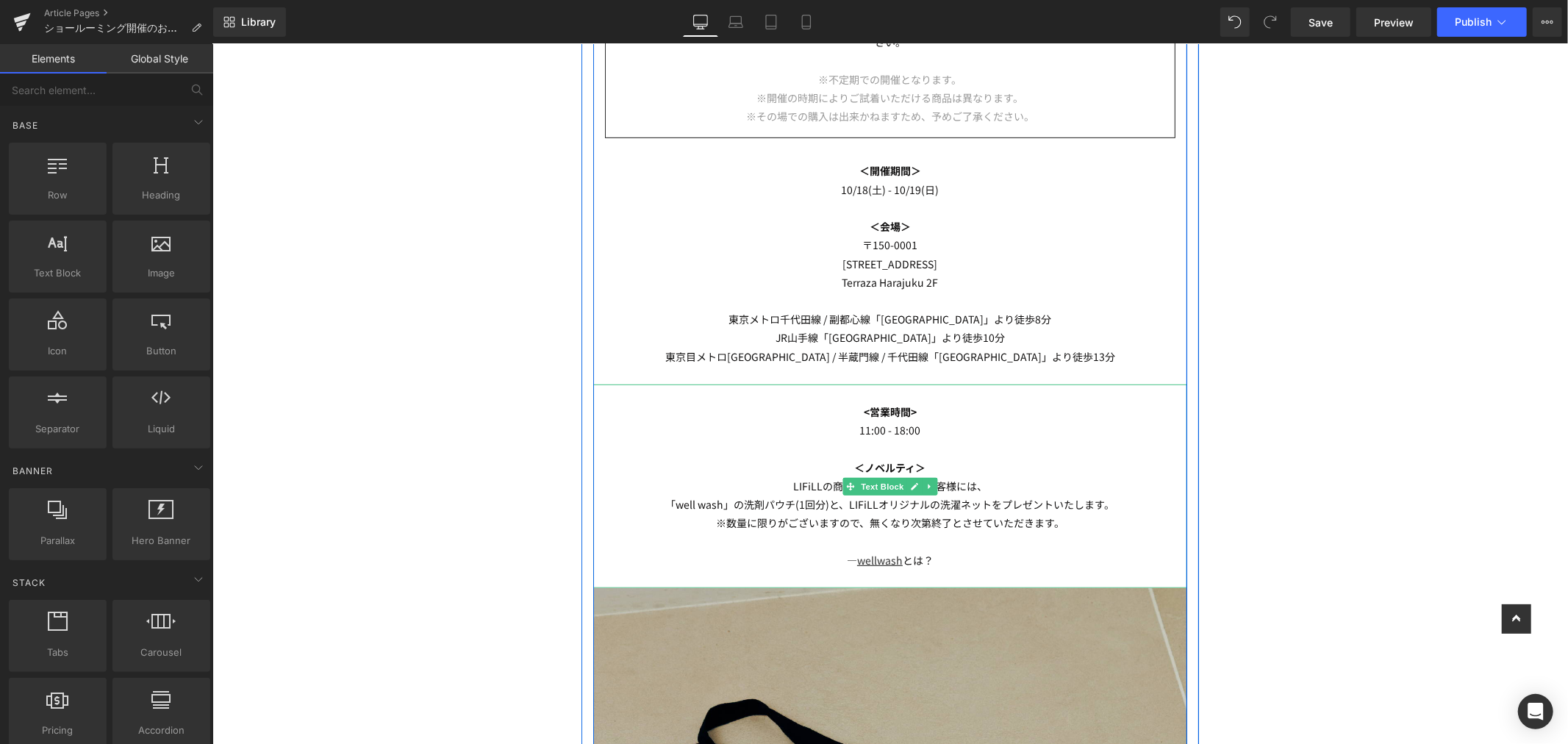
click at [921, 375] on p at bounding box center [889, 375] width 594 height 19
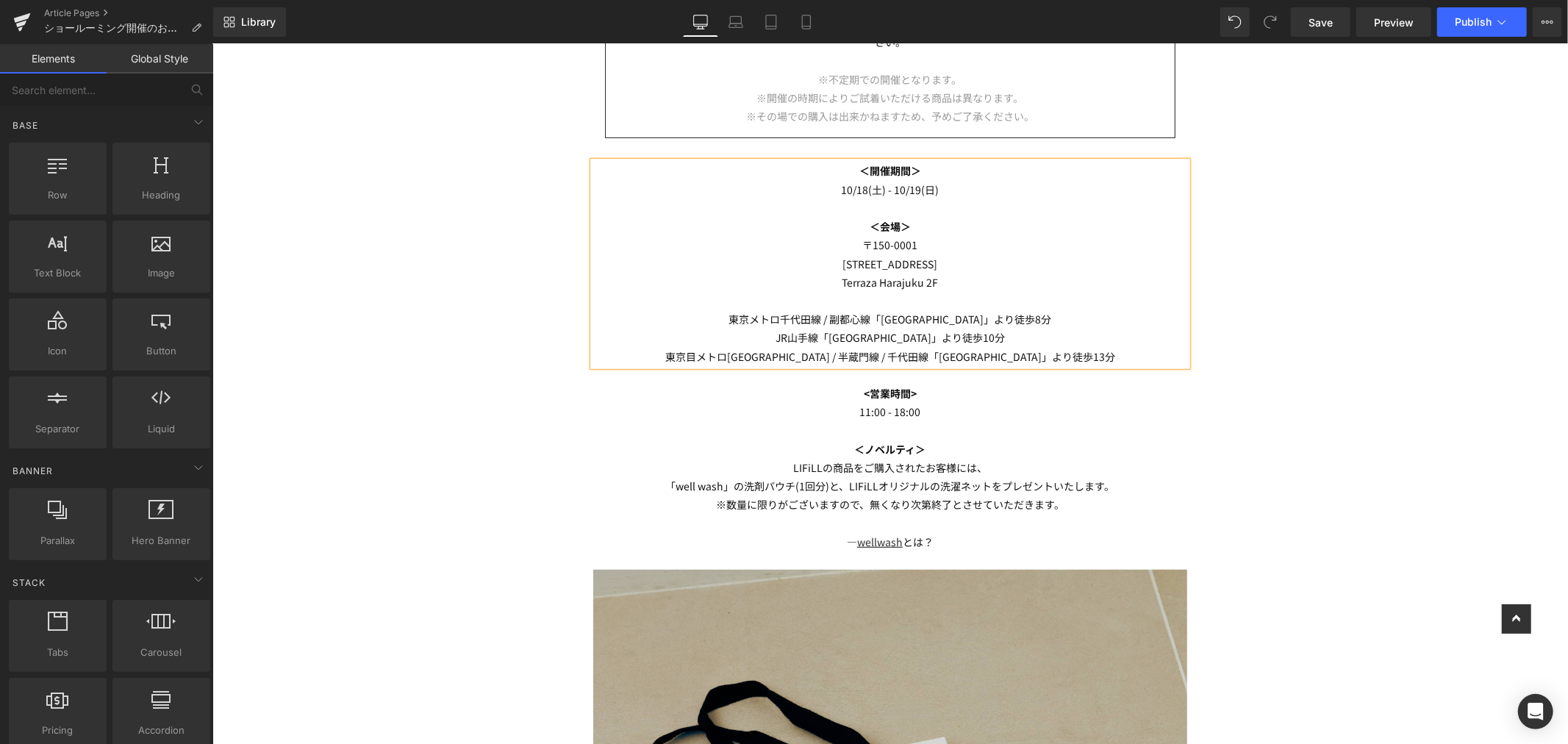
click at [1230, 300] on div "Image Row 10/18(土) - 10/19(日)にショールーミングを開催いたします。 Text Block ショールーミングとは？ LIFiLLのオ…" at bounding box center [889, 551] width 1356 height 2189
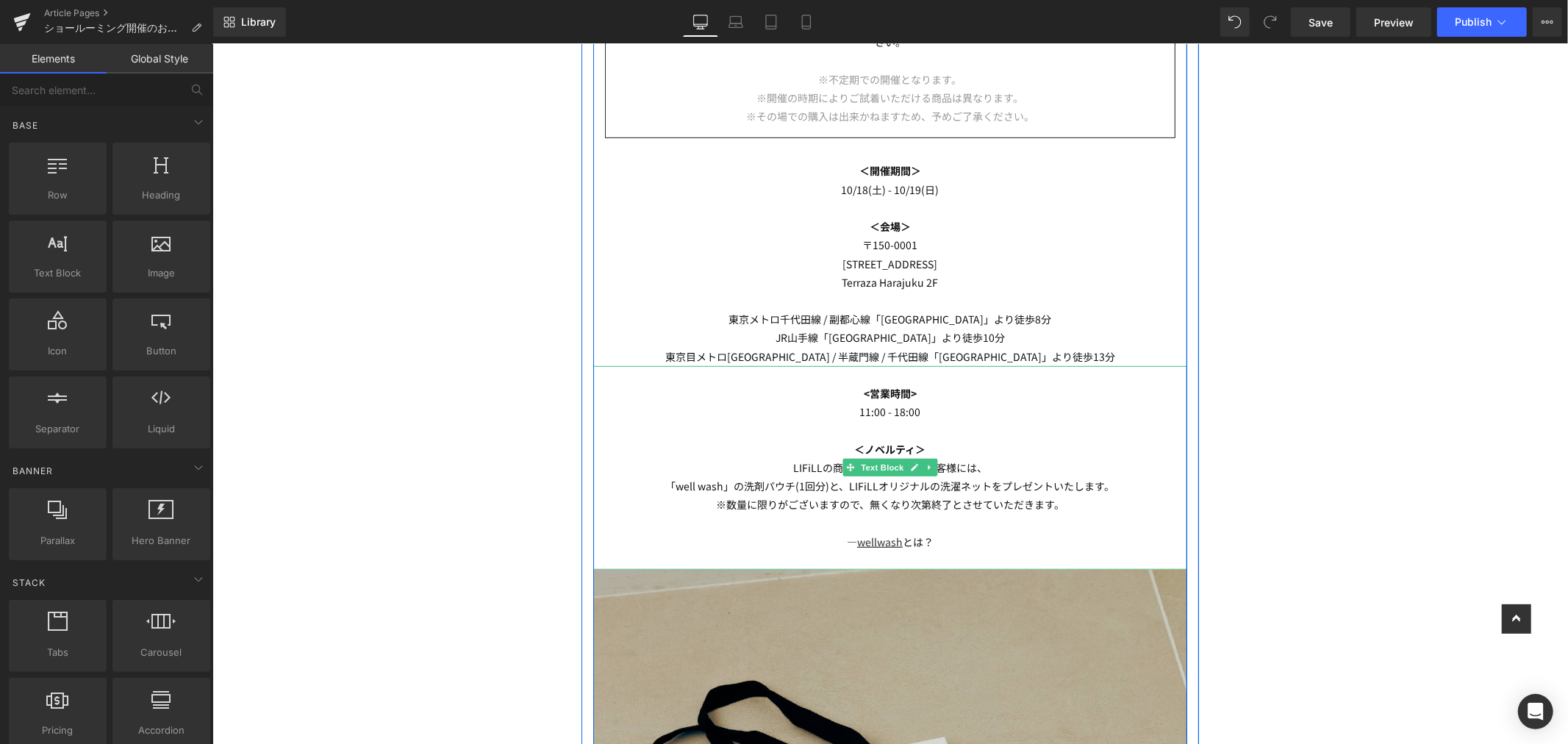
click at [1080, 350] on p "東京目メトロ銀座線 / 半蔵門線 / [PERSON_NAME]線「[GEOGRAPHIC_DATA]」より徒歩13分" at bounding box center [889, 356] width 594 height 19
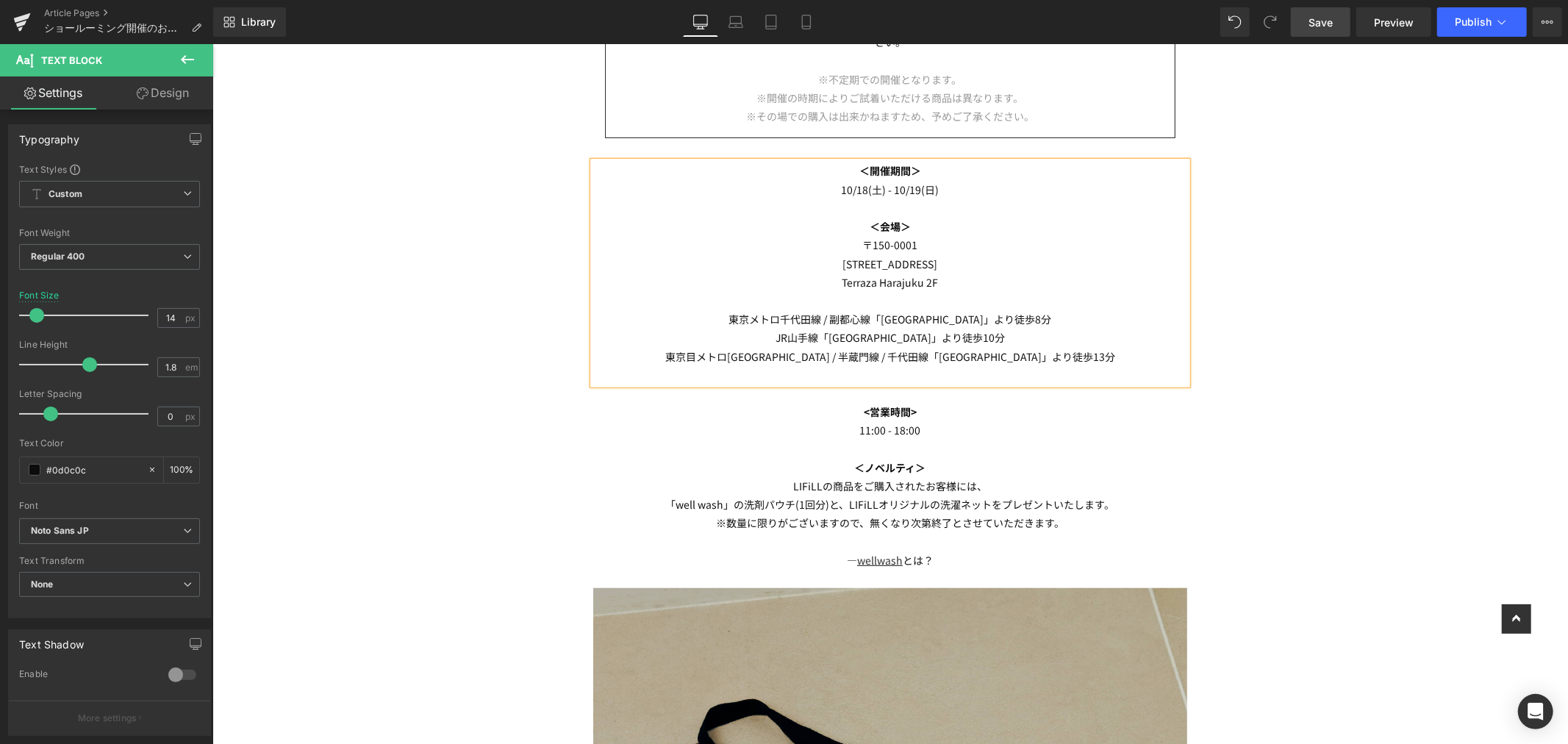
click at [1329, 30] on link "Save" at bounding box center [1321, 21] width 60 height 29
click at [78, 11] on link "Article Pages" at bounding box center [129, 12] width 169 height 11
